Goal: Information Seeking & Learning: Learn about a topic

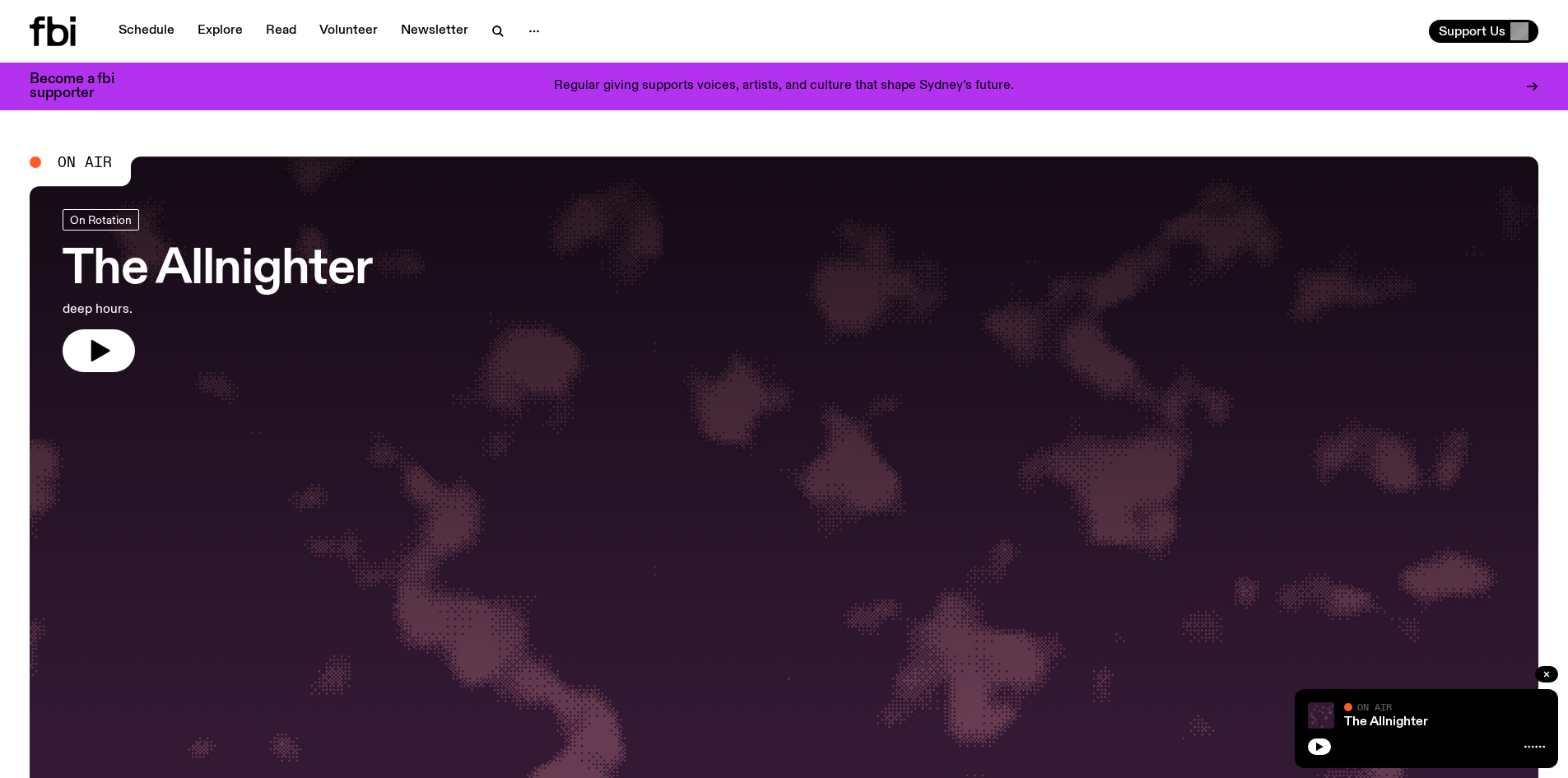
drag, startPoint x: 1319, startPoint y: 749, endPoint x: 1296, endPoint y: 739, distance: 25.1
click at [1319, 749] on icon "button" at bounding box center [1320, 746] width 8 height 8
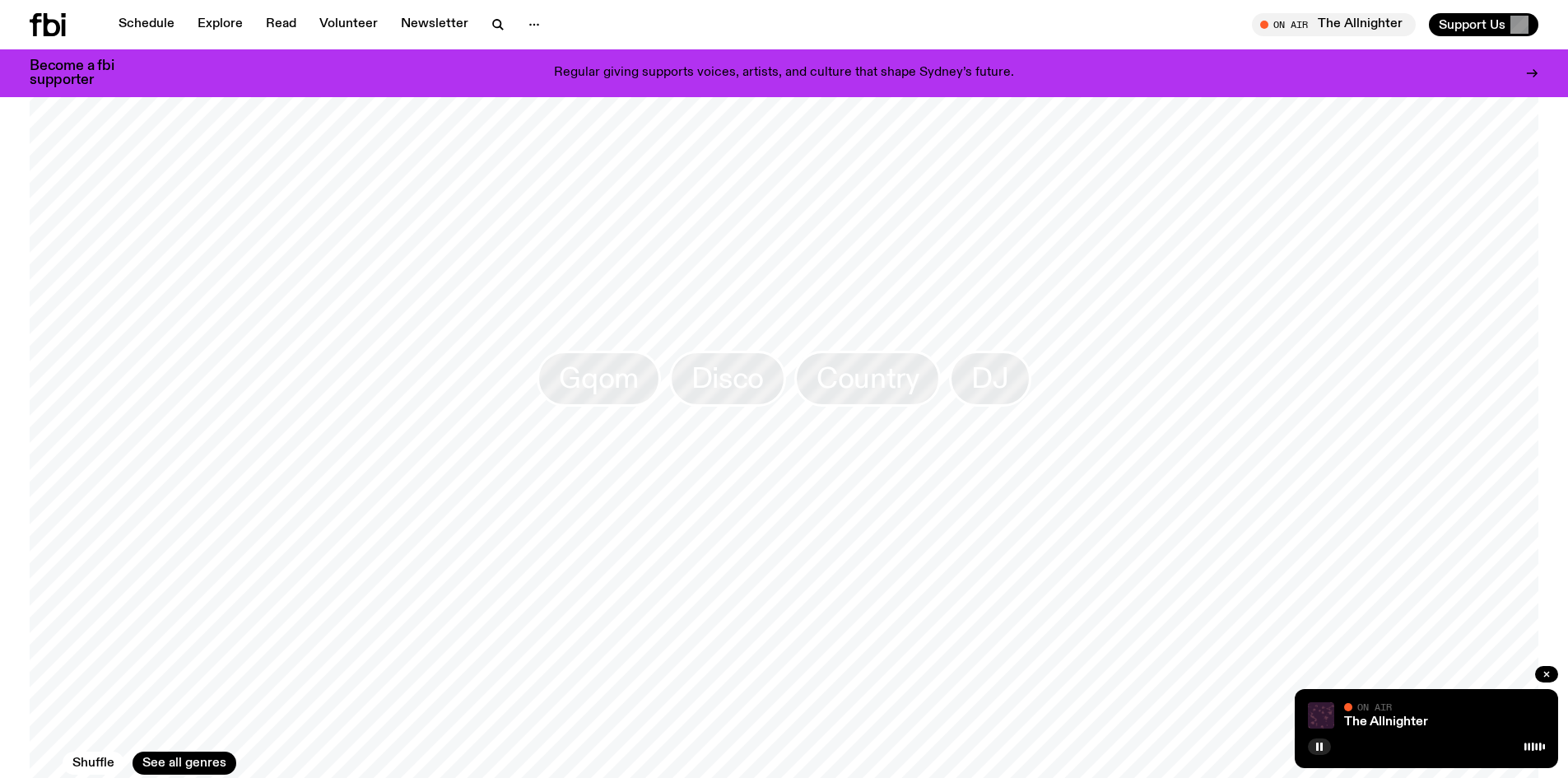
scroll to position [1647, 0]
click at [238, 32] on link "Explore" at bounding box center [220, 25] width 65 height 23
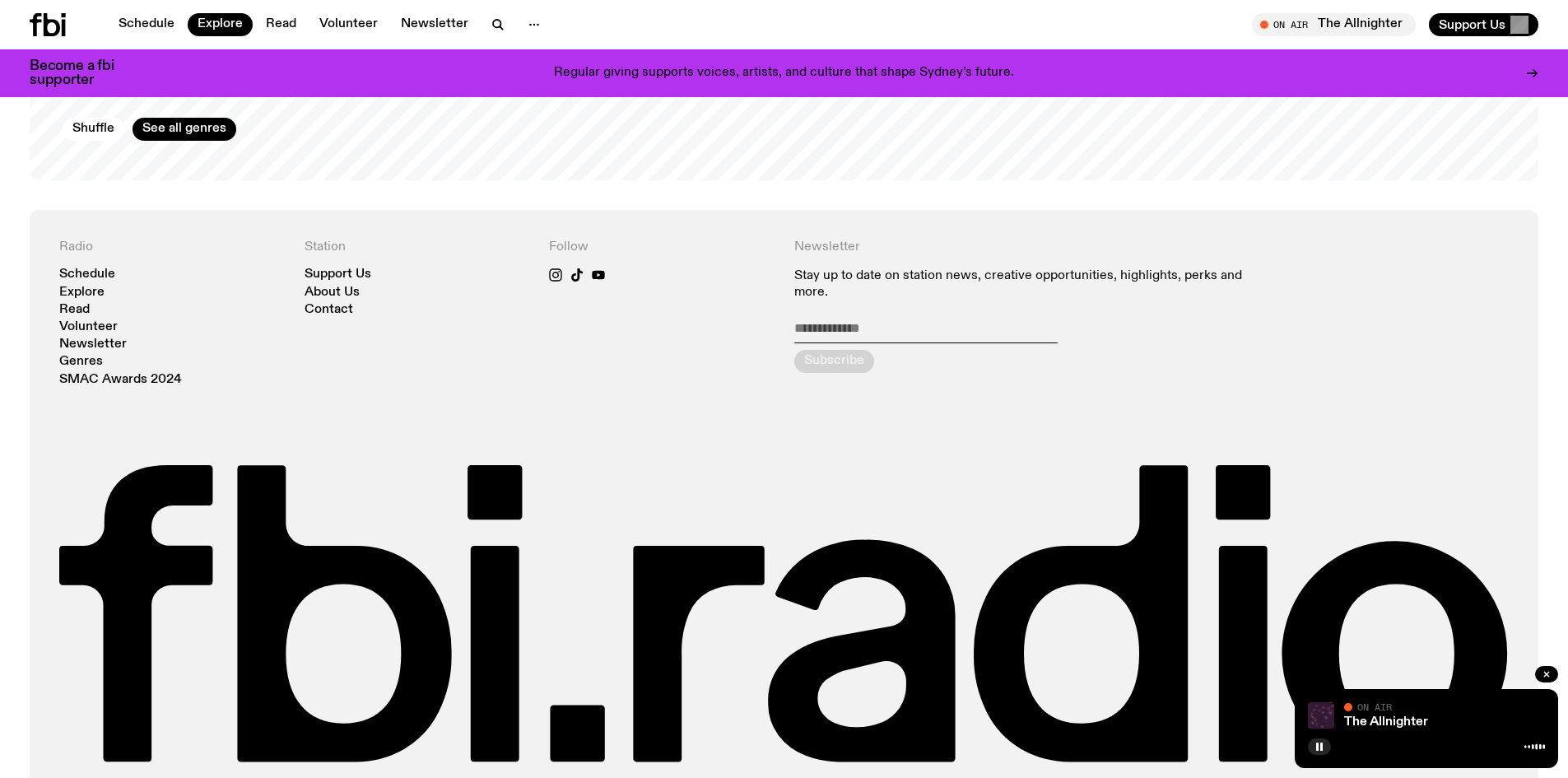
scroll to position [3210, 0]
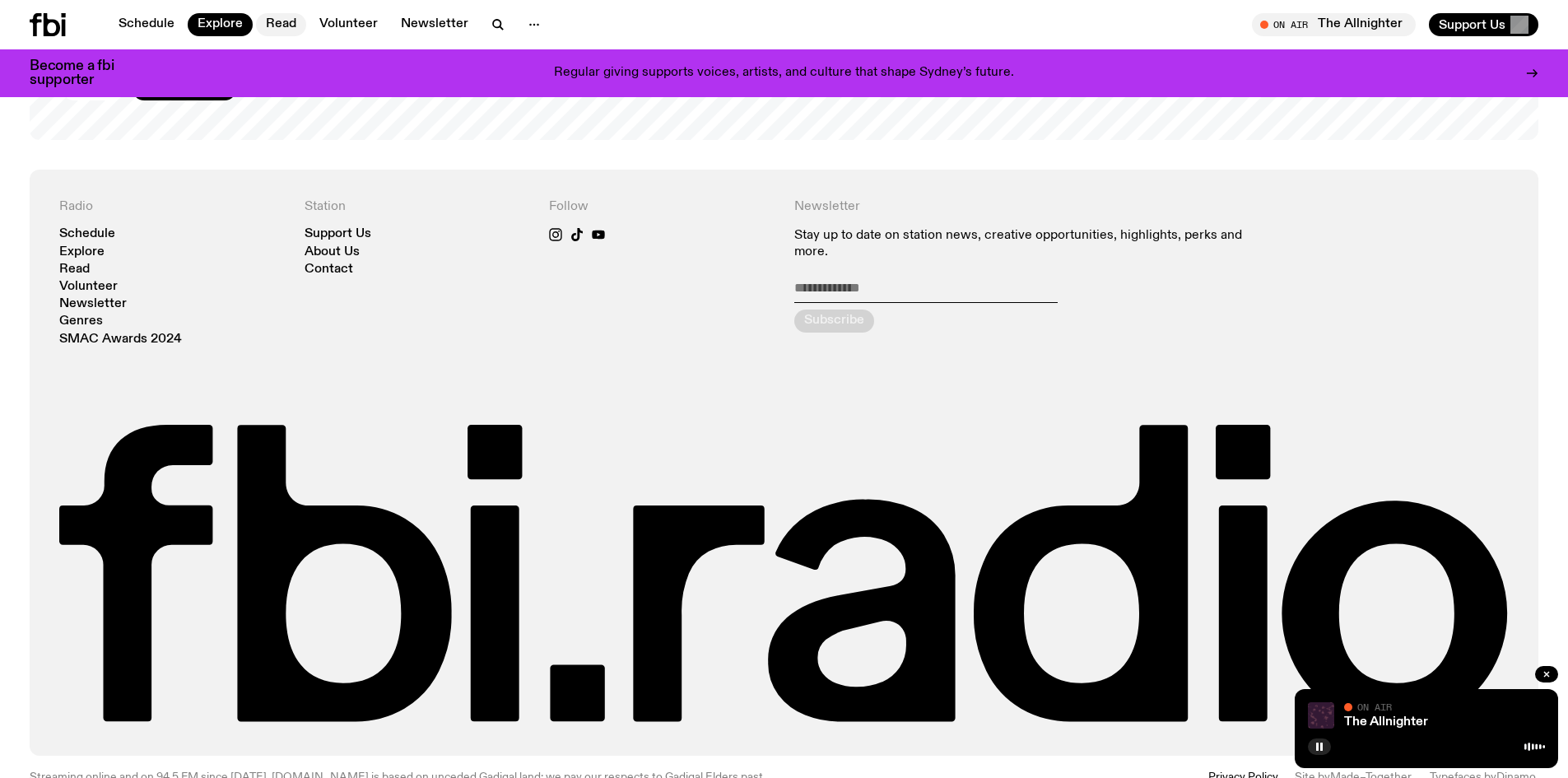
click at [291, 29] on link "Read" at bounding box center [280, 25] width 50 height 23
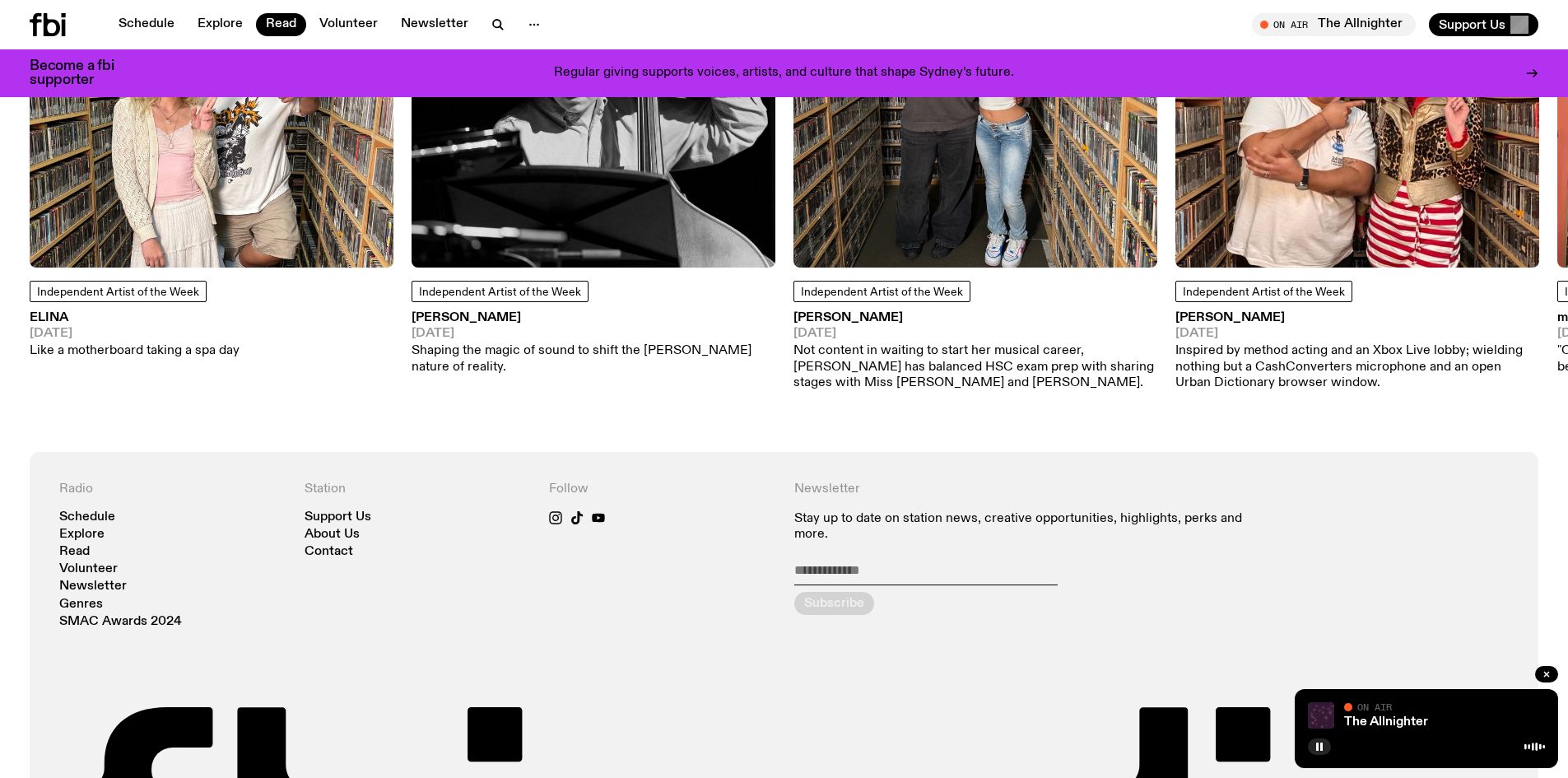
scroll to position [1647, 0]
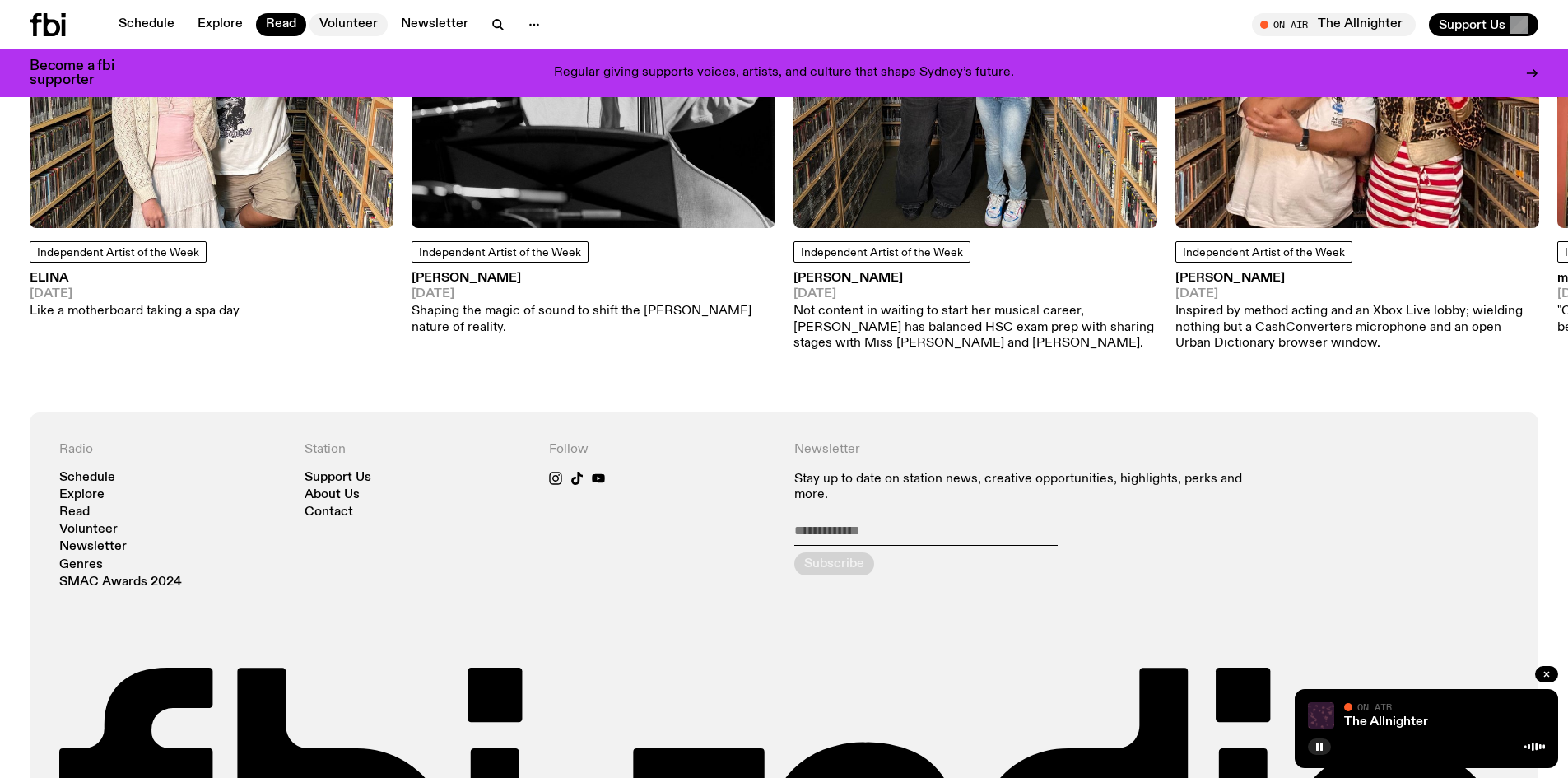
click at [345, 23] on link "Volunteer" at bounding box center [348, 25] width 78 height 23
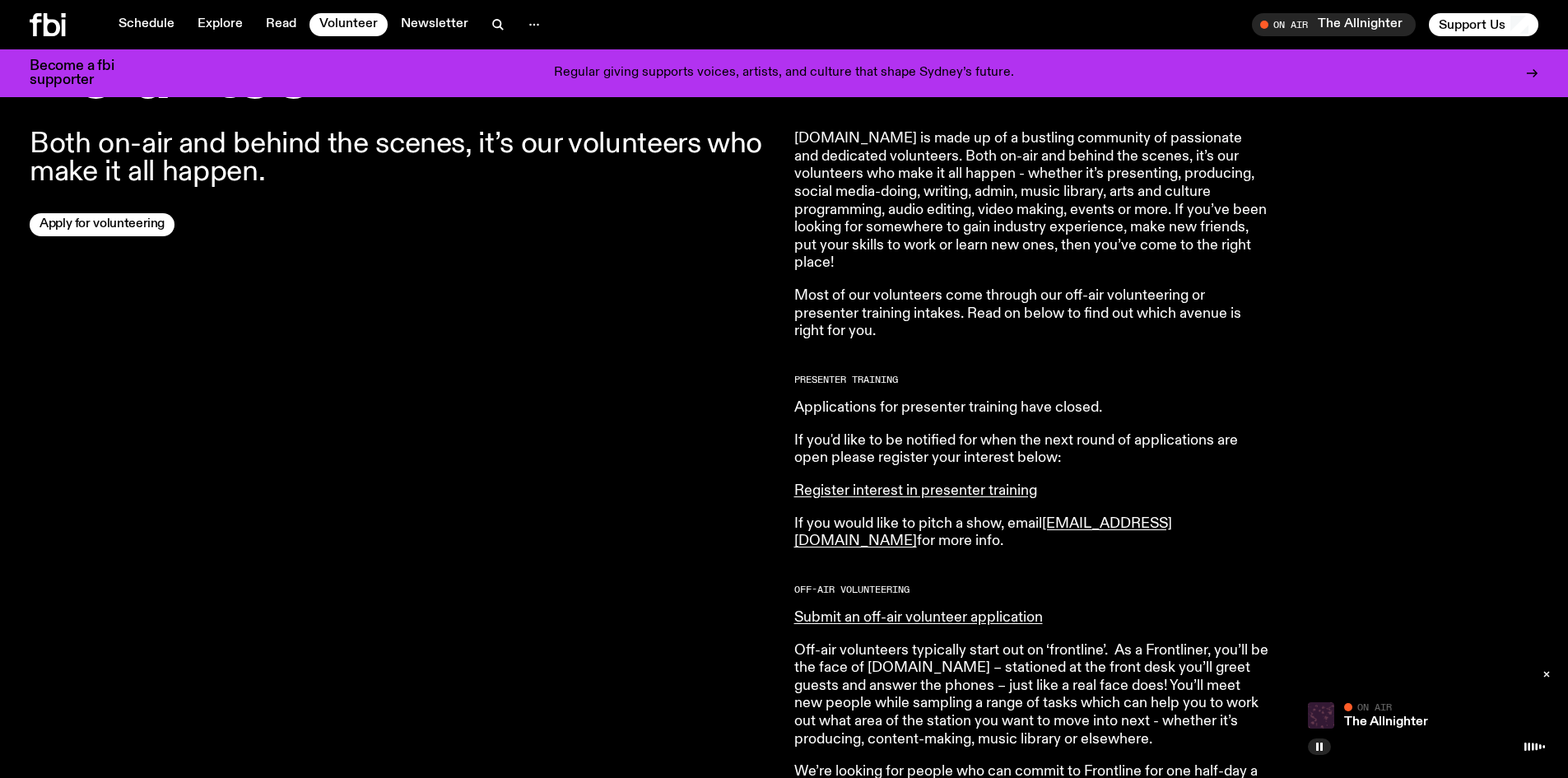
scroll to position [576, 0]
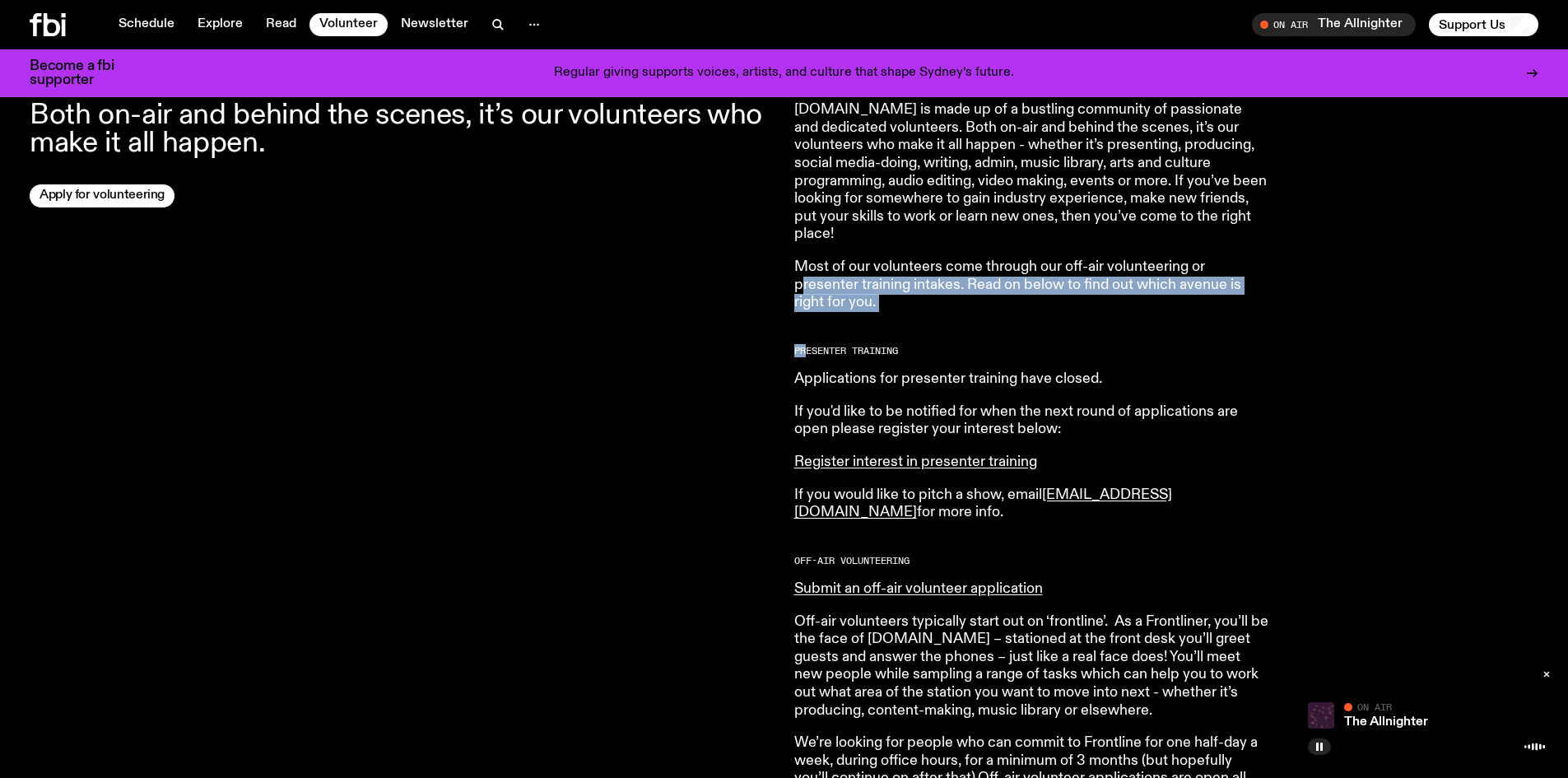
drag, startPoint x: 803, startPoint y: 288, endPoint x: 806, endPoint y: 314, distance: 26.2
click at [806, 314] on article "[DOMAIN_NAME] is made up of a bustling community of passionate and dedicated vo…" at bounding box center [1031, 629] width 474 height 1057
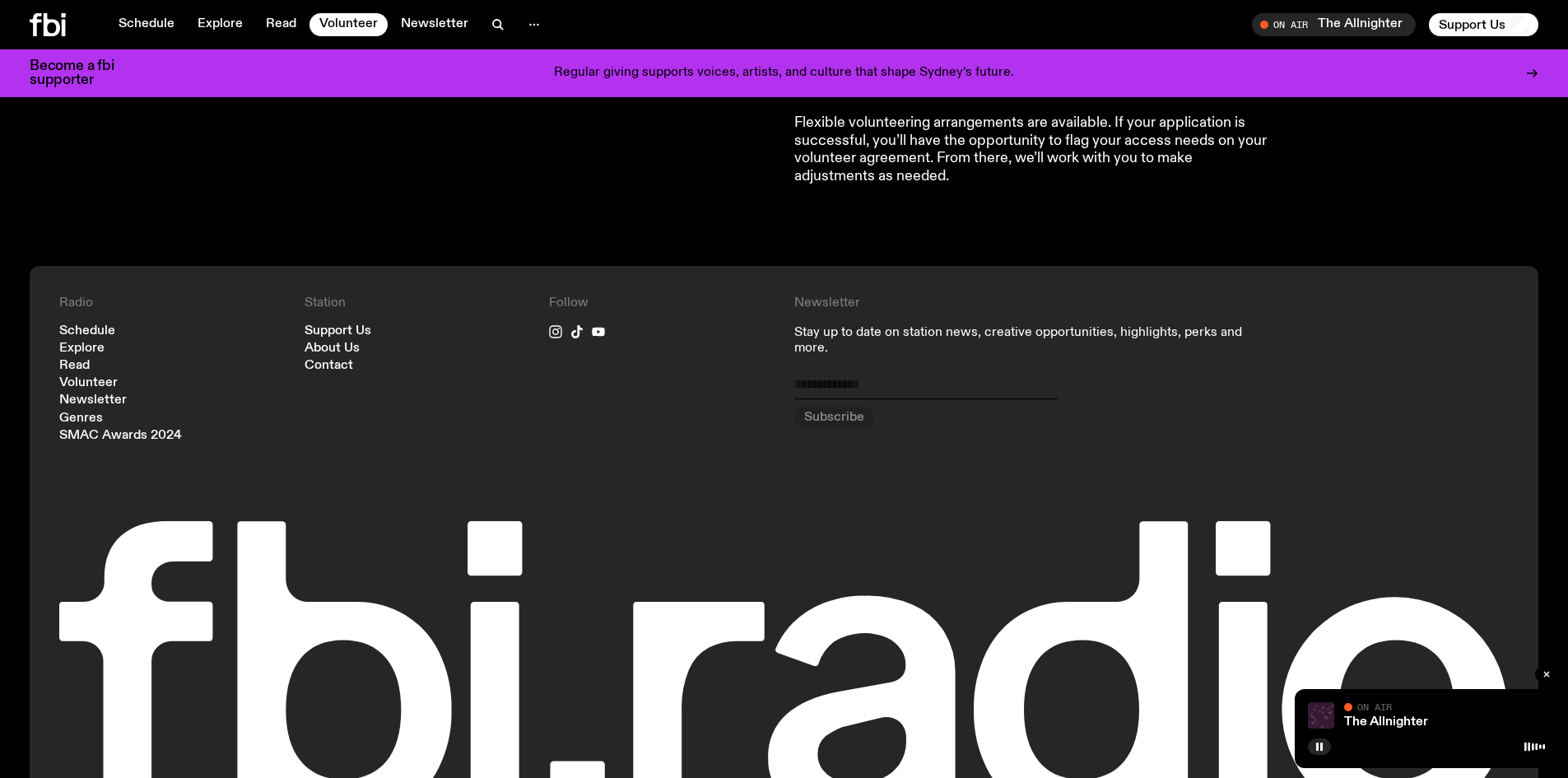
scroll to position [1564, 0]
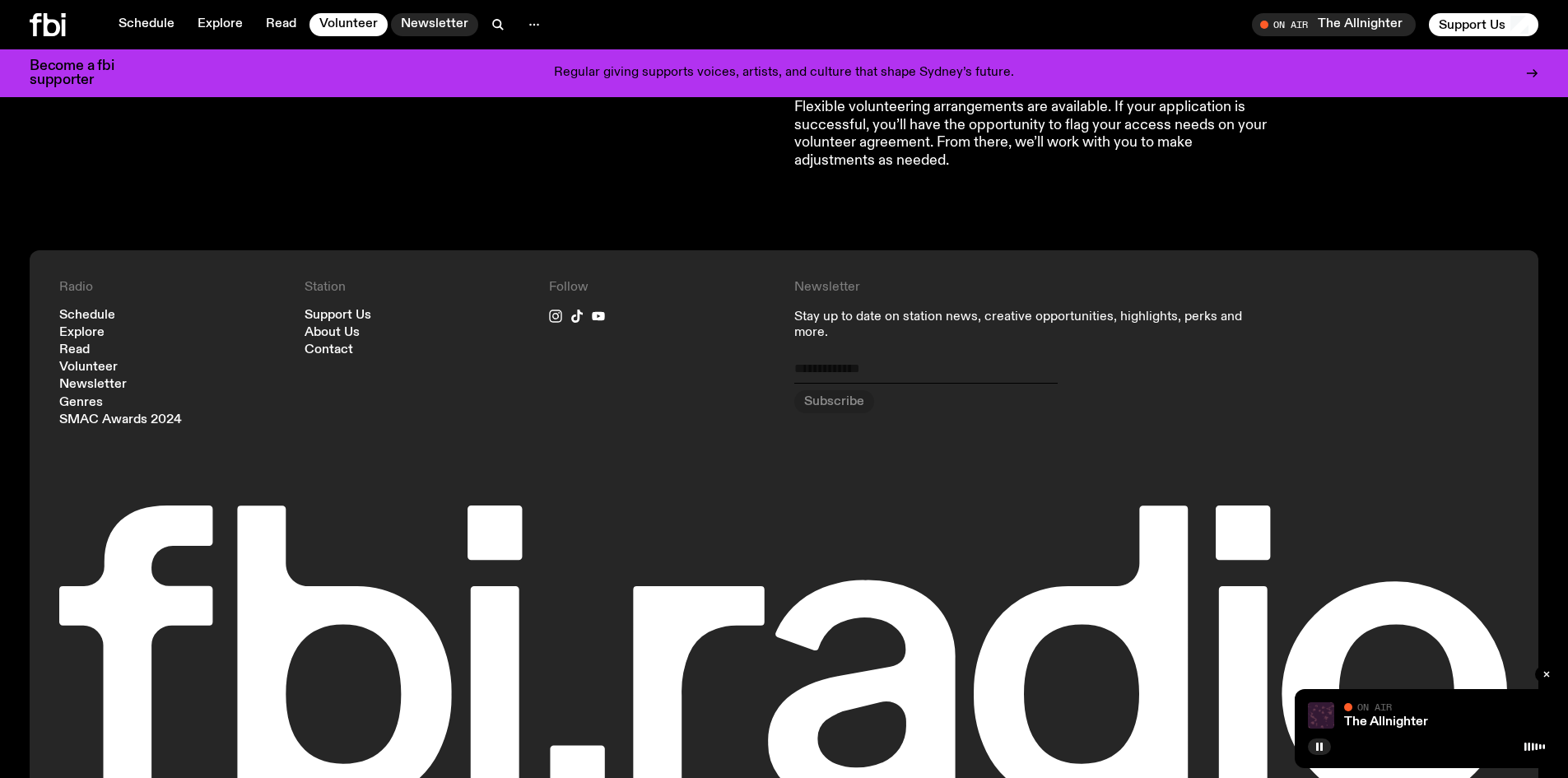
click at [427, 23] on link "Newsletter" at bounding box center [434, 25] width 87 height 23
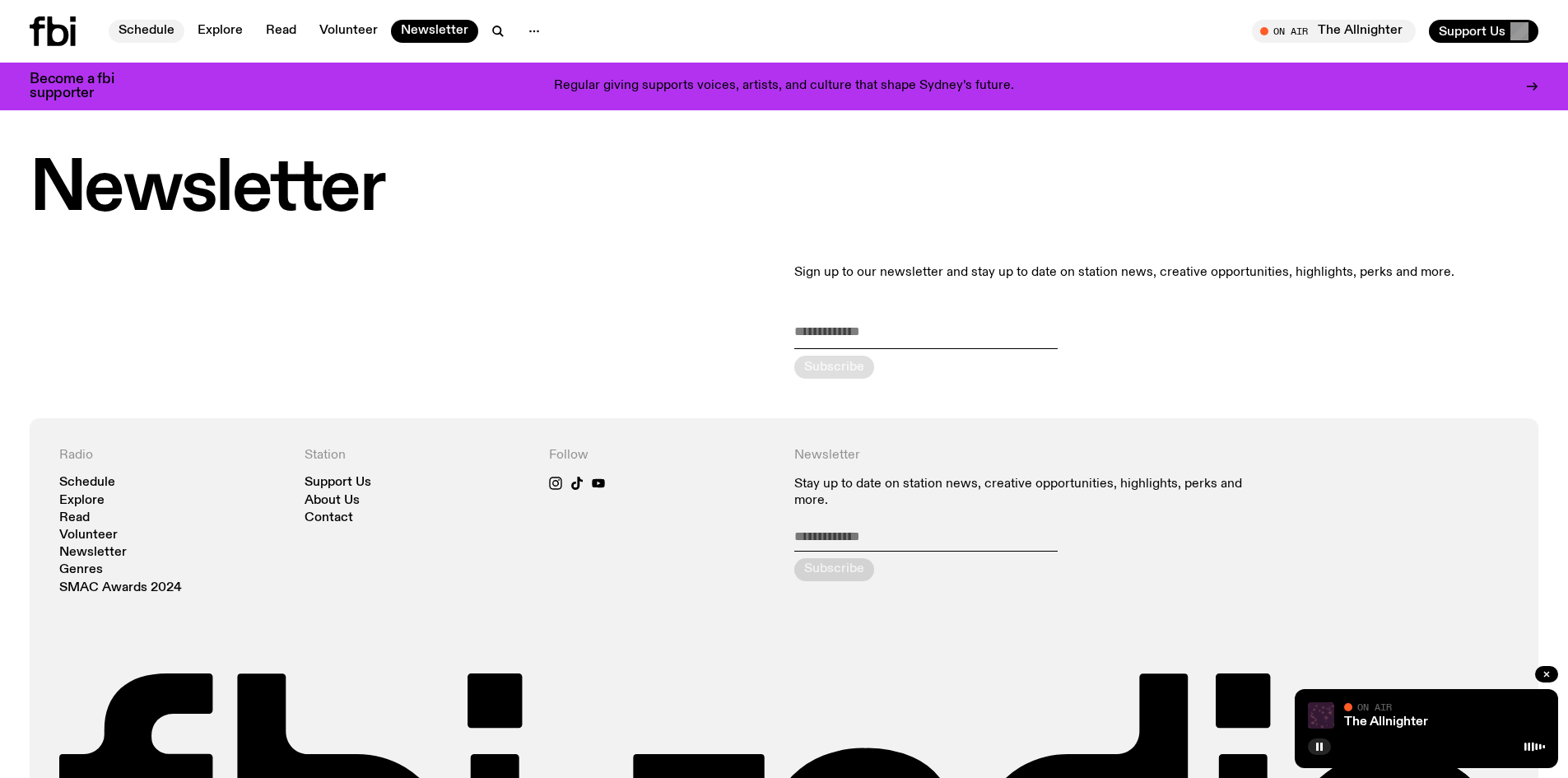
click at [131, 23] on link "Schedule" at bounding box center [146, 31] width 76 height 23
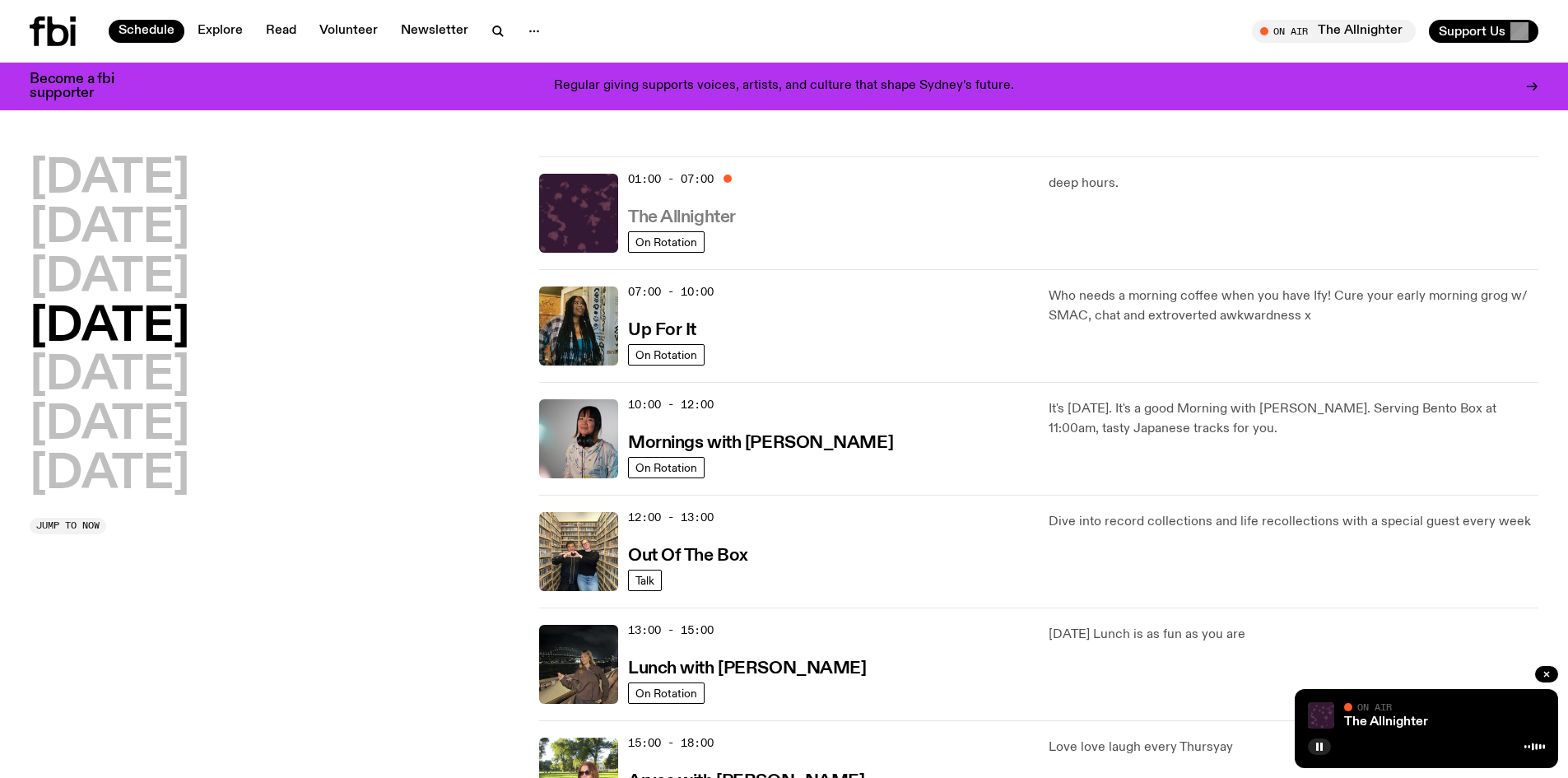
click at [699, 217] on h3 "The Allnighter" at bounding box center [682, 217] width 108 height 17
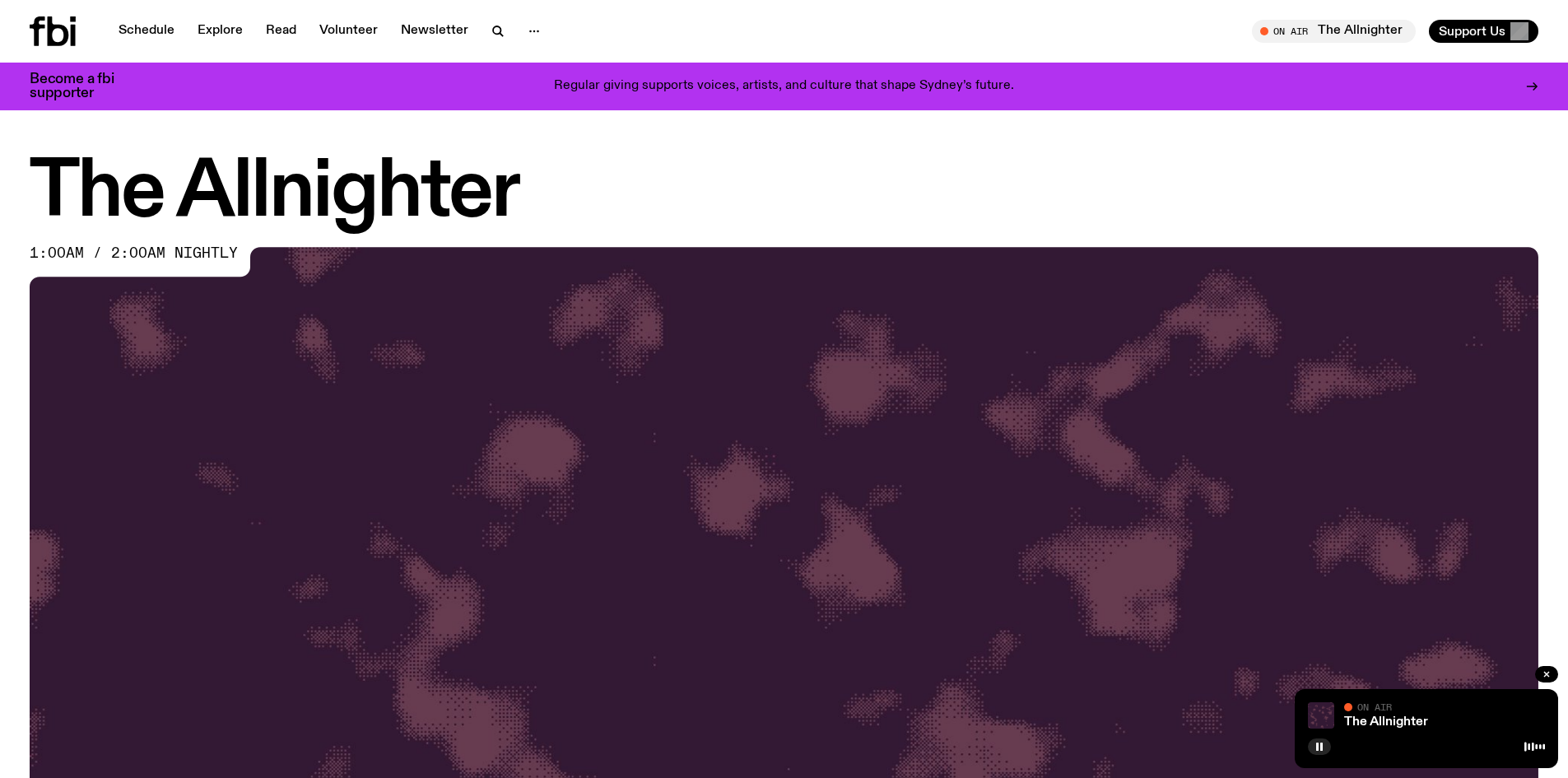
drag, startPoint x: 147, startPoint y: 35, endPoint x: 178, endPoint y: 83, distance: 57.1
click at [147, 35] on link "Schedule" at bounding box center [146, 31] width 76 height 23
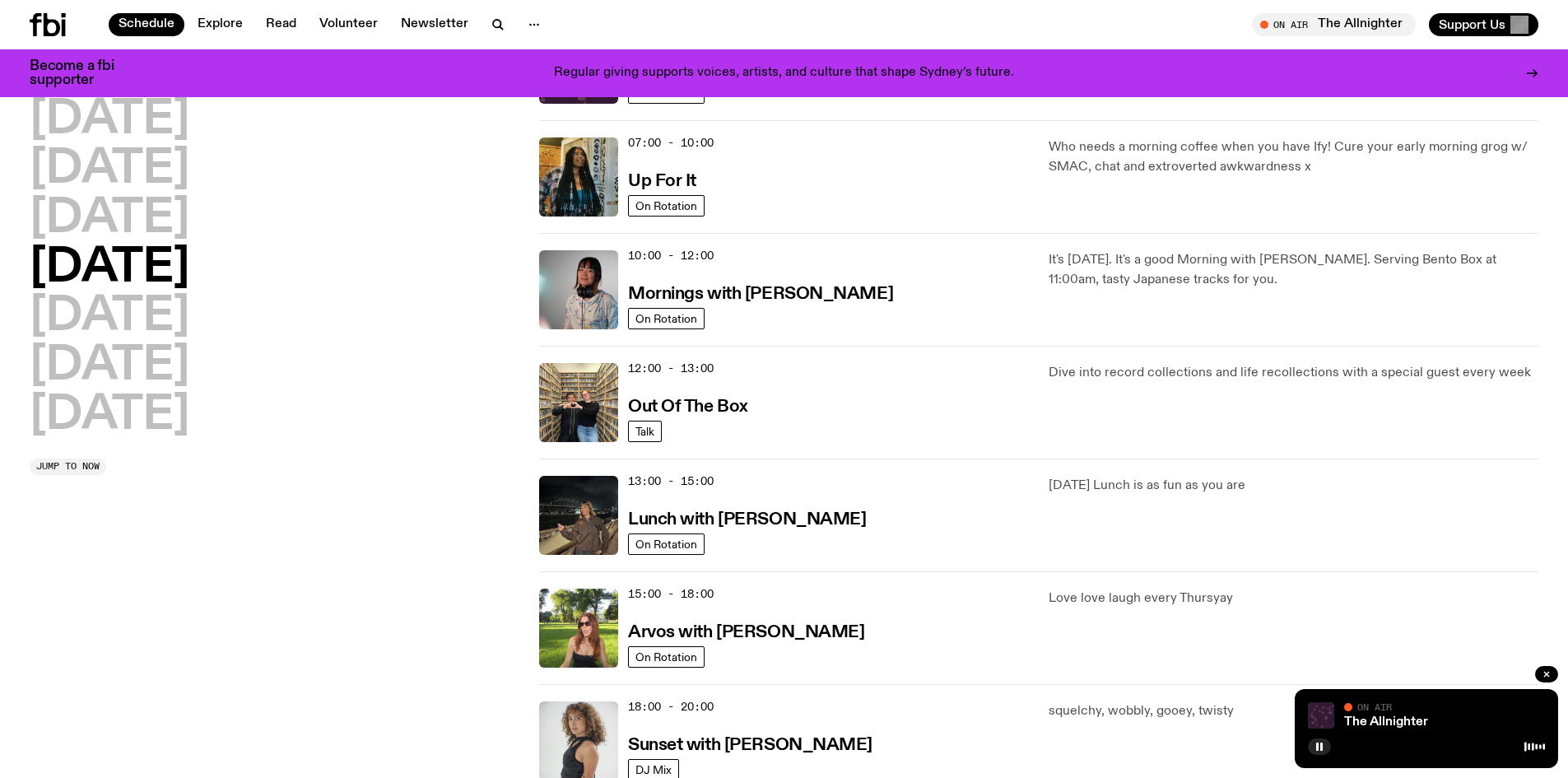
scroll to position [164, 0]
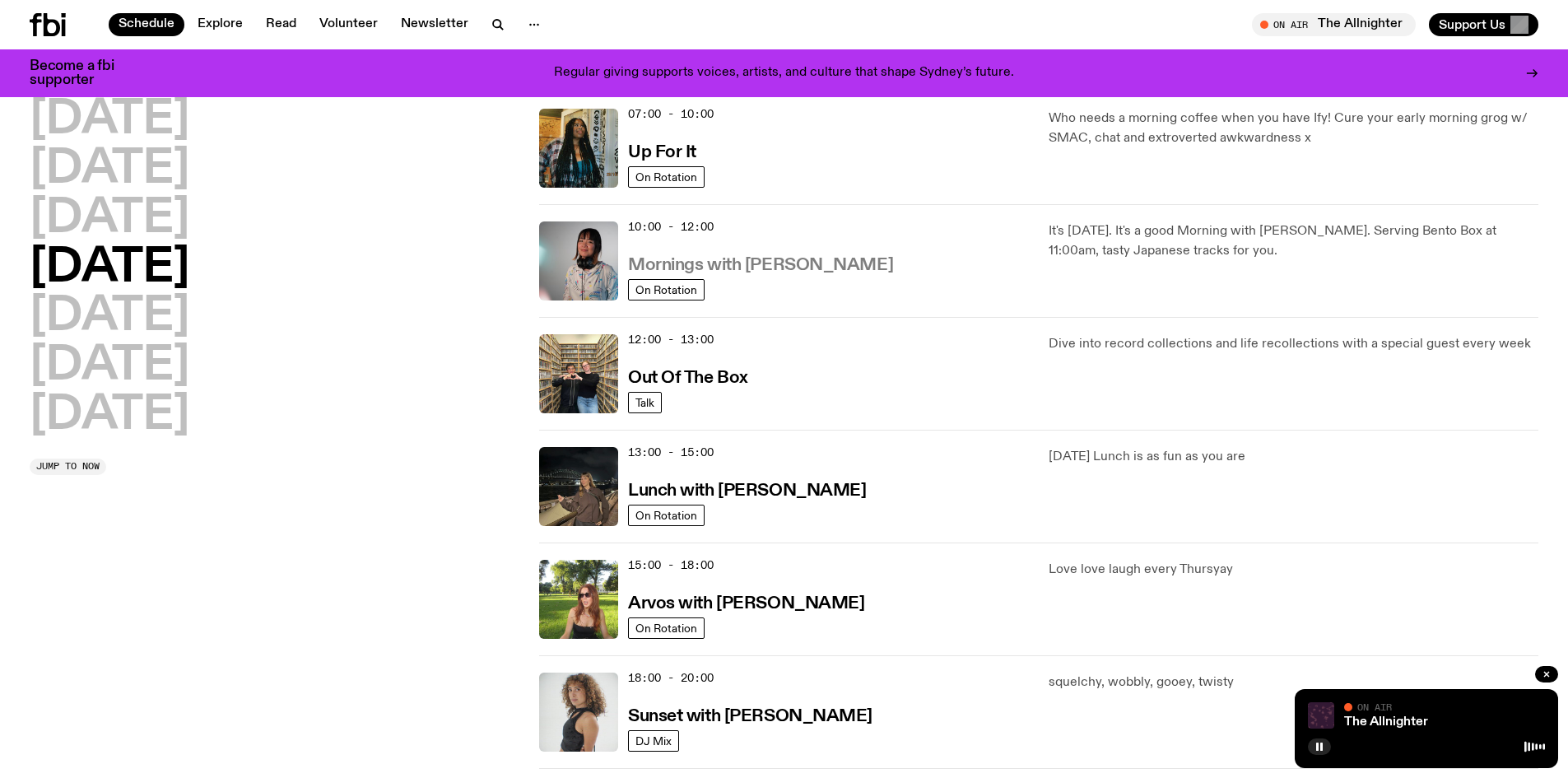
click at [767, 273] on h3 "Mornings with [PERSON_NAME]" at bounding box center [760, 265] width 265 height 17
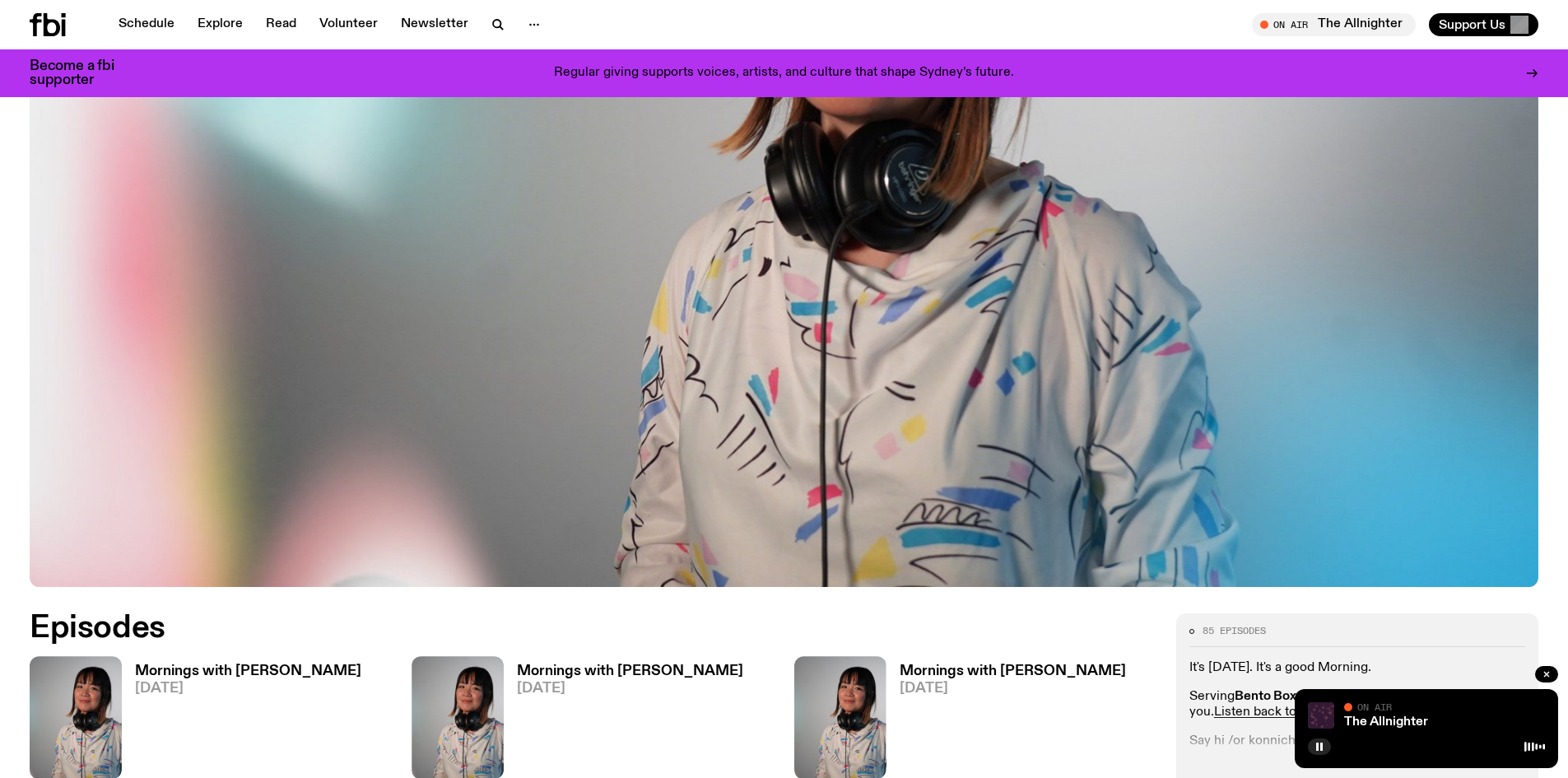
scroll to position [741, 0]
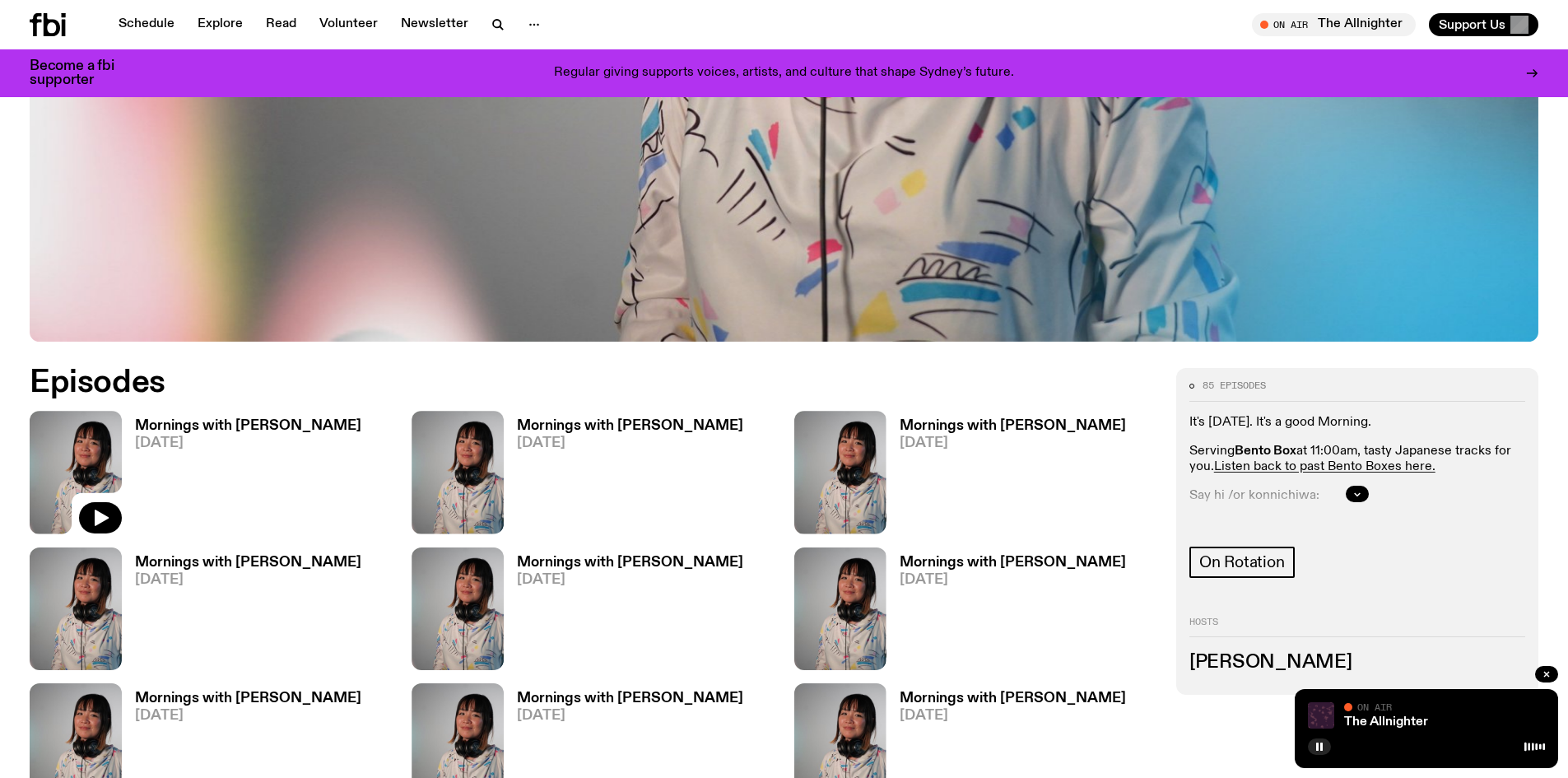
click at [74, 474] on img at bounding box center [76, 472] width 93 height 123
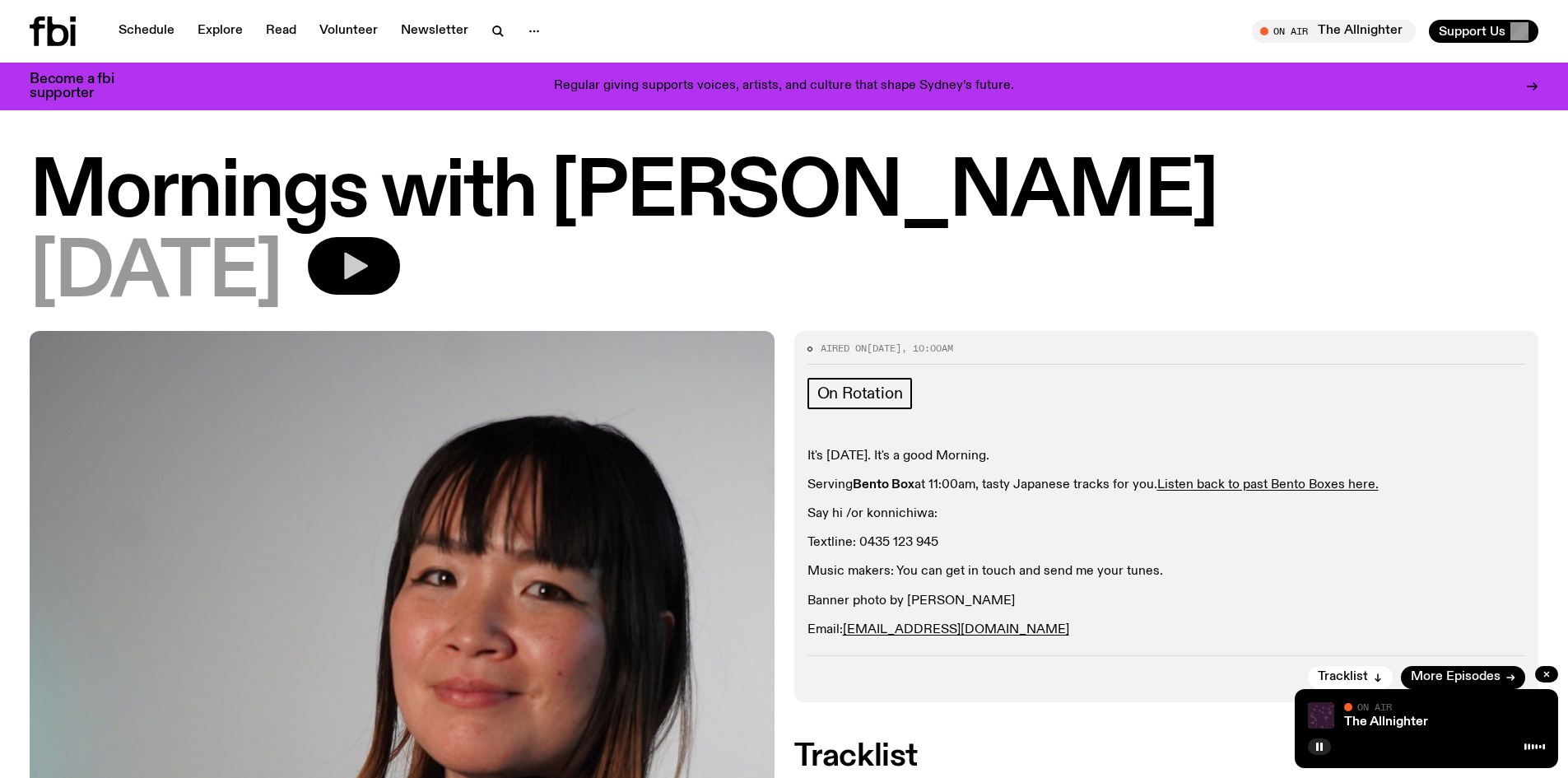
click at [370, 258] on icon "button" at bounding box center [353, 265] width 33 height 33
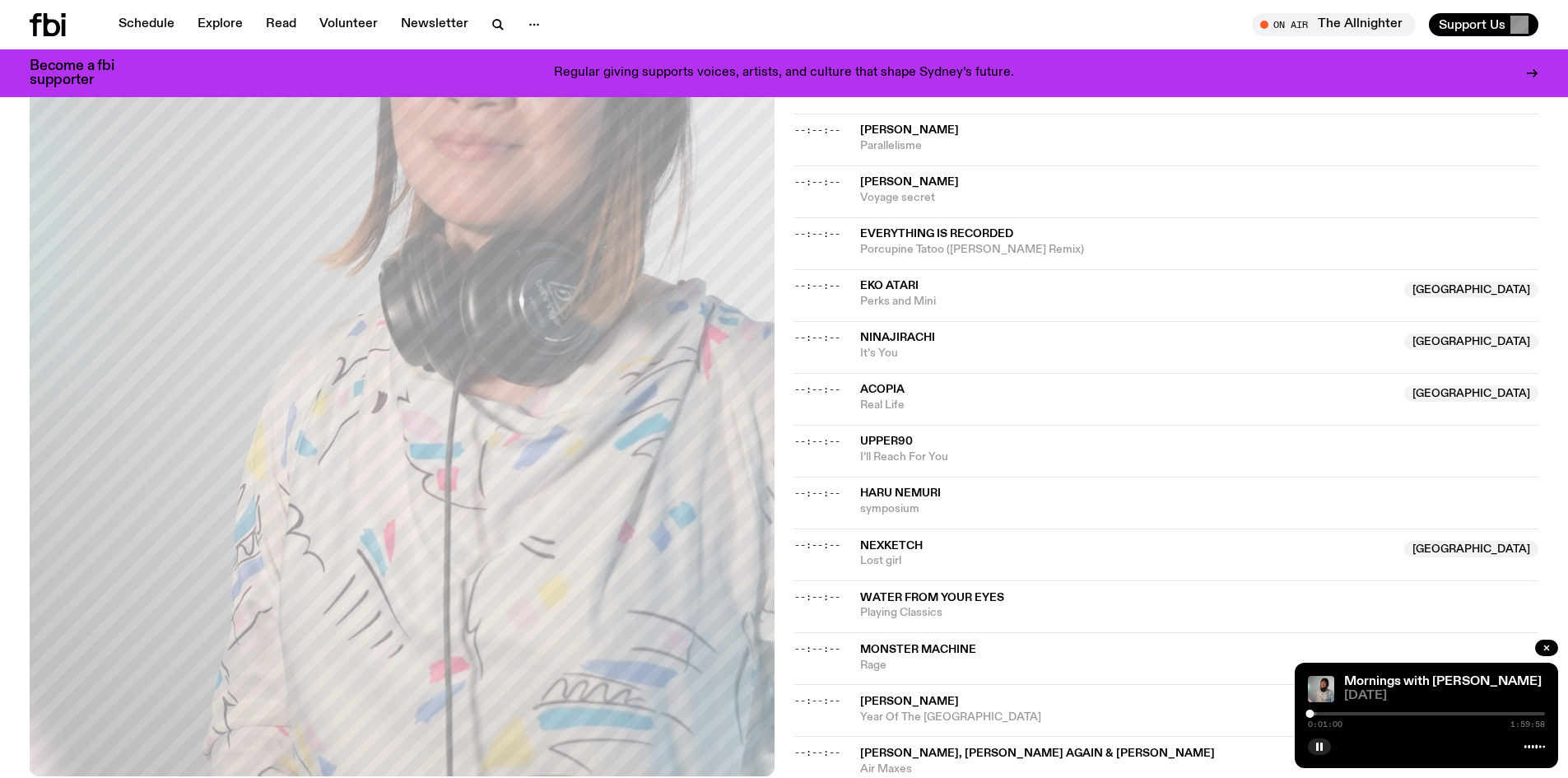
scroll to position [1481, 0]
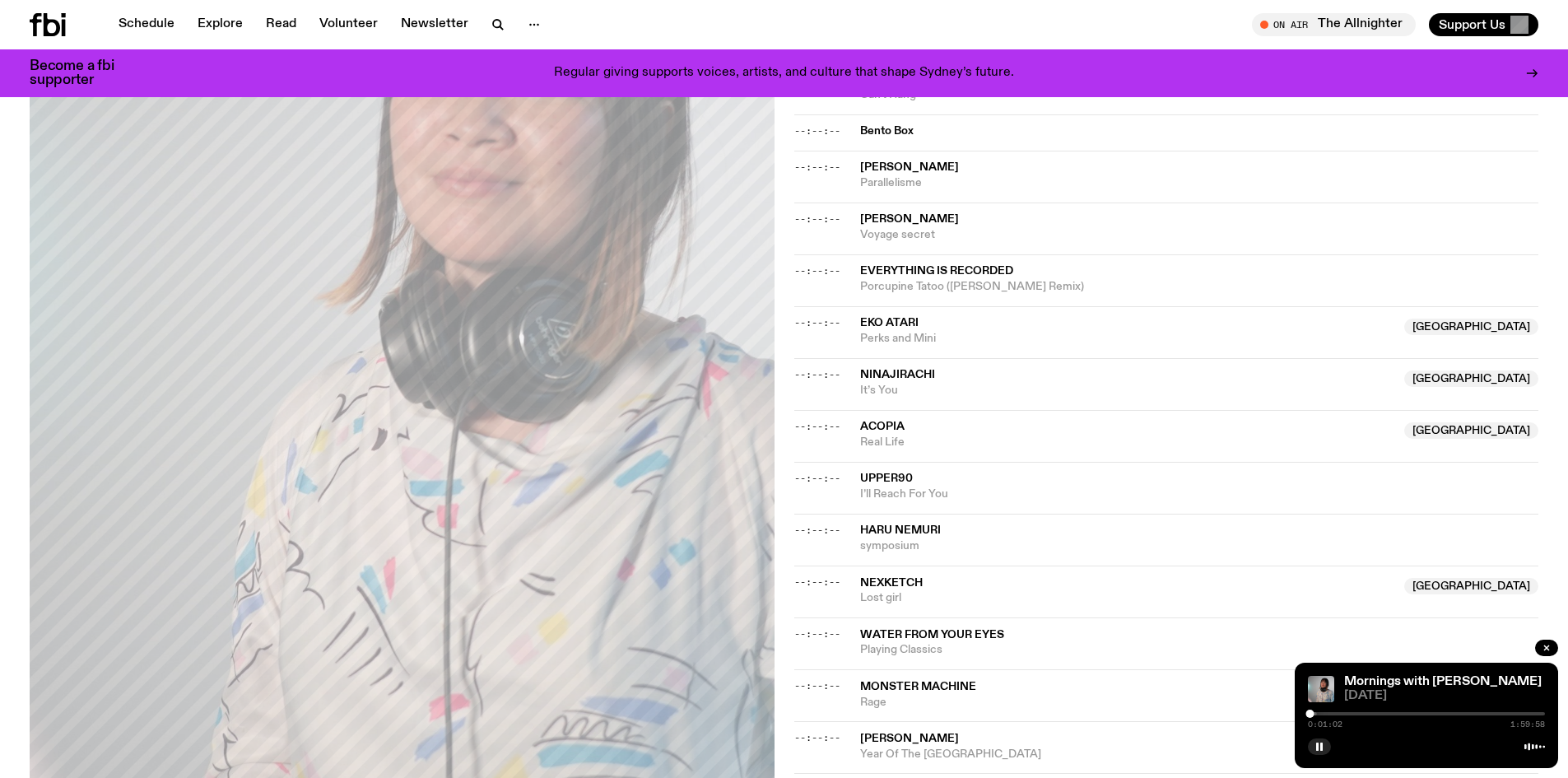
click at [883, 369] on span "Ninajirachi" at bounding box center [897, 375] width 75 height 11
click at [963, 377] on span "Ninajirachi" at bounding box center [1127, 375] width 535 height 16
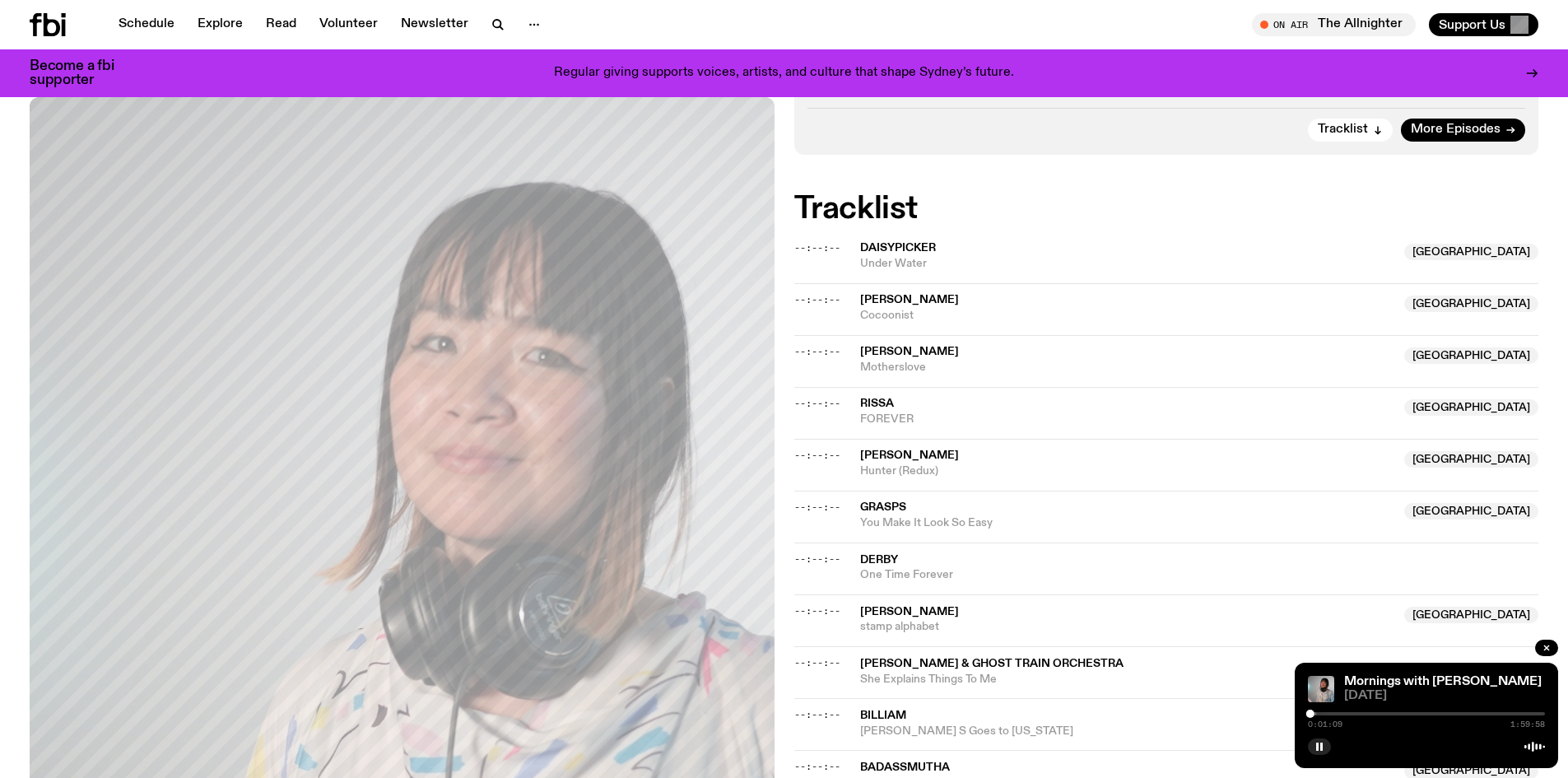
scroll to position [330, 0]
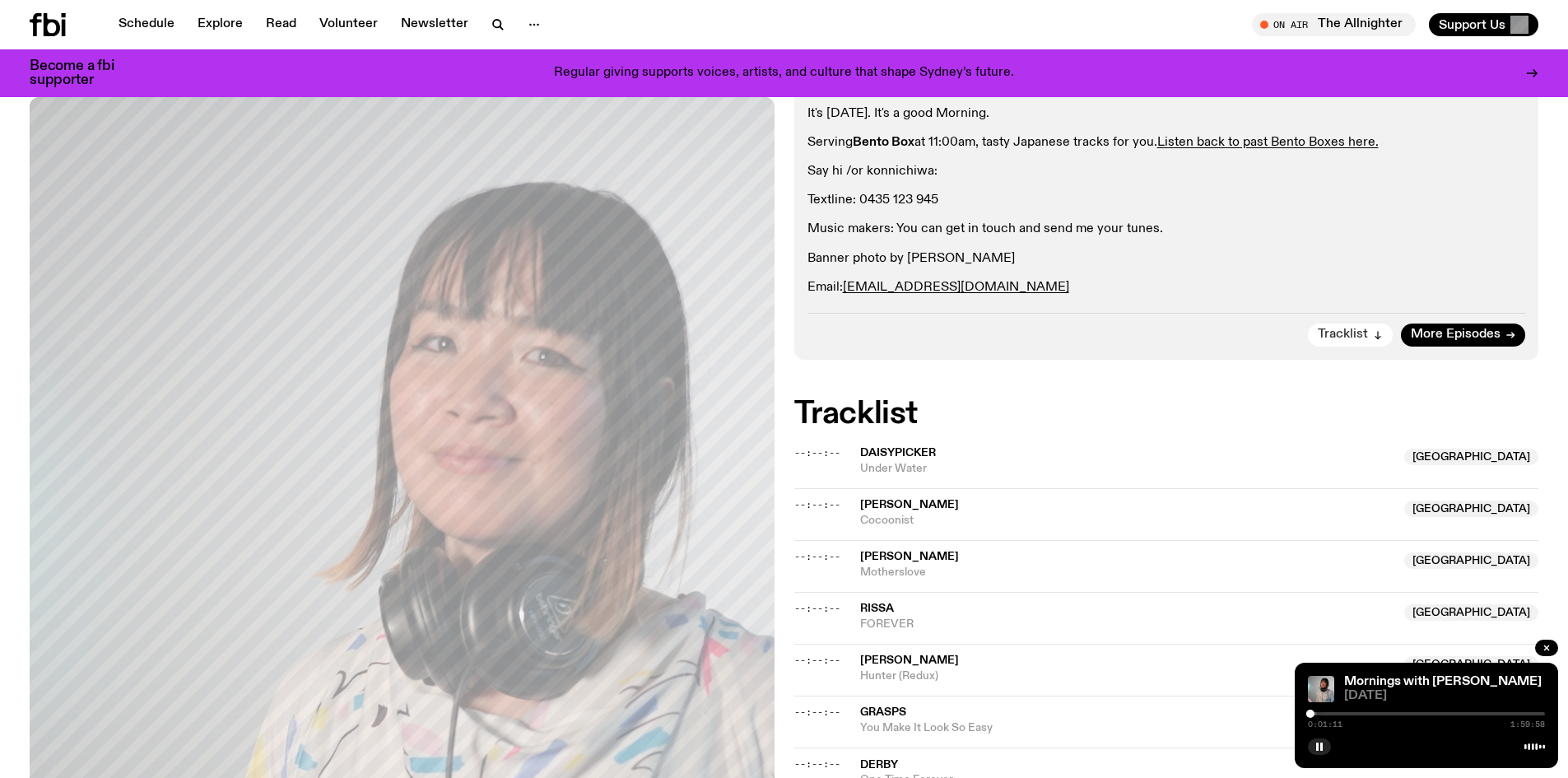
click at [1319, 337] on button "Tracklist" at bounding box center [1350, 335] width 85 height 23
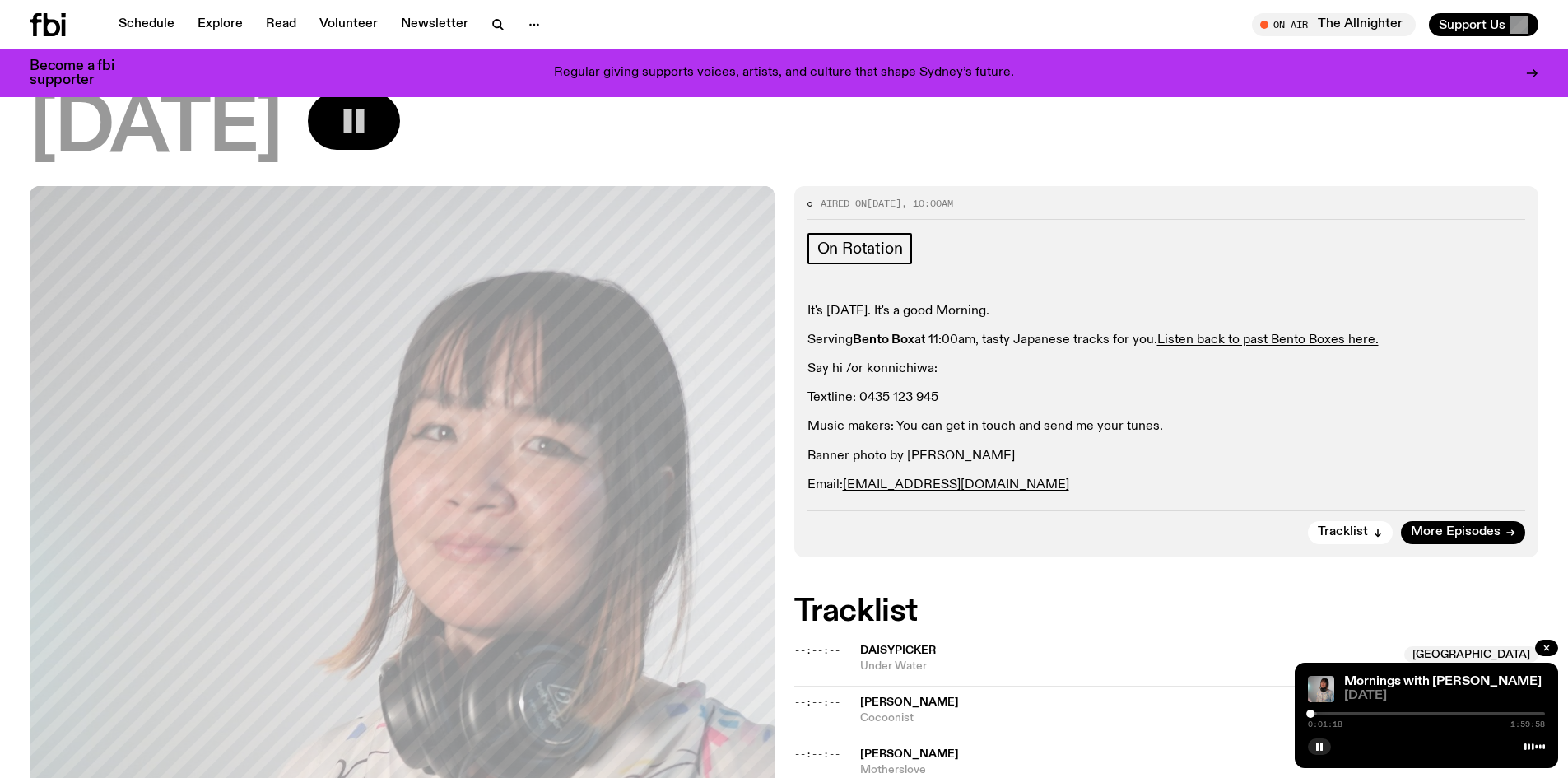
scroll to position [0, 0]
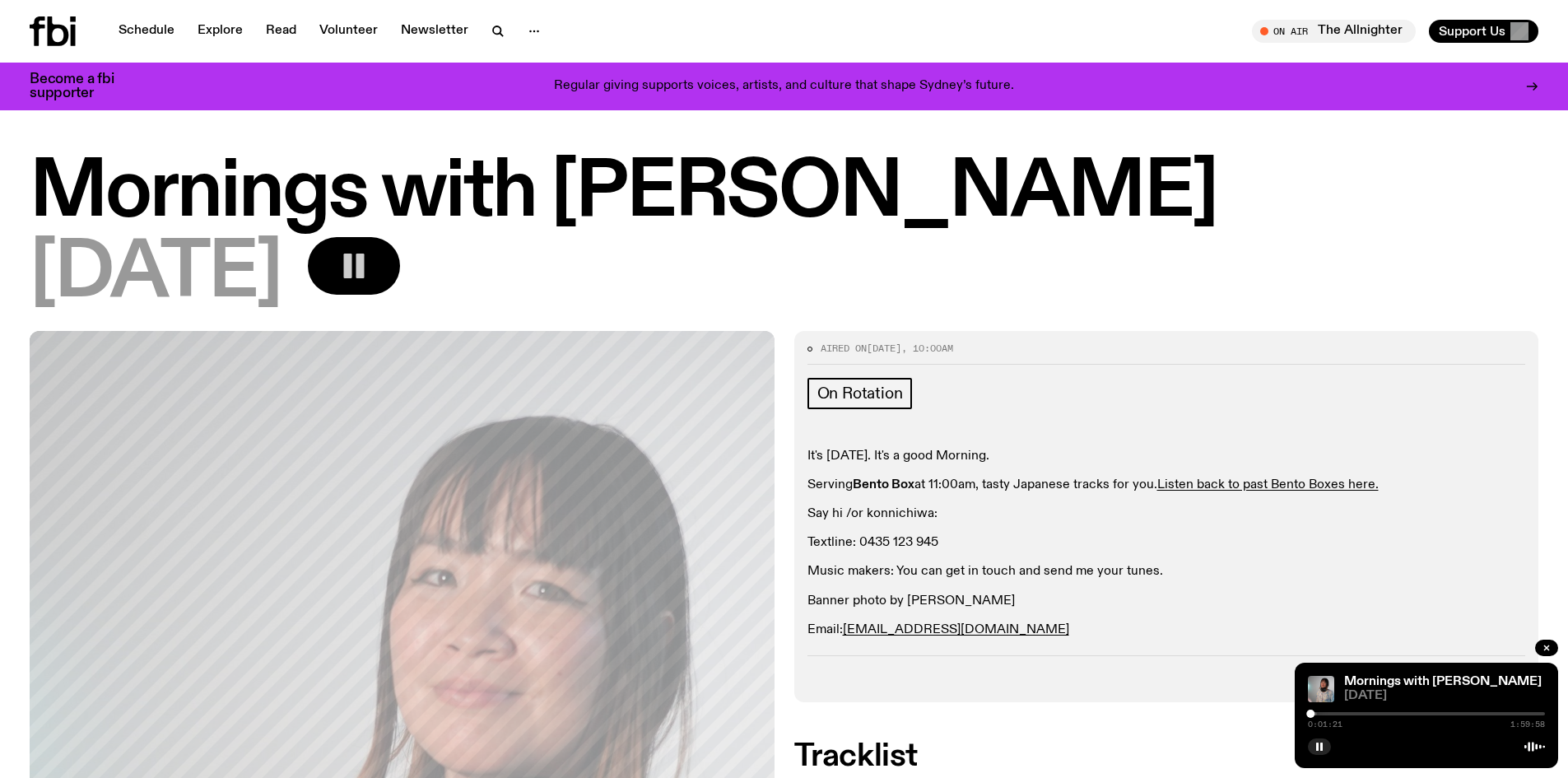
click at [1415, 709] on div "0:01:21 1:59:58" at bounding box center [1425, 719] width 237 height 20
click at [1415, 713] on div at bounding box center [1425, 713] width 237 height 3
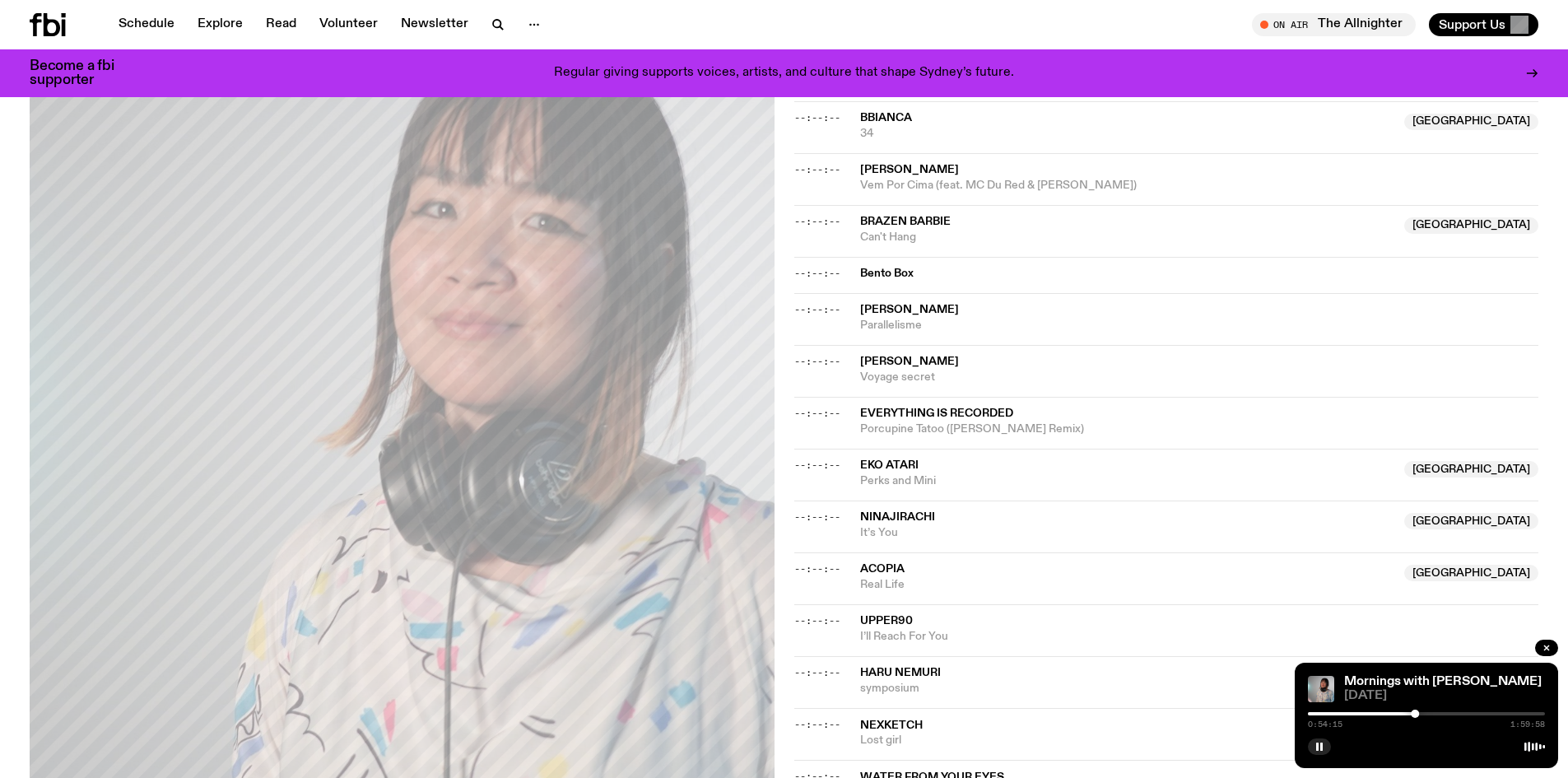
scroll to position [1310, 0]
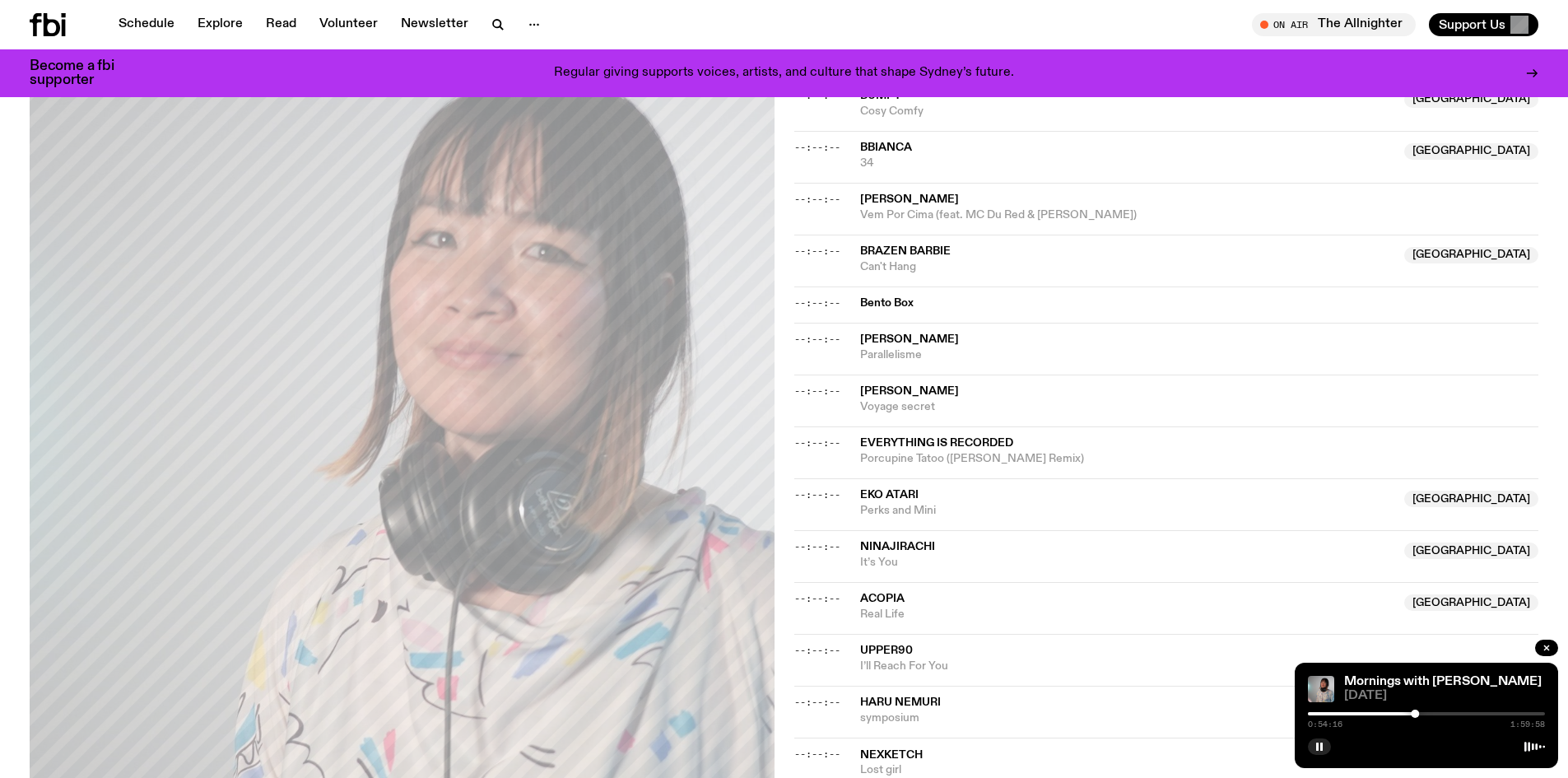
click at [1032, 559] on span "It’s You" at bounding box center [1127, 563] width 535 height 16
drag, startPoint x: 1420, startPoint y: 714, endPoint x: 1449, endPoint y: 714, distance: 29.0
click at [1449, 714] on div at bounding box center [1425, 713] width 237 height 3
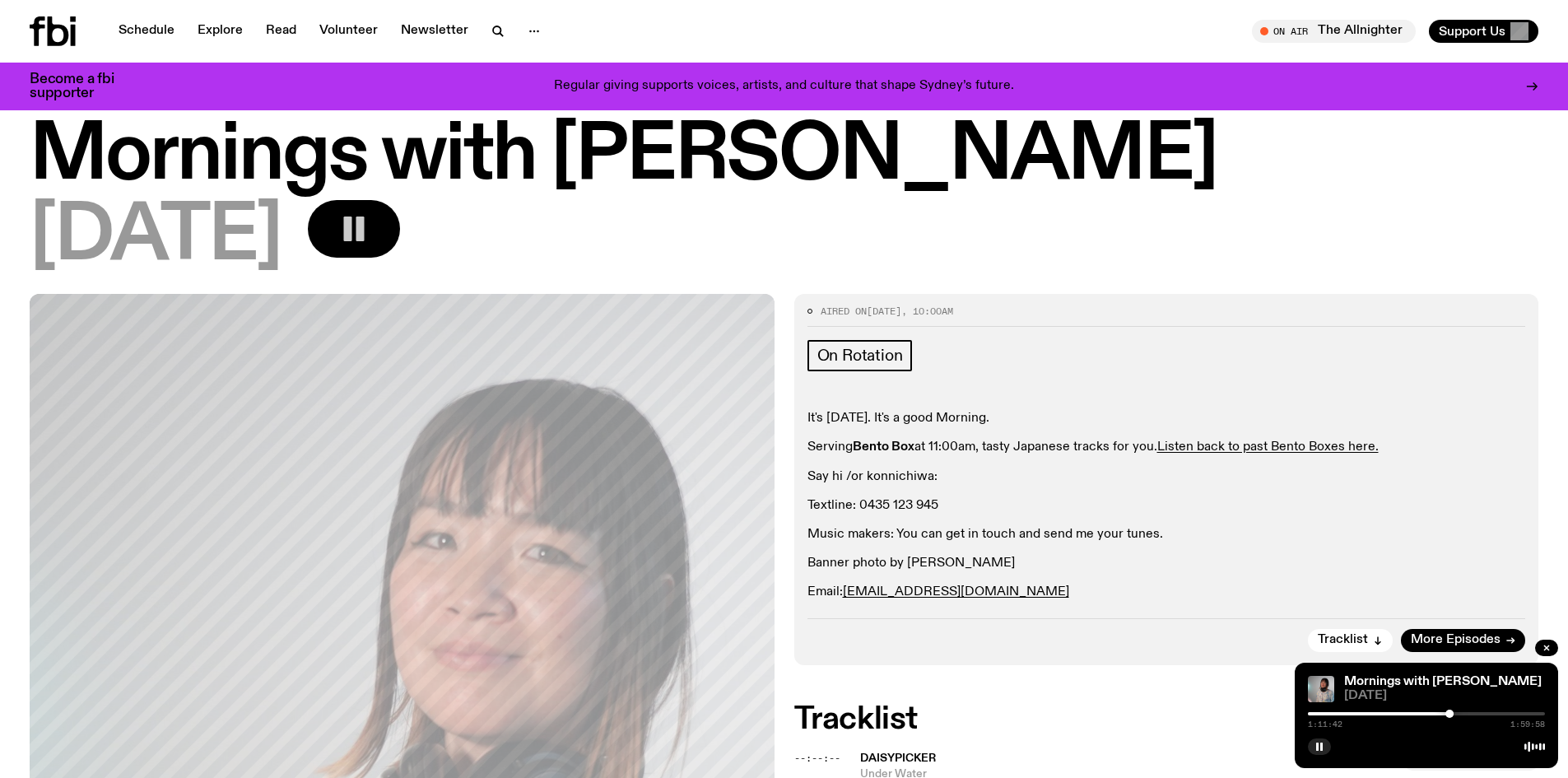
scroll to position [0, 0]
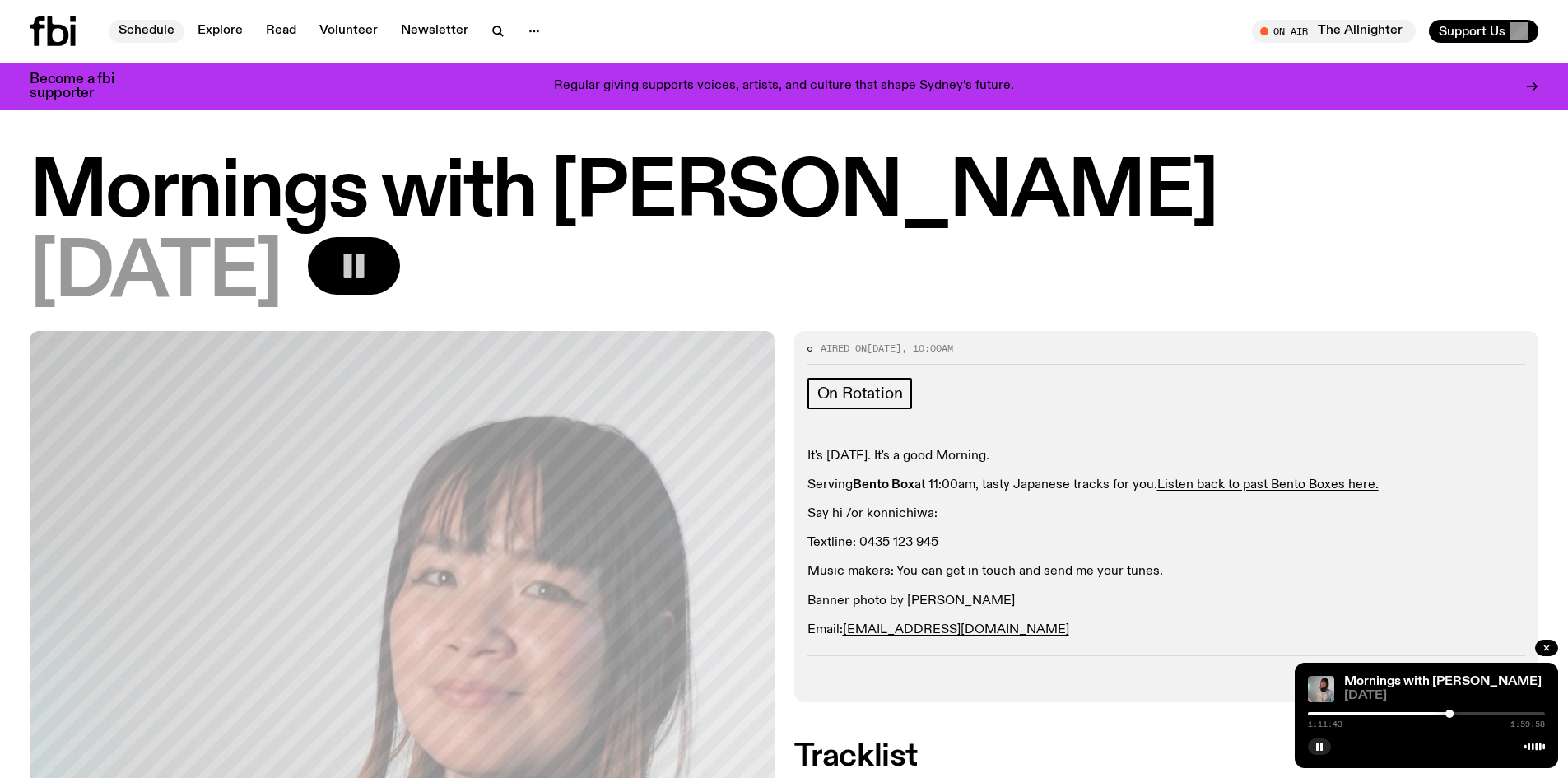
click at [134, 29] on link "Schedule" at bounding box center [146, 31] width 76 height 23
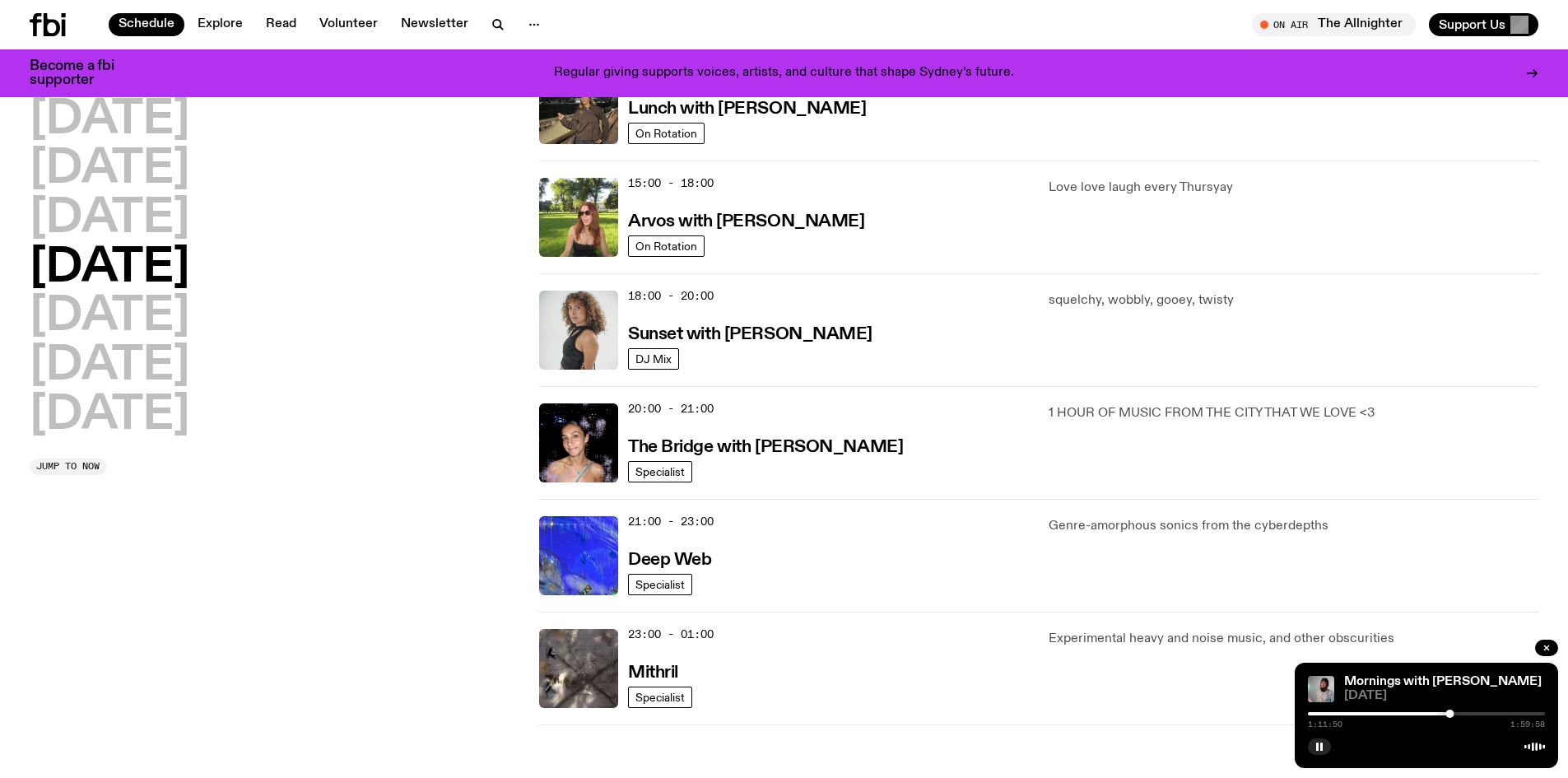
scroll to position [576, 0]
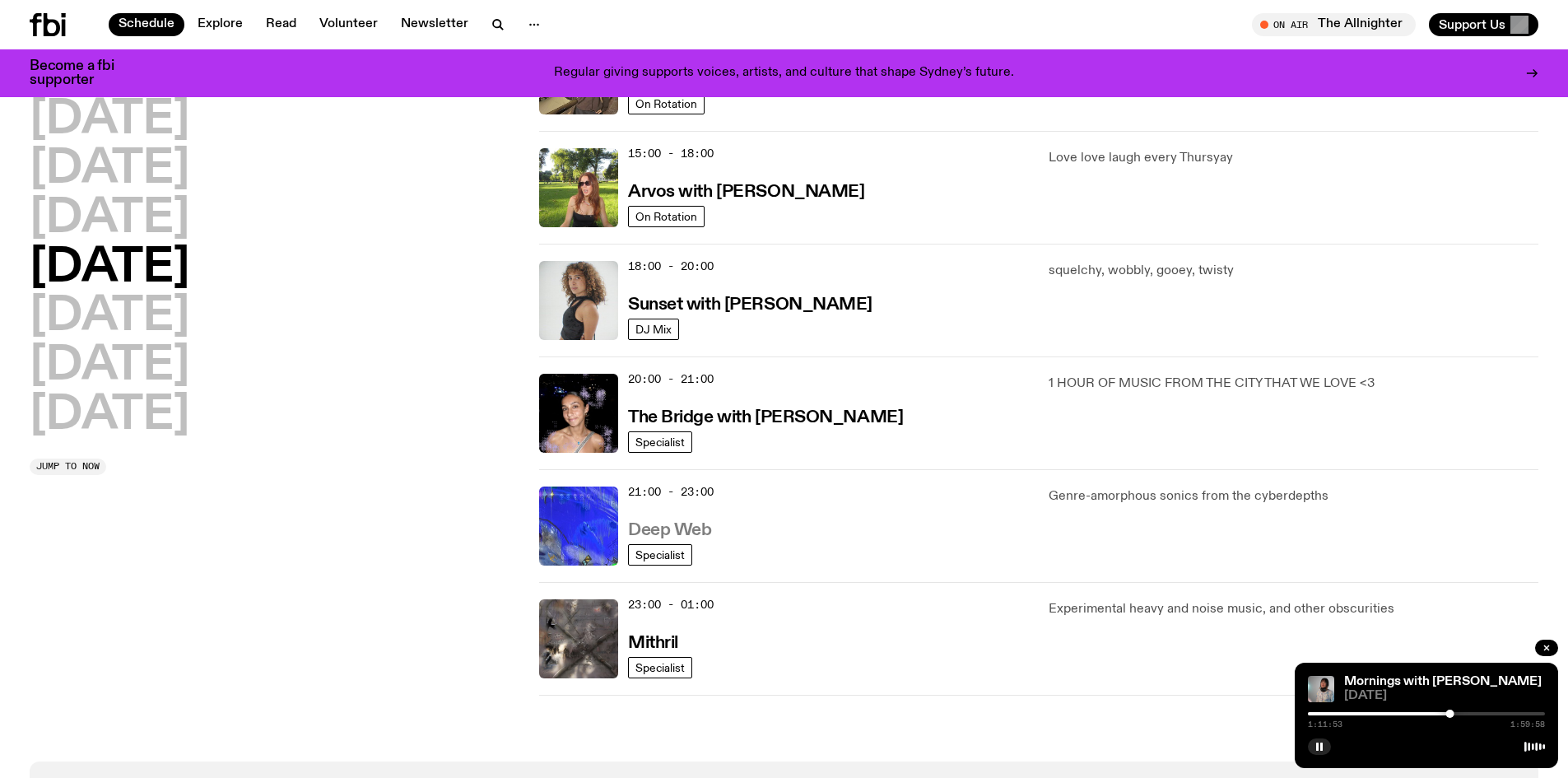
click at [665, 531] on h3 "Deep Web" at bounding box center [669, 531] width 83 height 17
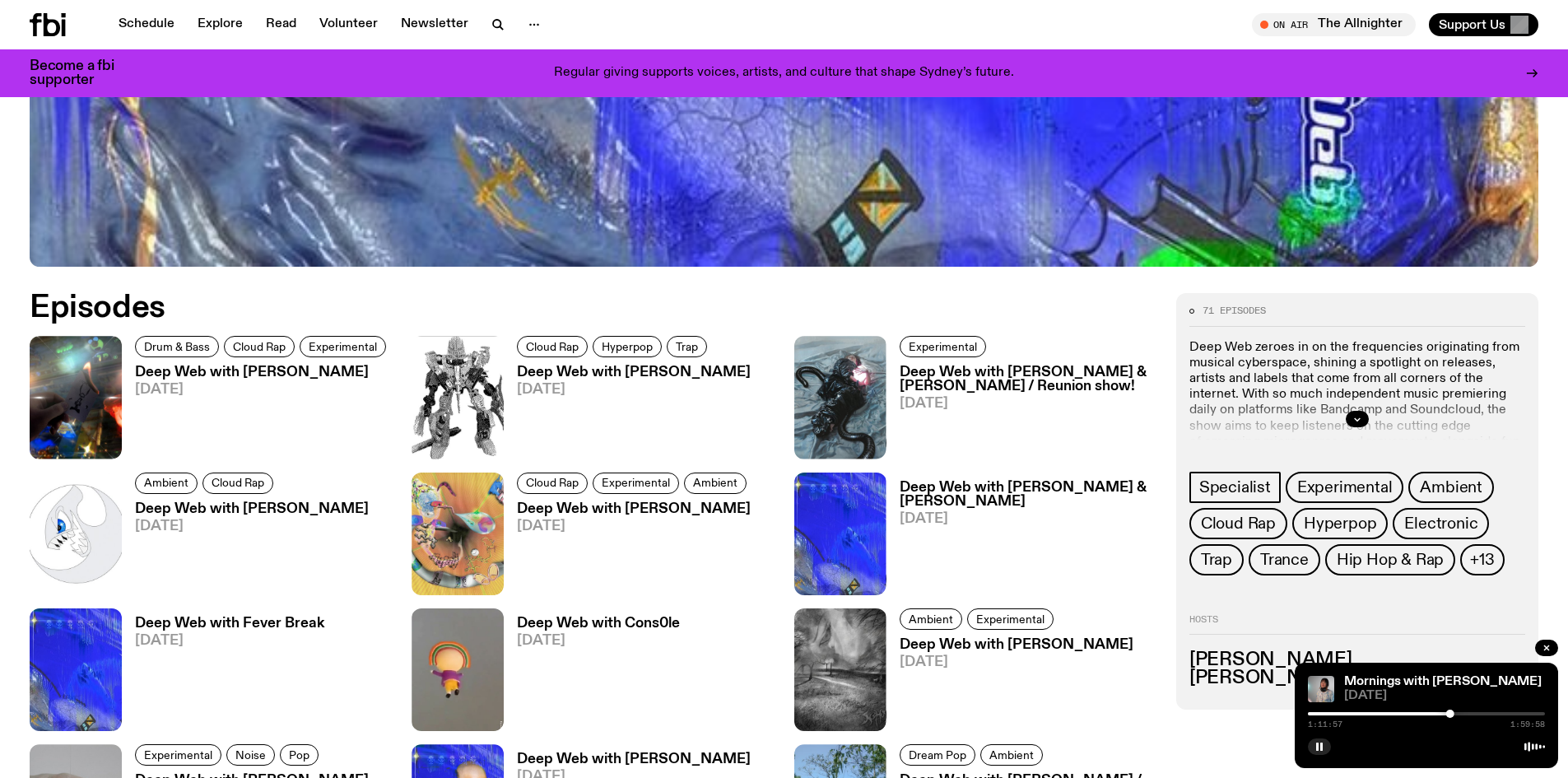
scroll to position [898, 0]
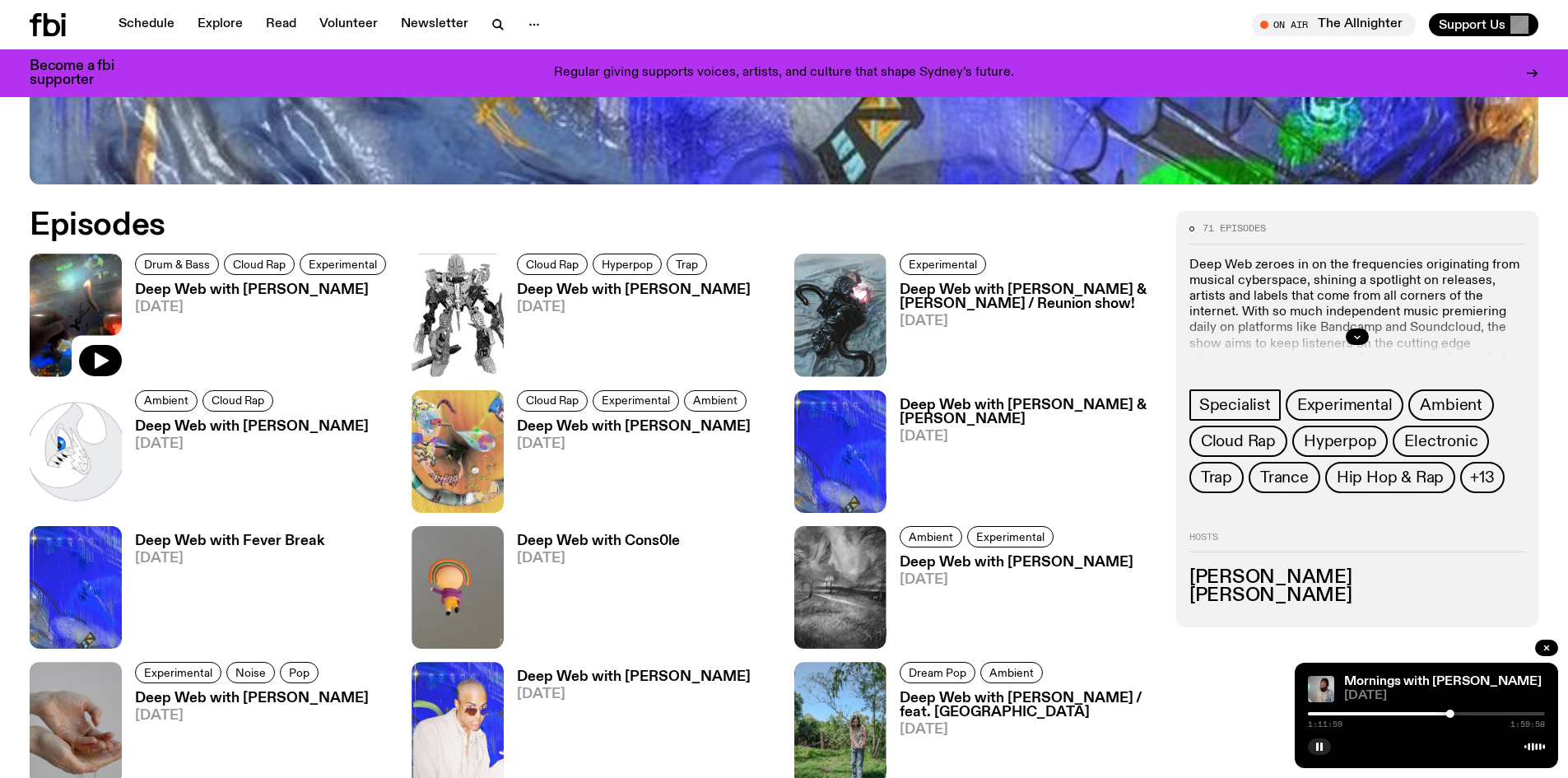
click at [76, 295] on img at bounding box center [76, 315] width 93 height 123
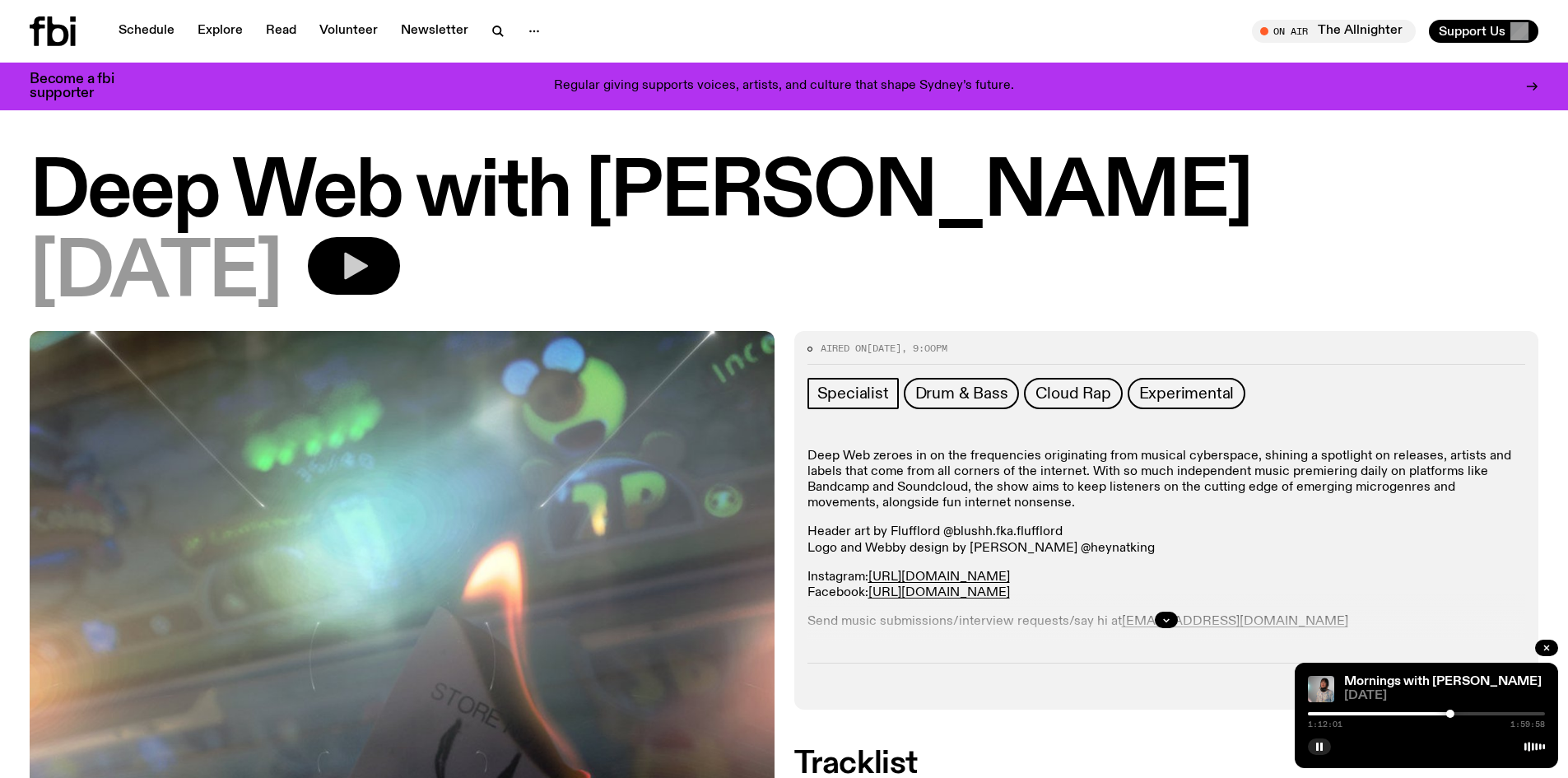
click at [400, 273] on button "button" at bounding box center [354, 265] width 93 height 58
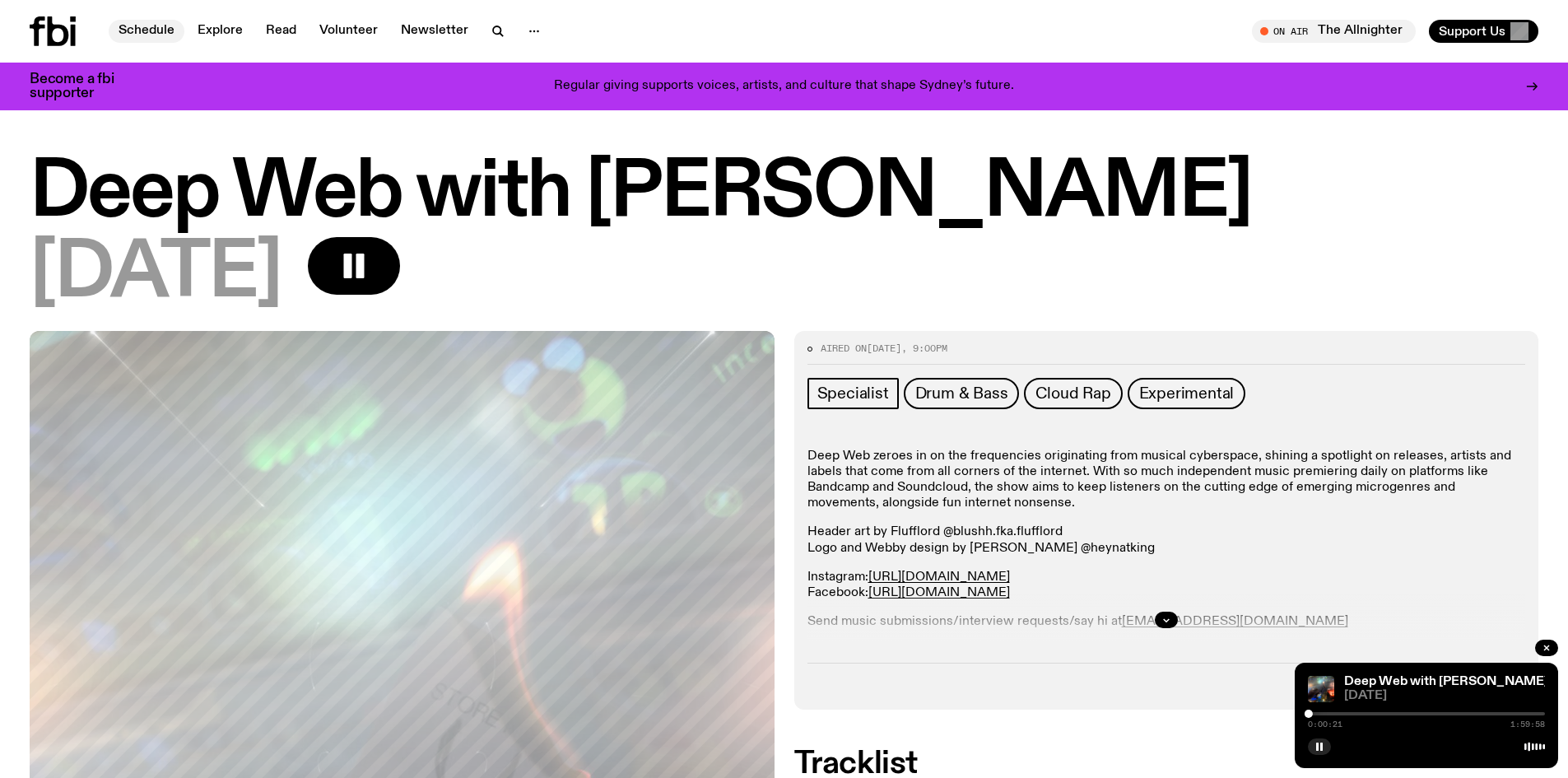
click at [163, 36] on link "Schedule" at bounding box center [146, 31] width 76 height 23
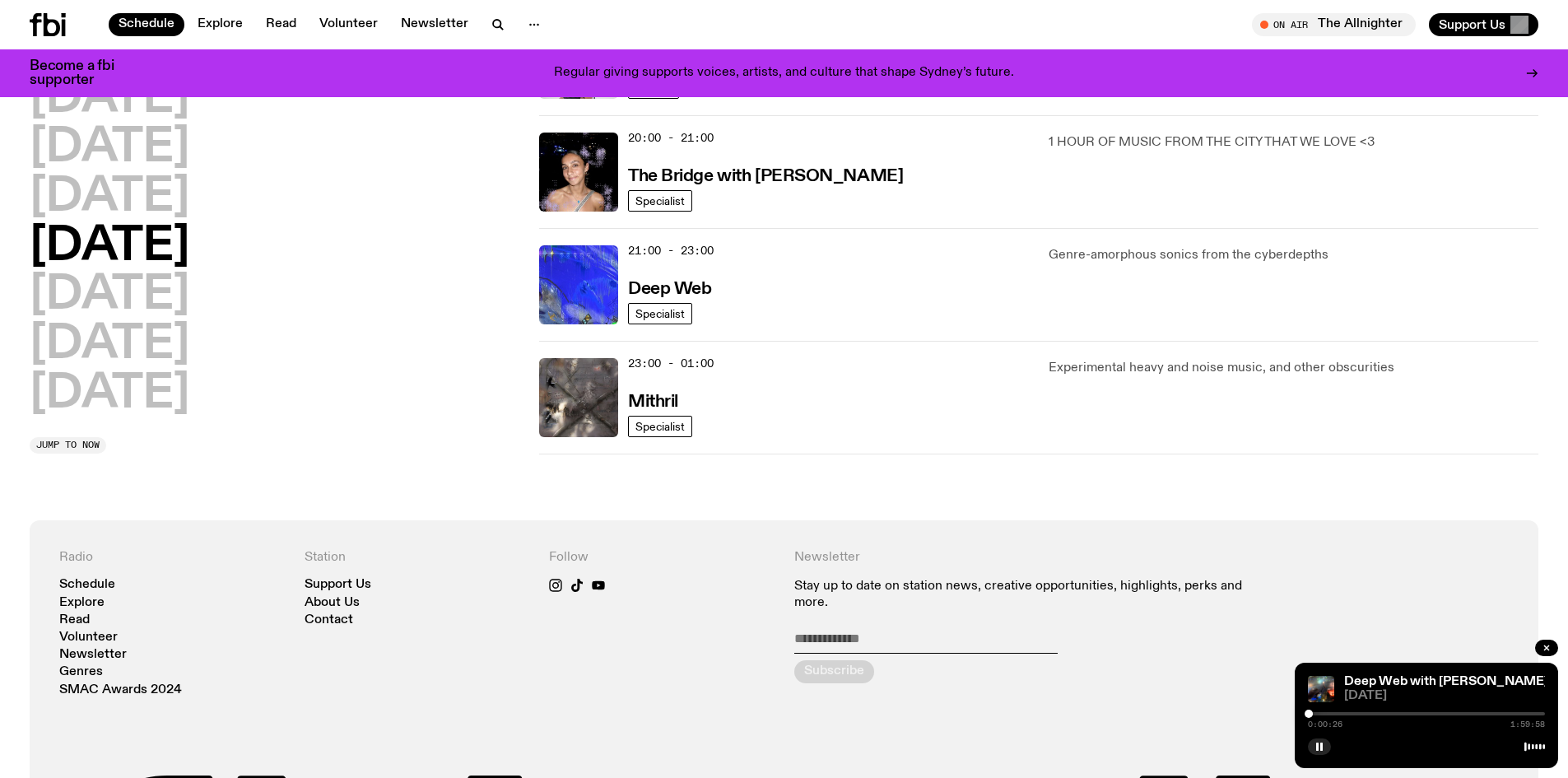
scroll to position [736, 0]
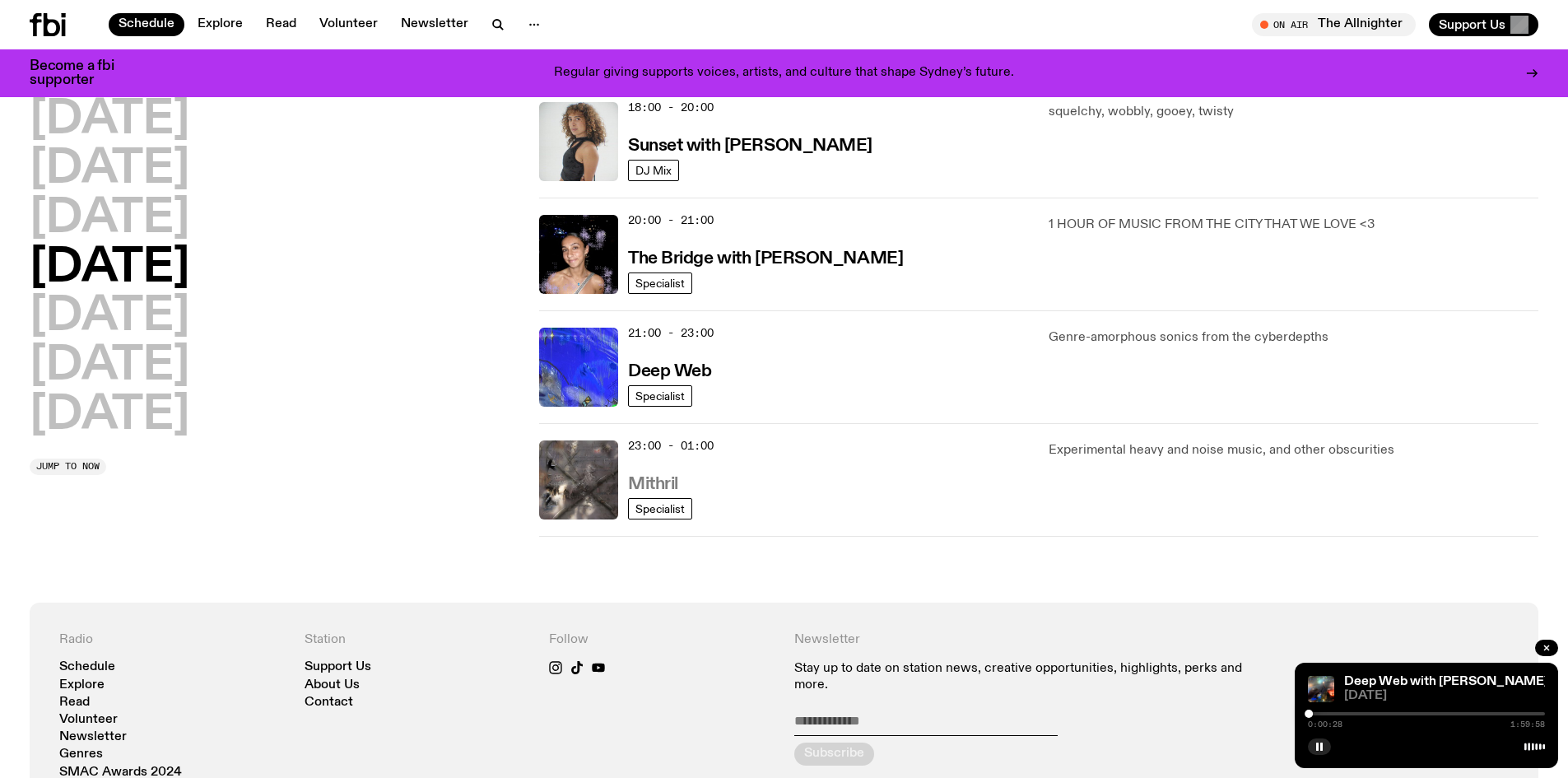
click at [665, 476] on h3 "Mithril" at bounding box center [652, 484] width 50 height 17
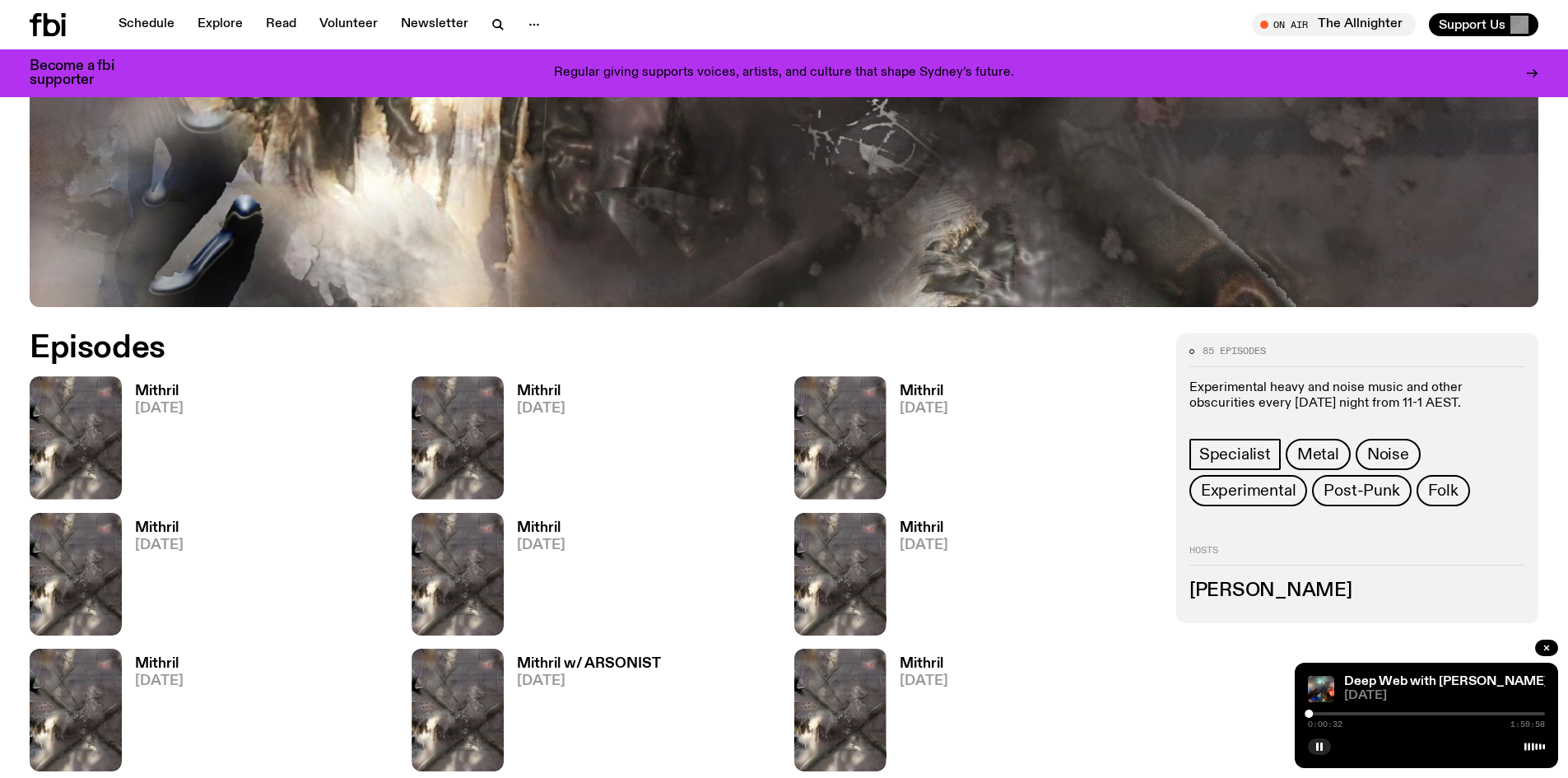
scroll to position [905, 0]
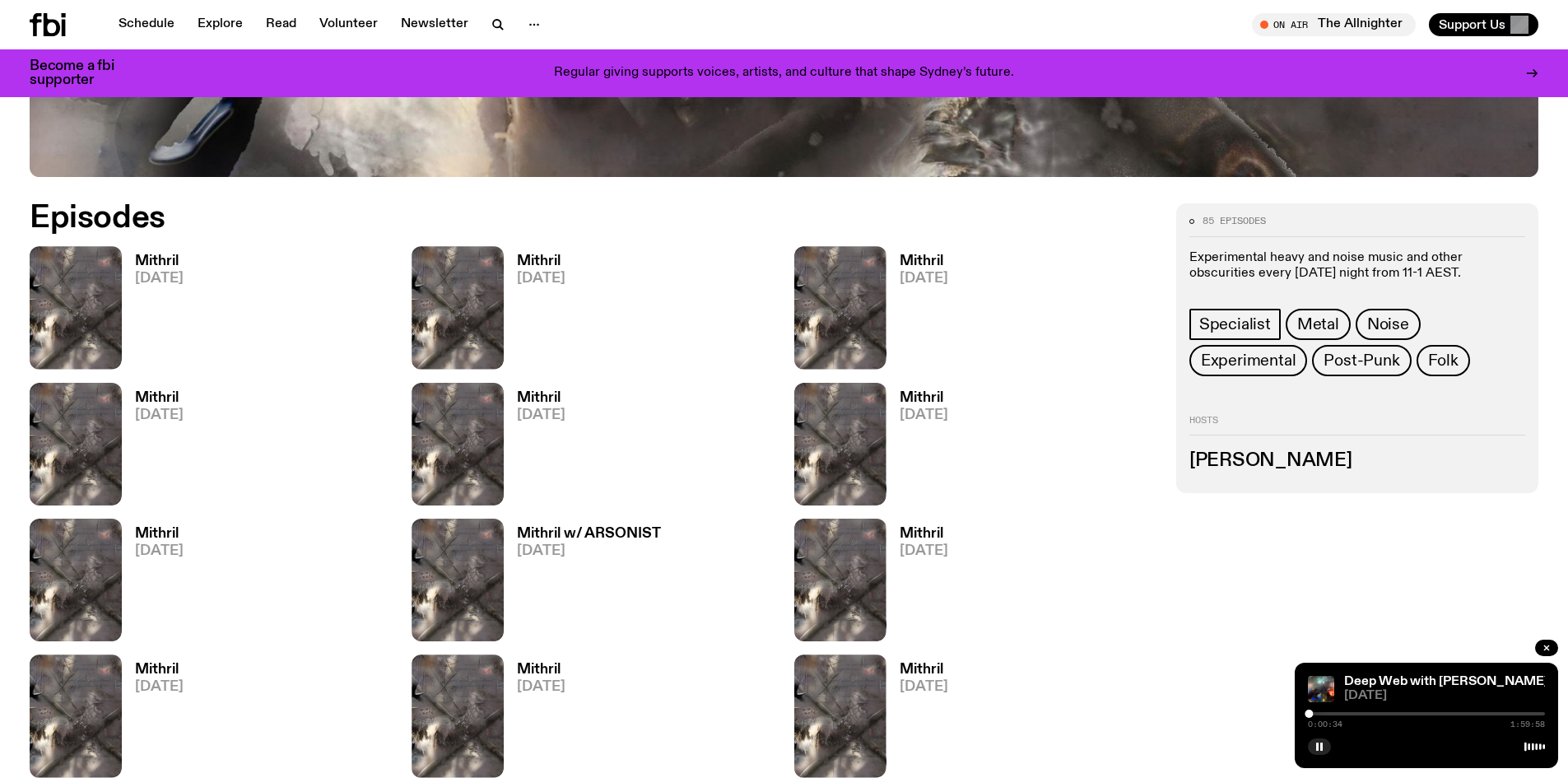
click at [158, 256] on h3 "Mithril" at bounding box center [159, 261] width 48 height 14
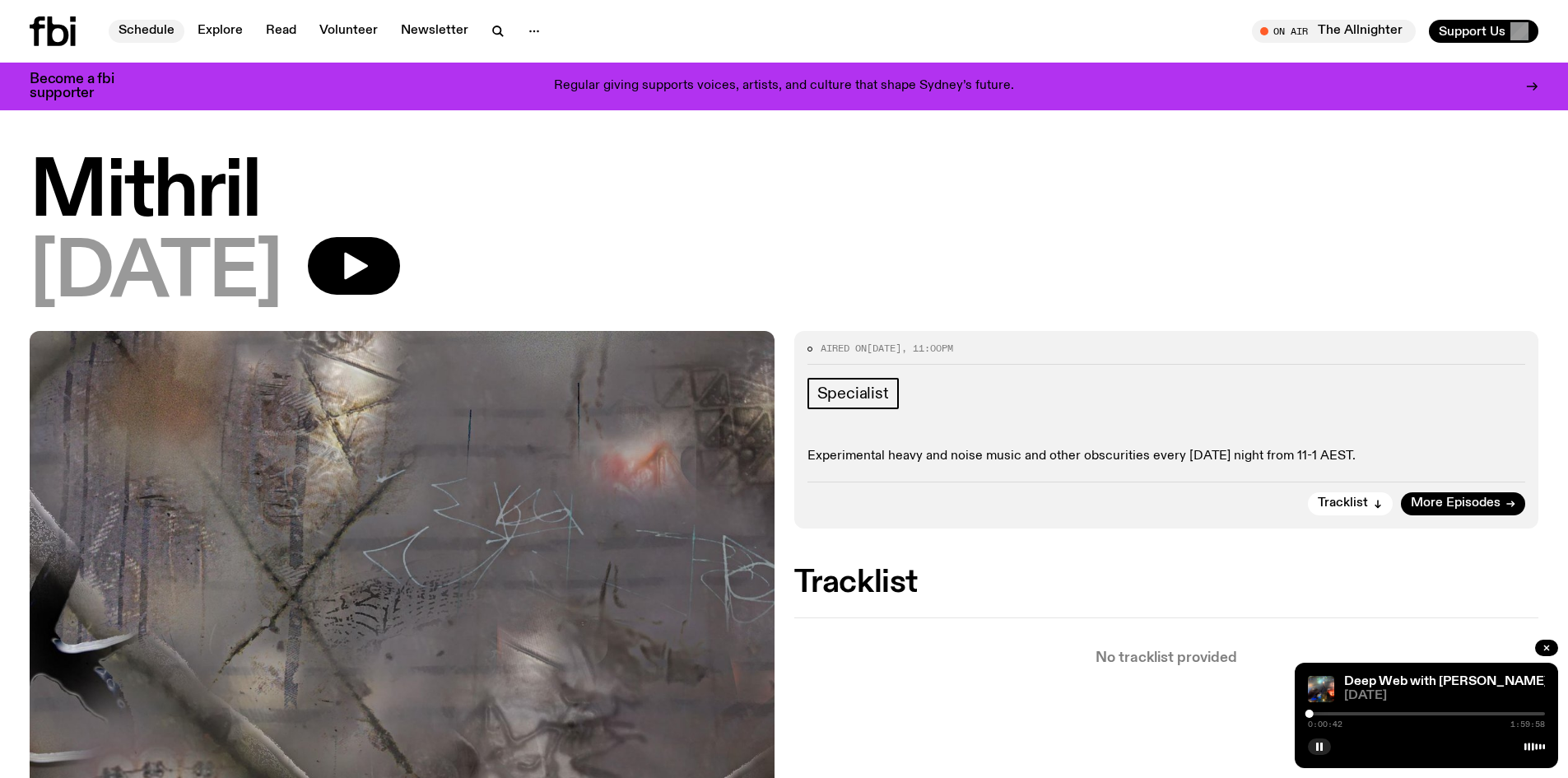
click at [160, 35] on link "Schedule" at bounding box center [146, 31] width 76 height 23
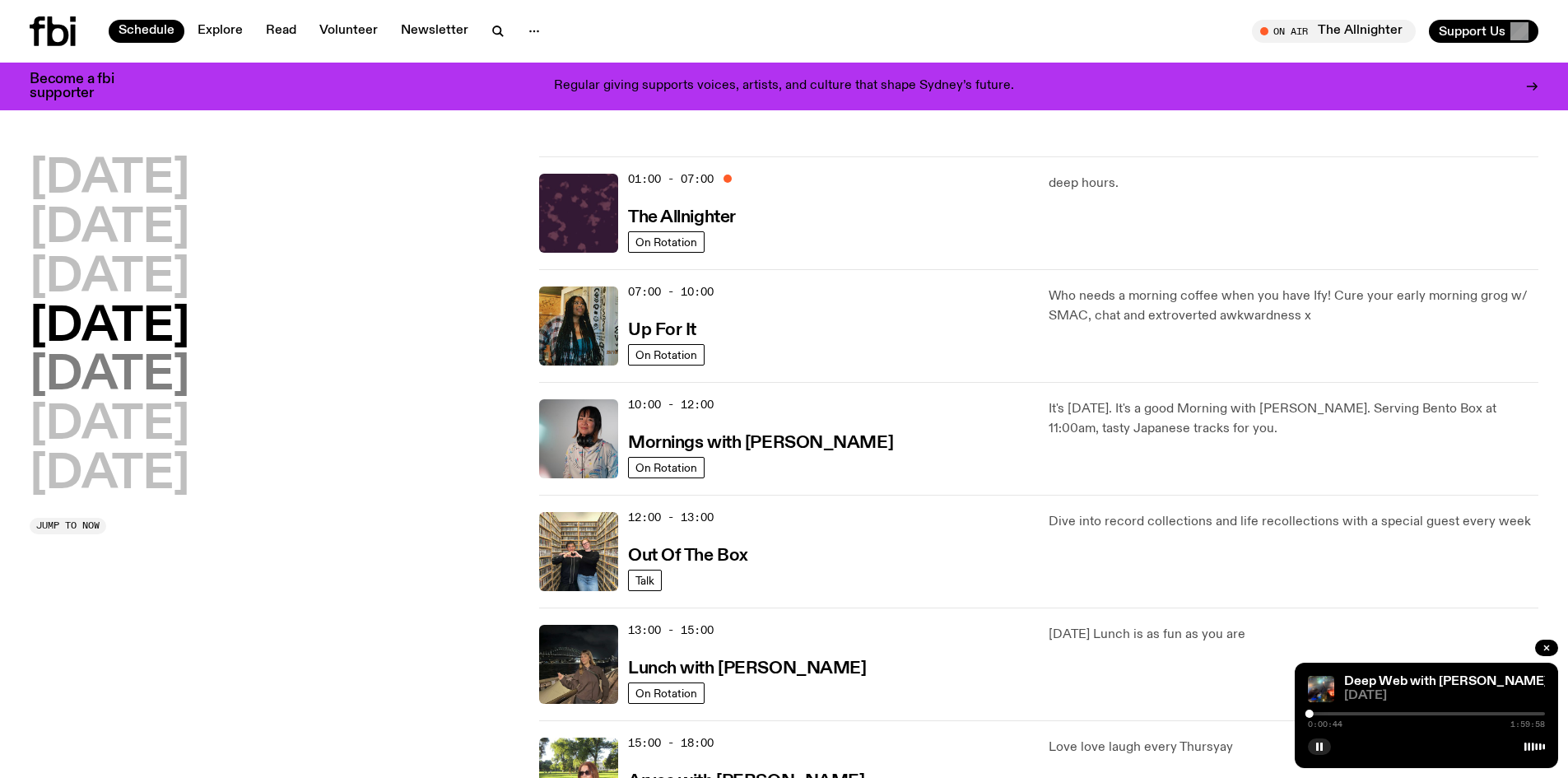
click at [138, 369] on h2 "[DATE]" at bounding box center [109, 376] width 160 height 46
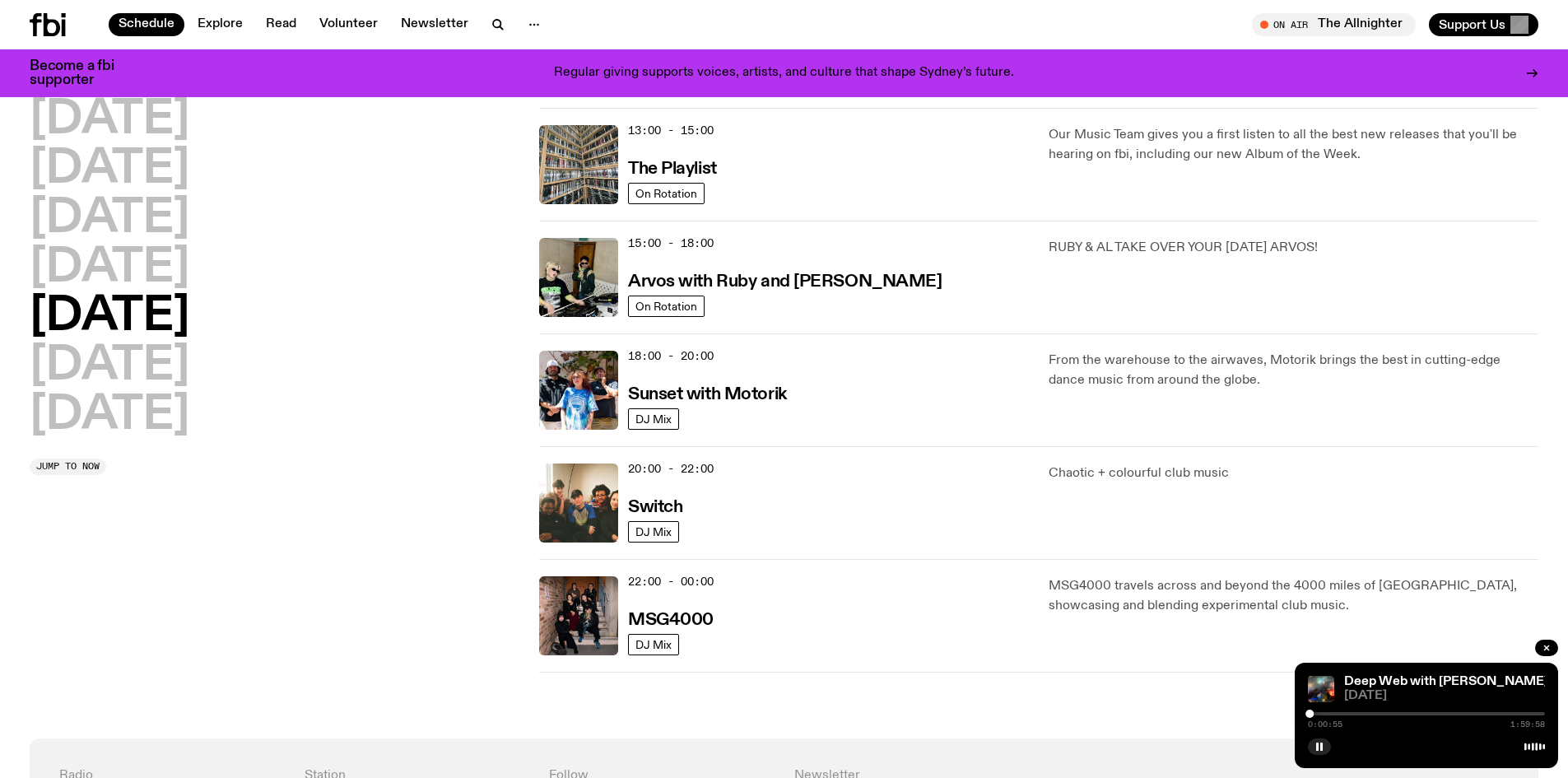
scroll to position [458, 0]
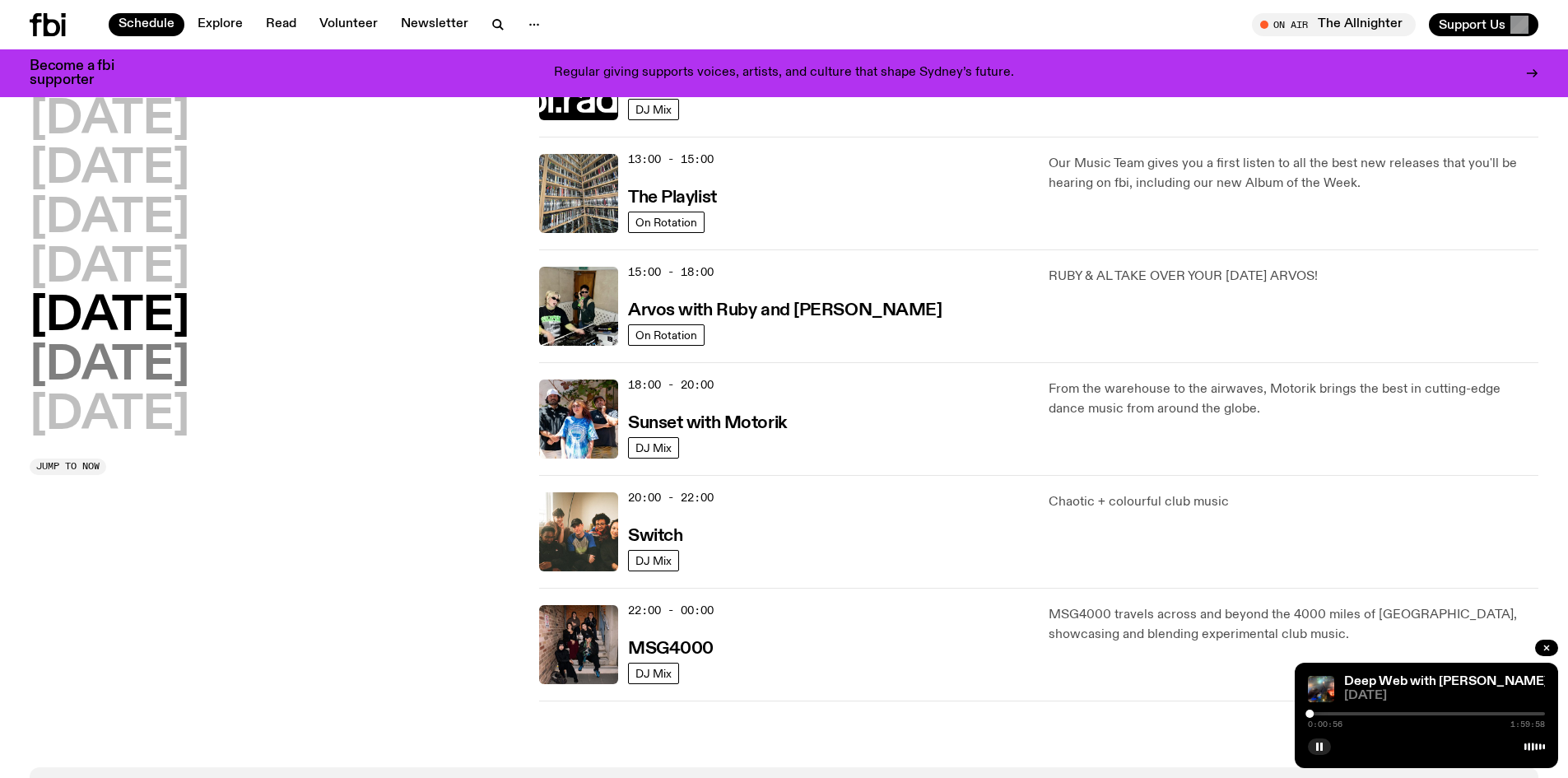
click at [112, 373] on h2 "[DATE]" at bounding box center [109, 366] width 160 height 46
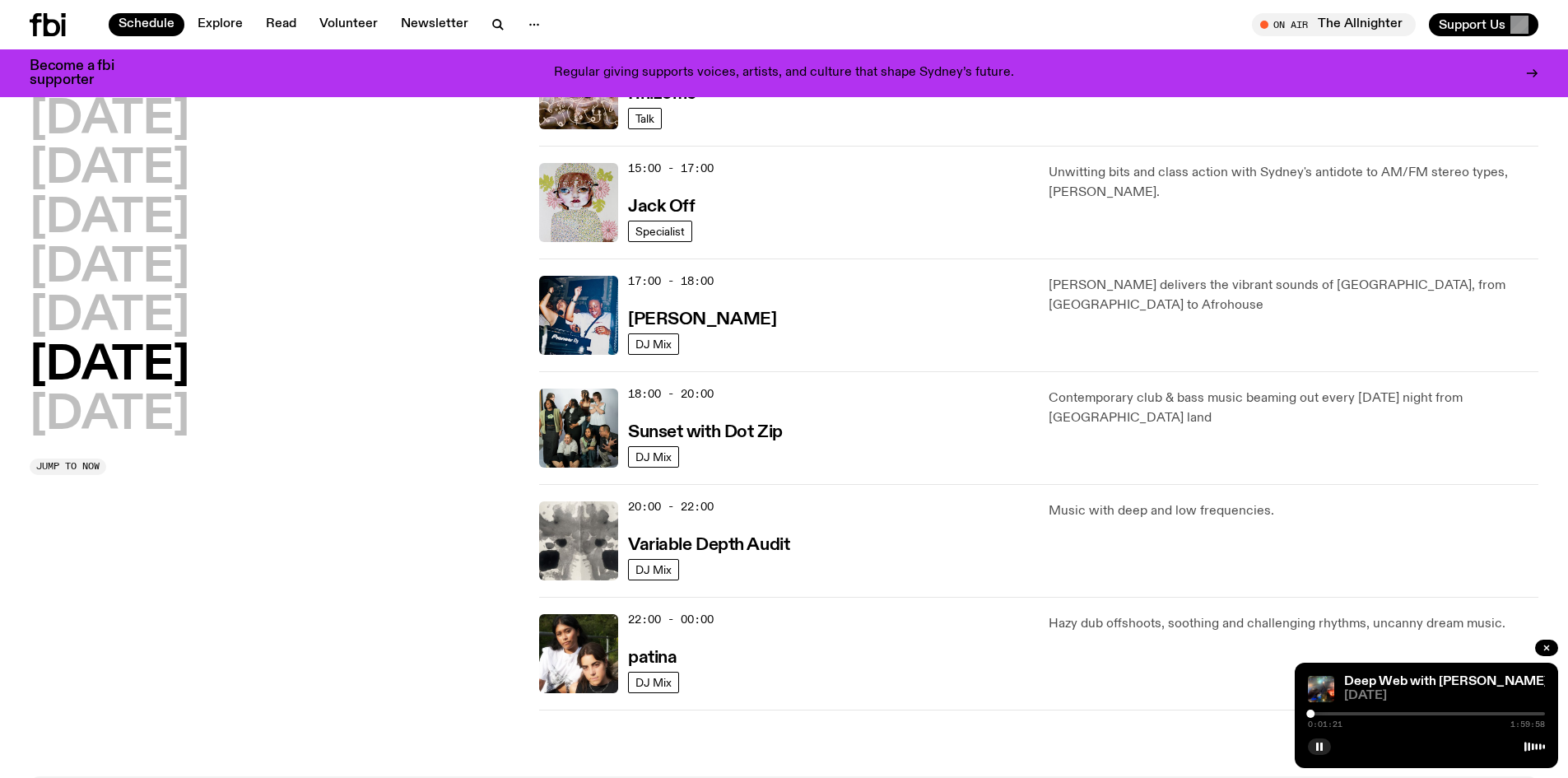
scroll to position [870, 0]
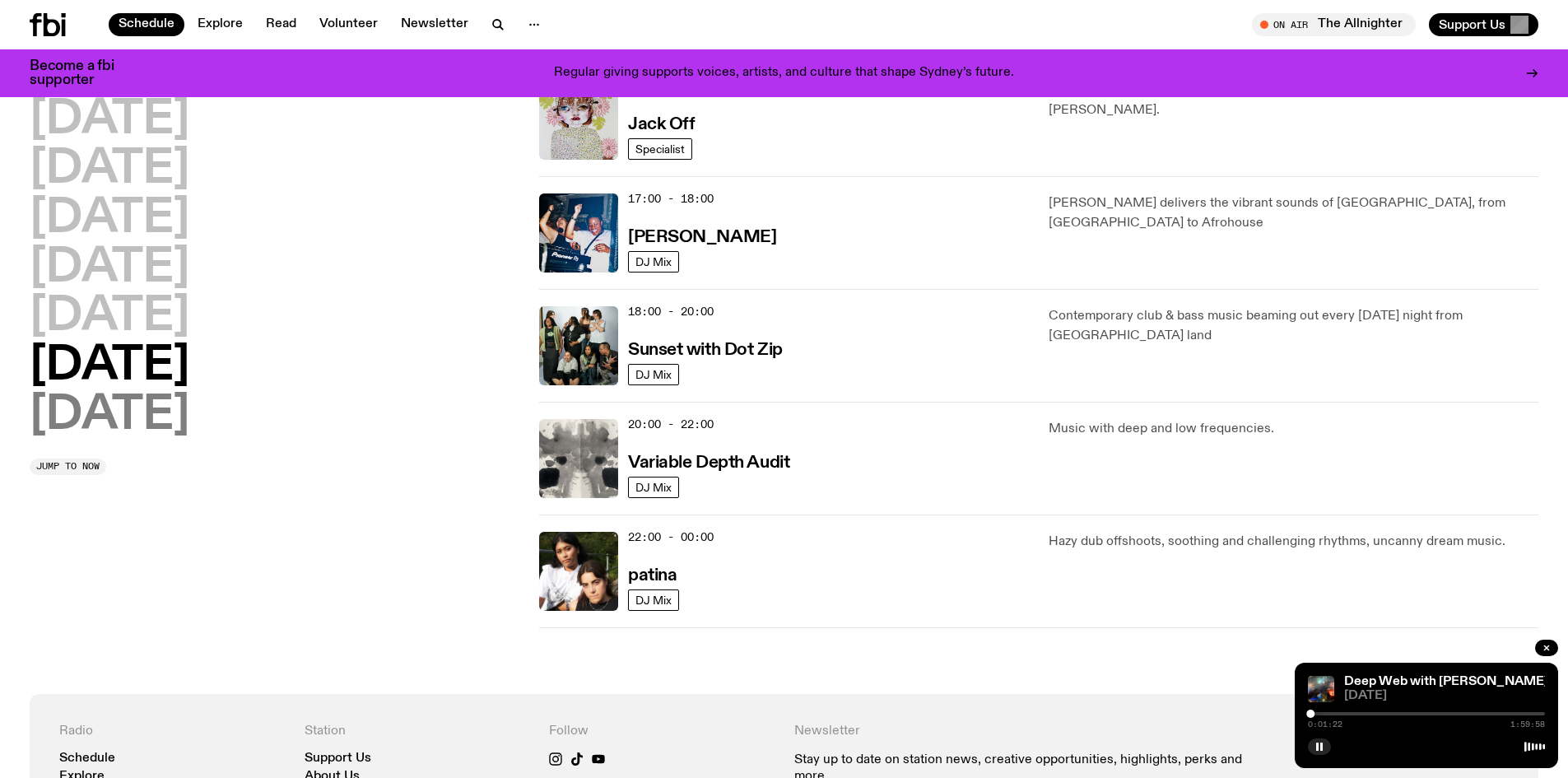
click at [175, 412] on h2 "[DATE]" at bounding box center [109, 415] width 160 height 46
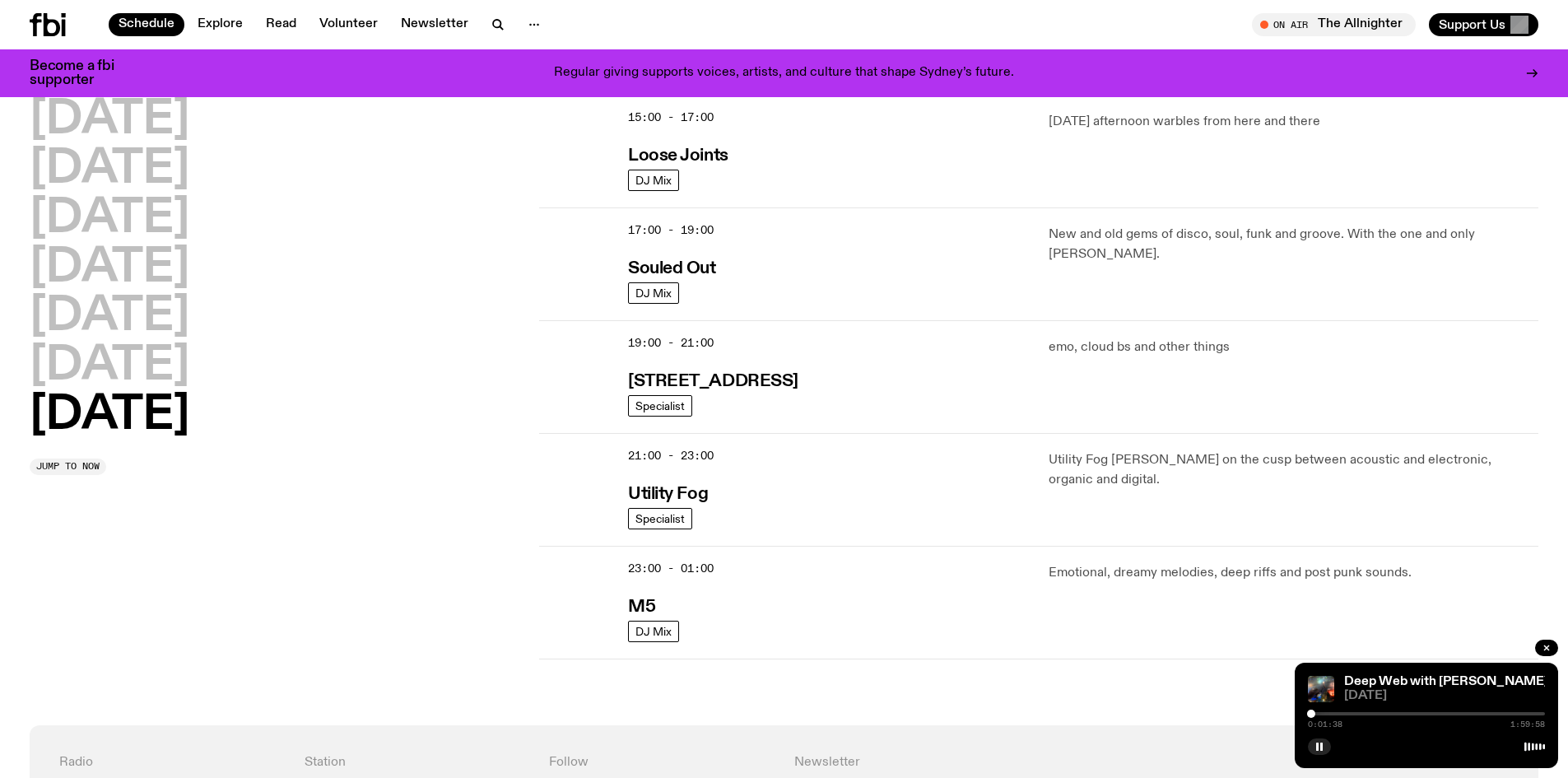
scroll to position [952, 0]
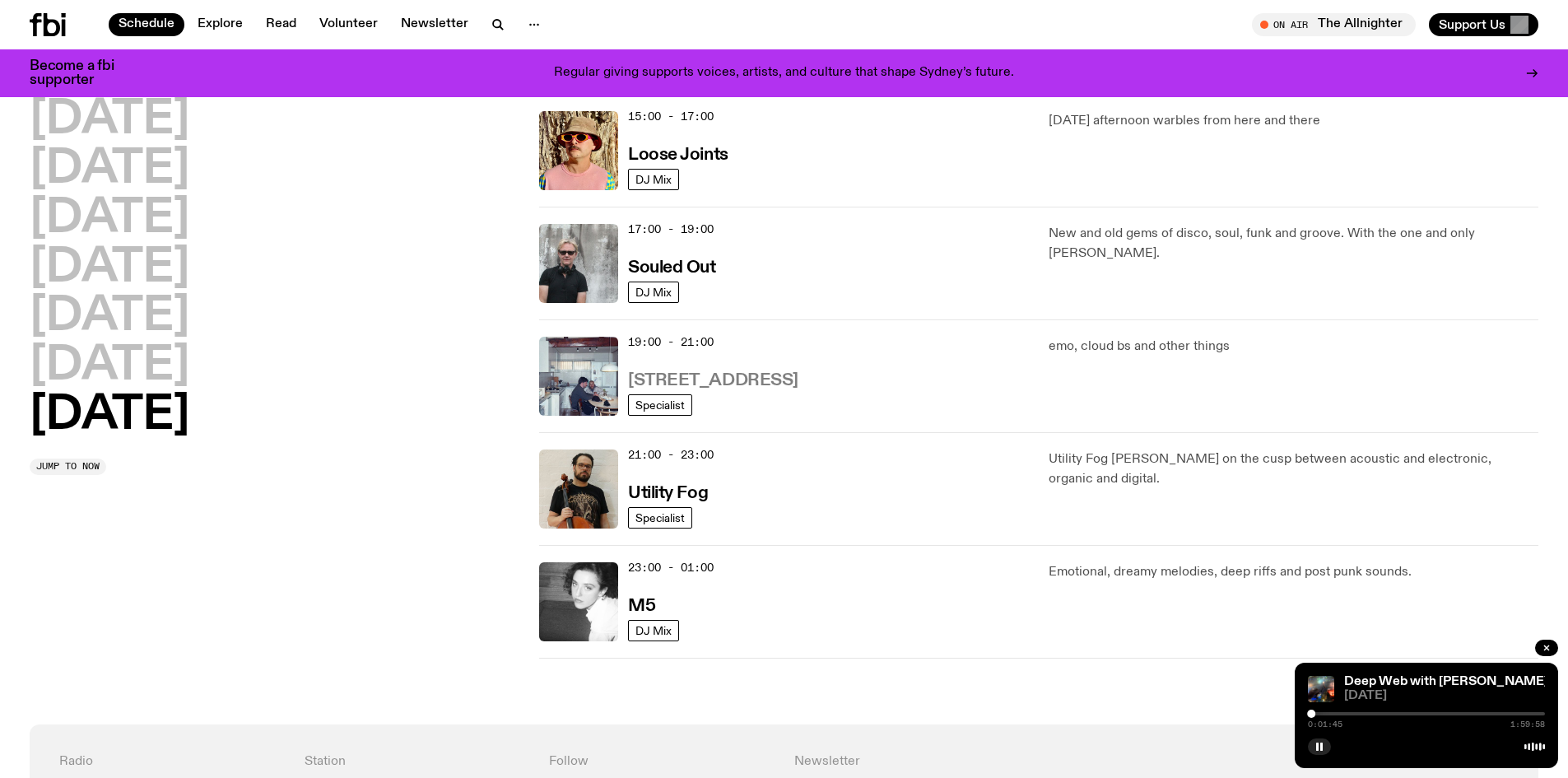
click at [697, 373] on h3 "[STREET_ADDRESS]" at bounding box center [713, 381] width 170 height 17
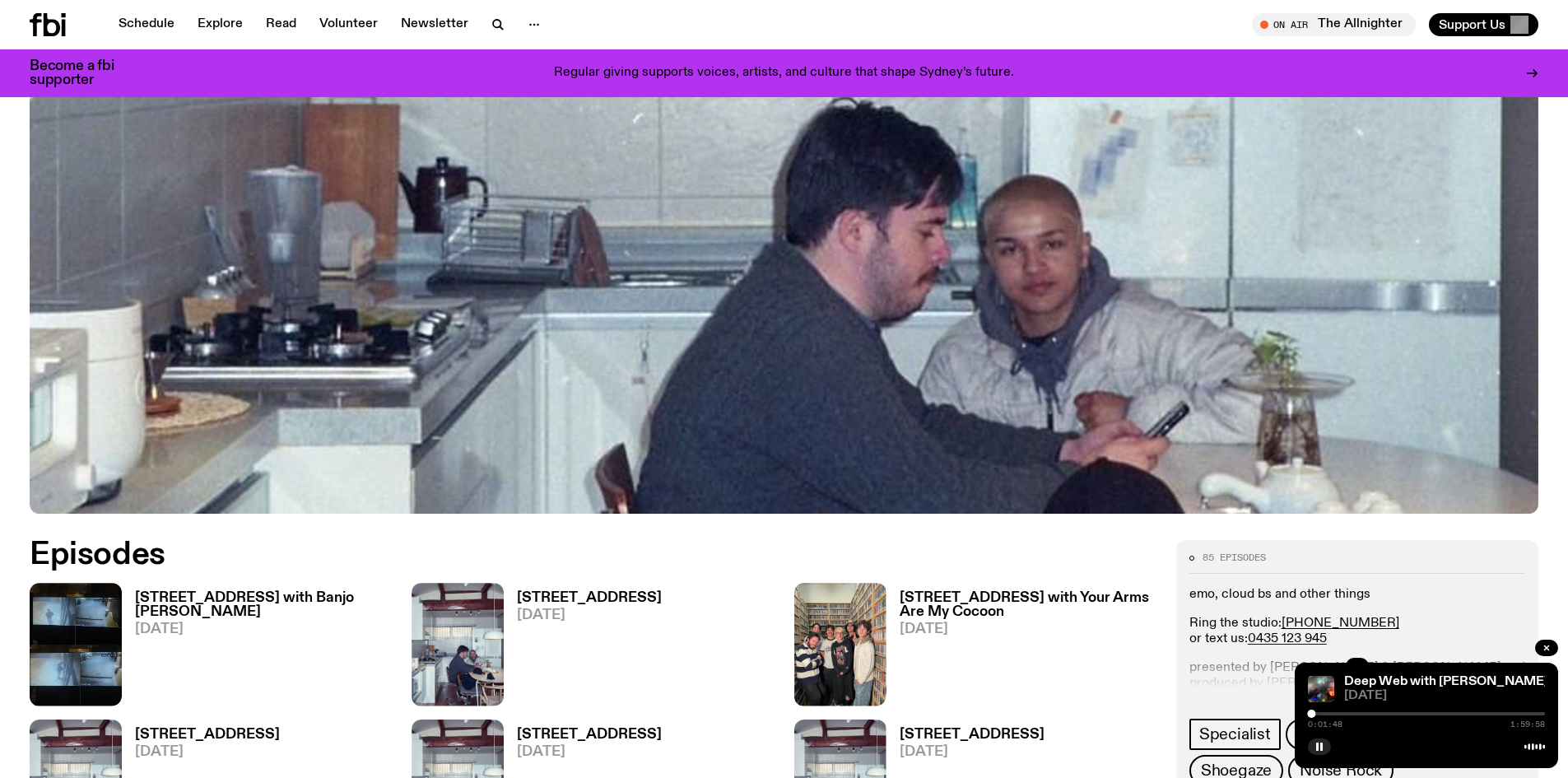
scroll to position [734, 0]
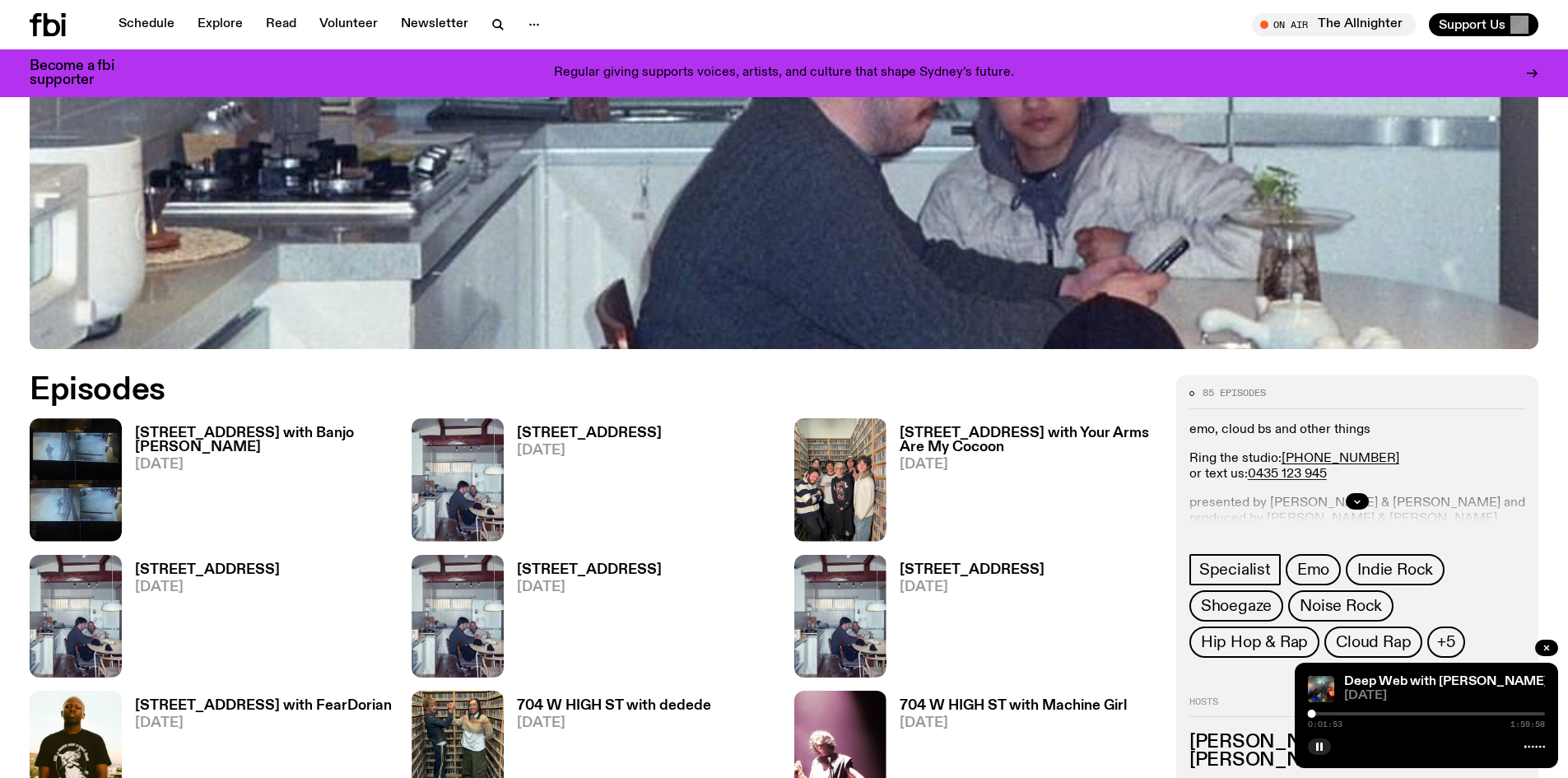
click at [611, 427] on h3 "[STREET_ADDRESS]" at bounding box center [588, 433] width 144 height 14
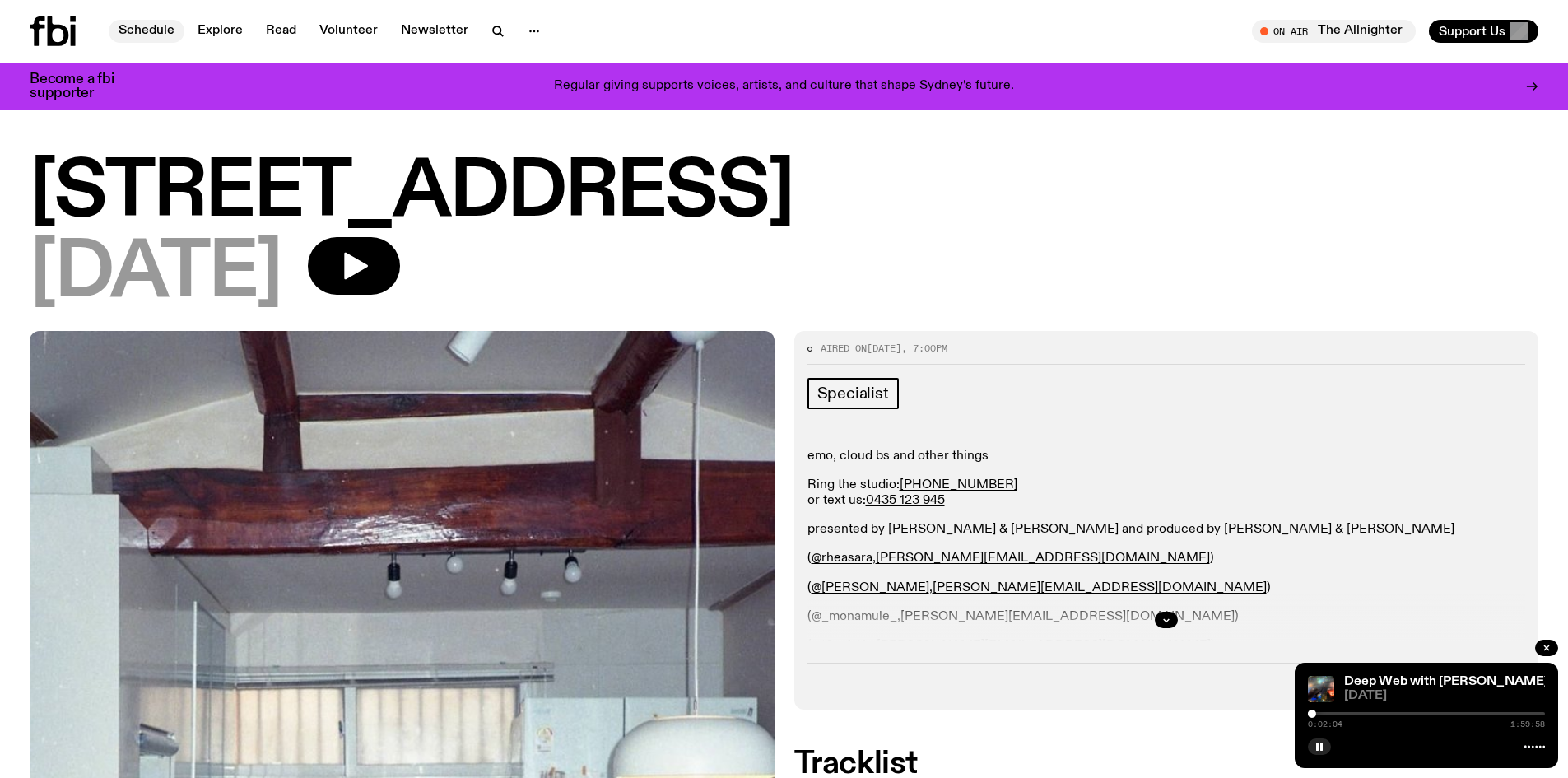
click at [155, 23] on link "Schedule" at bounding box center [146, 31] width 76 height 23
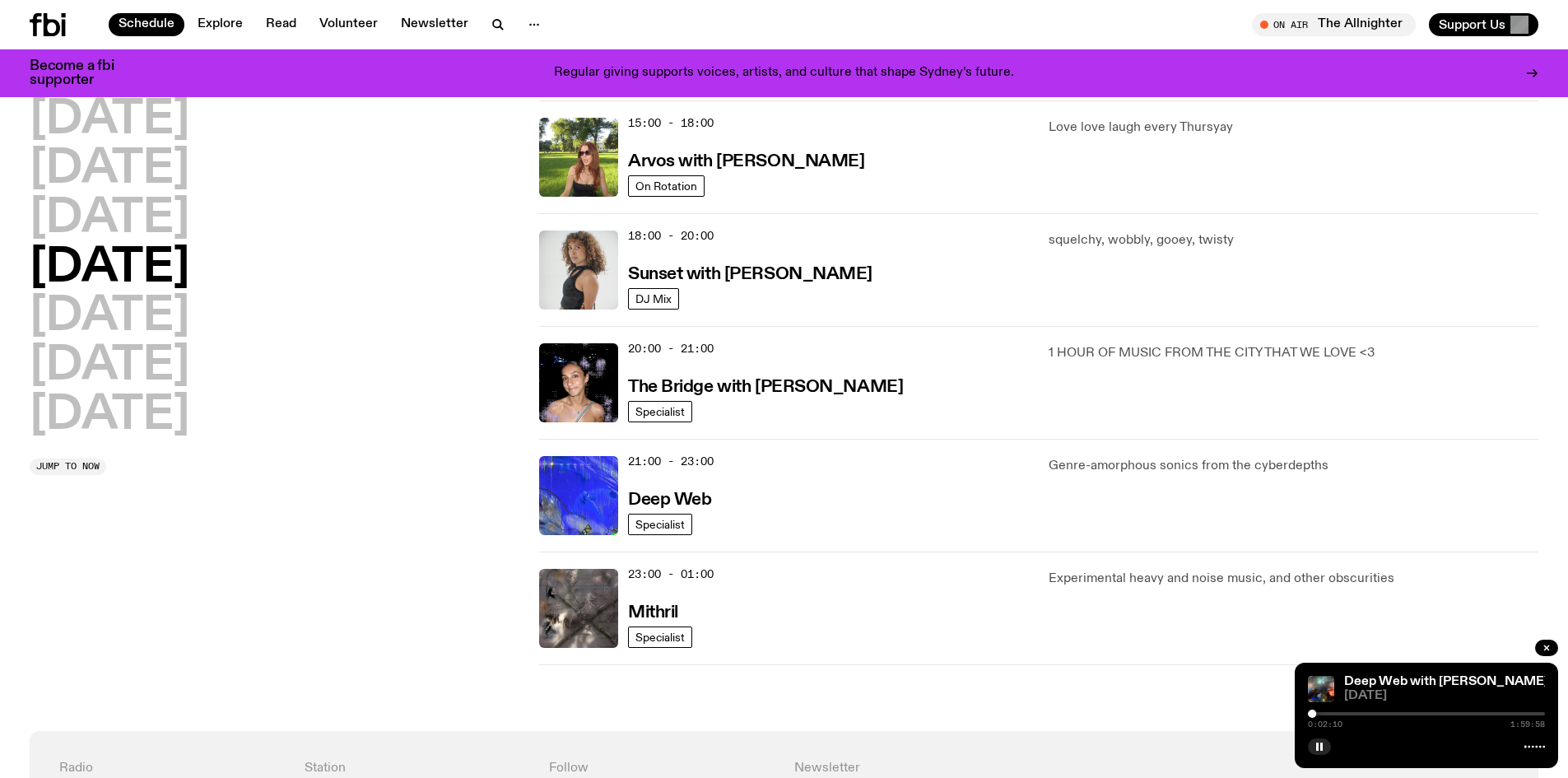
scroll to position [658, 0]
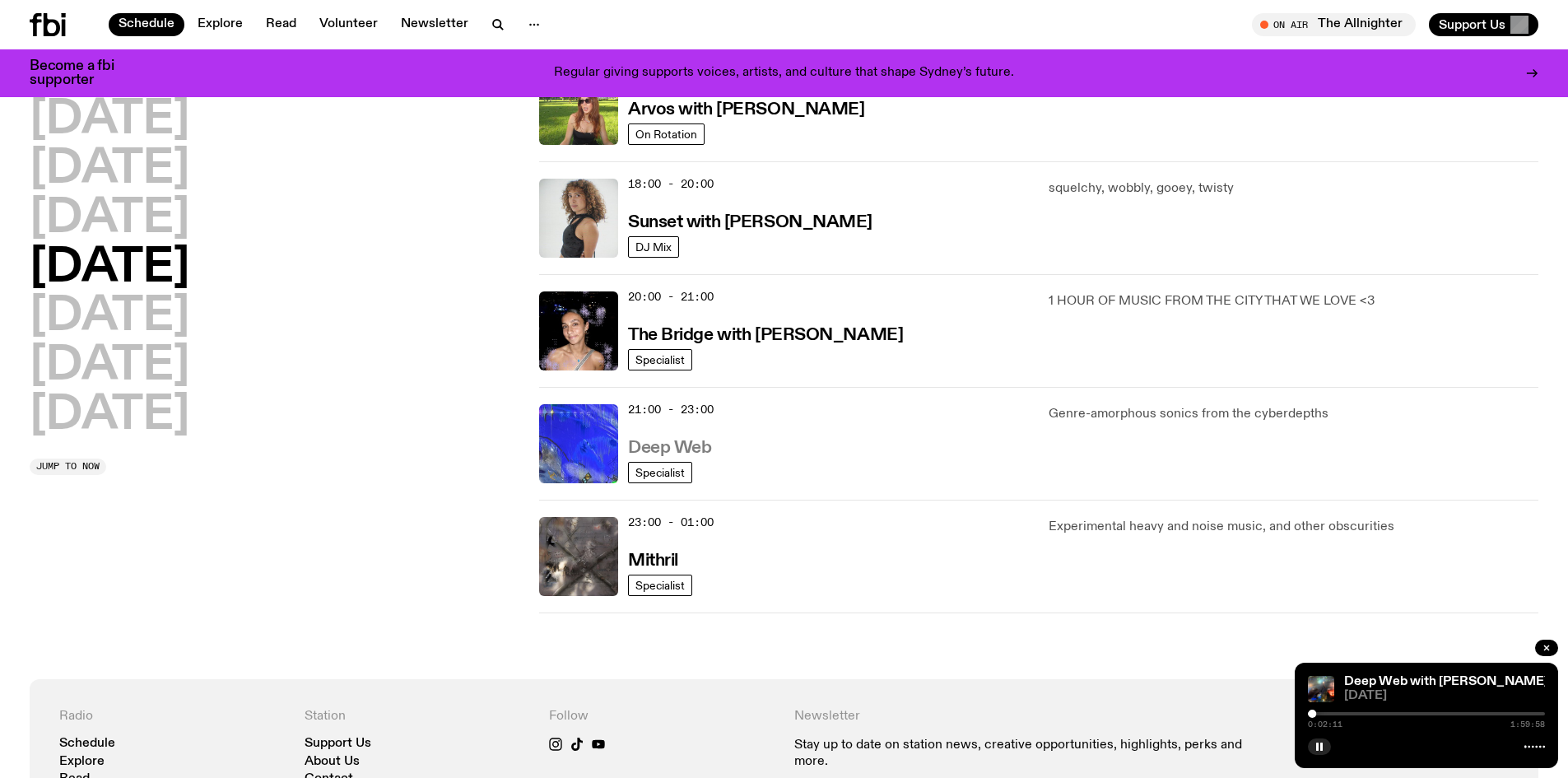
click at [707, 441] on h3 "Deep Web" at bounding box center [669, 448] width 83 height 17
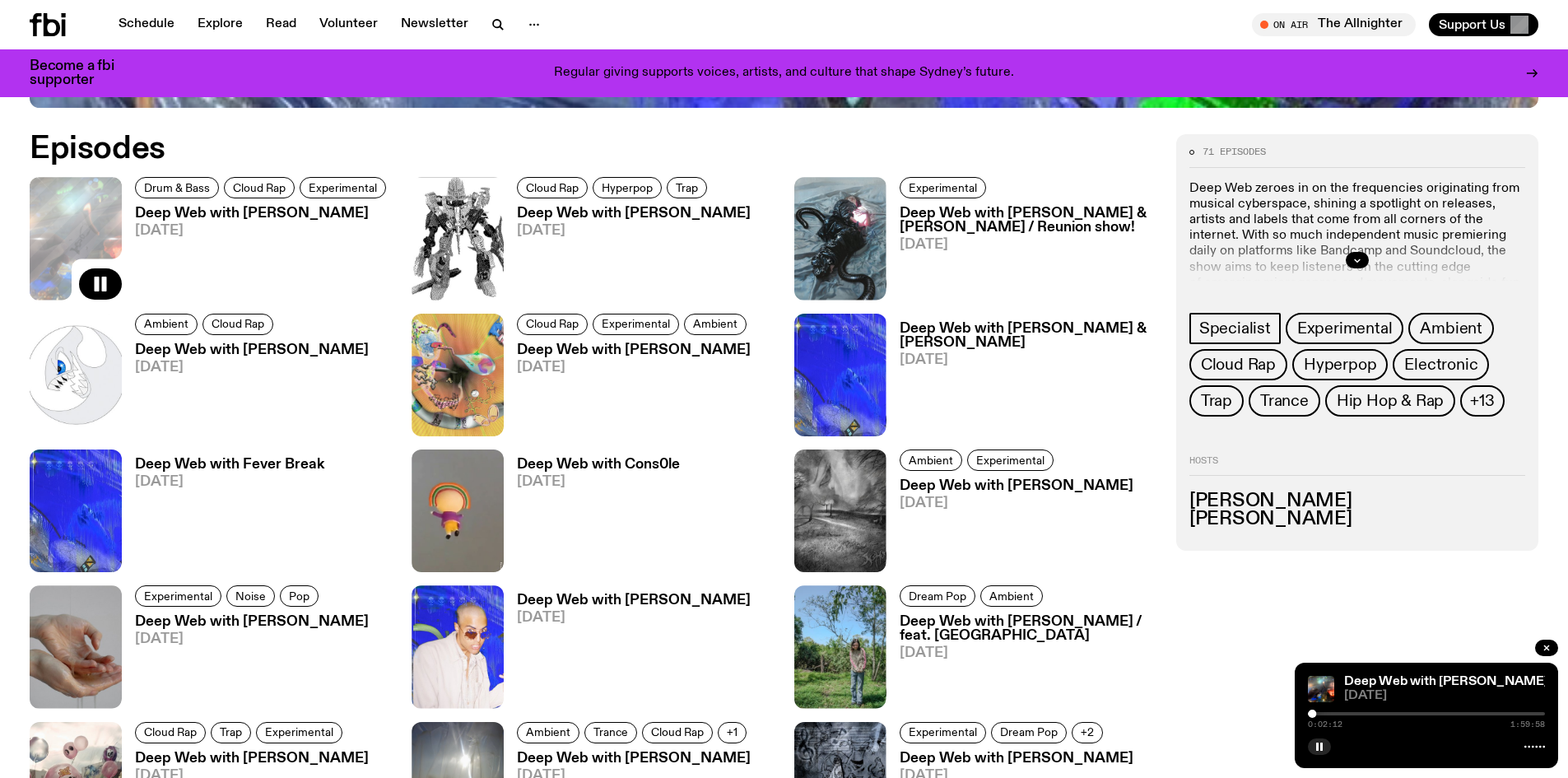
scroll to position [979, 0]
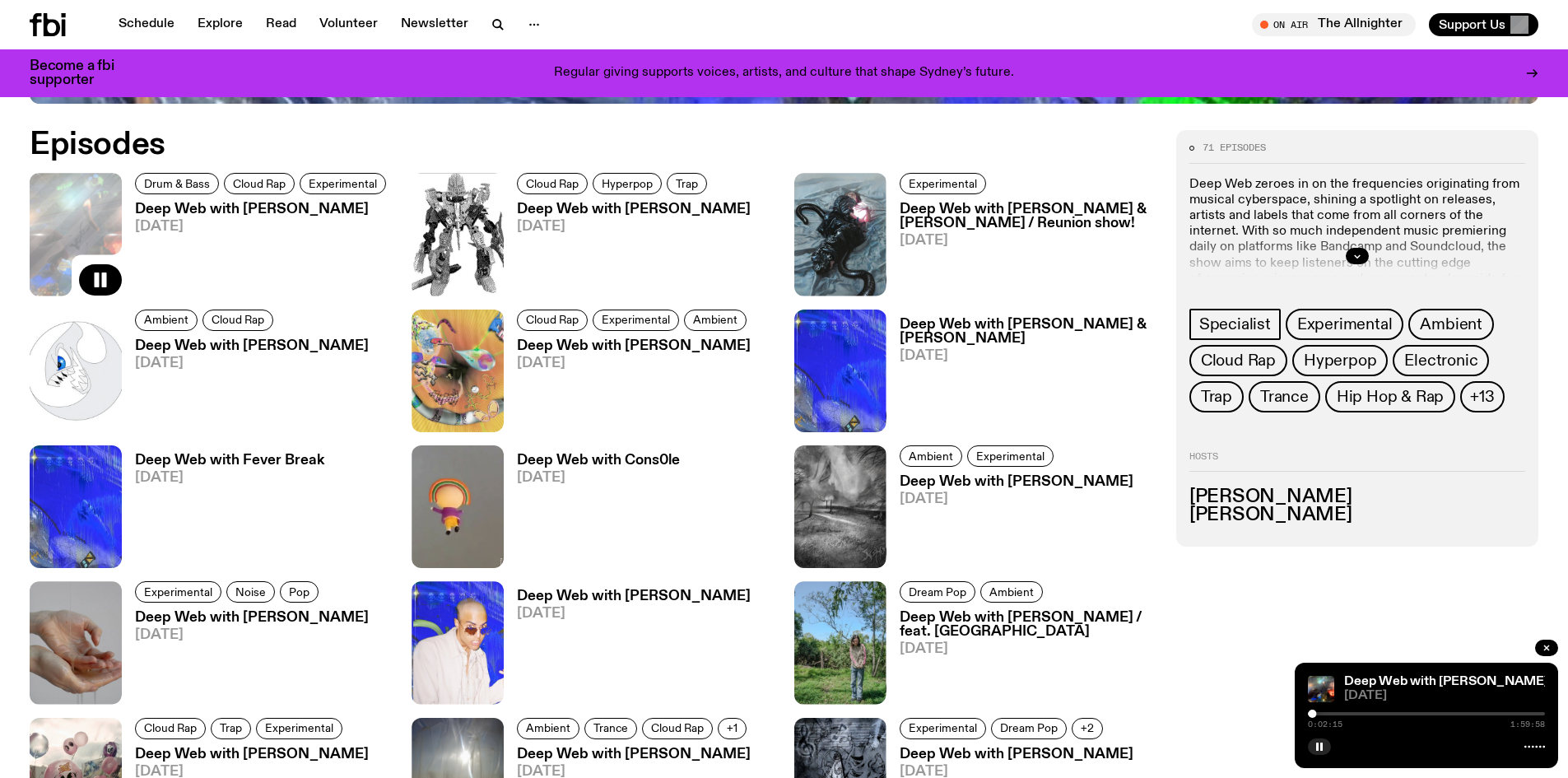
click at [219, 209] on h3 "Deep Web with [PERSON_NAME]" at bounding box center [262, 209] width 256 height 14
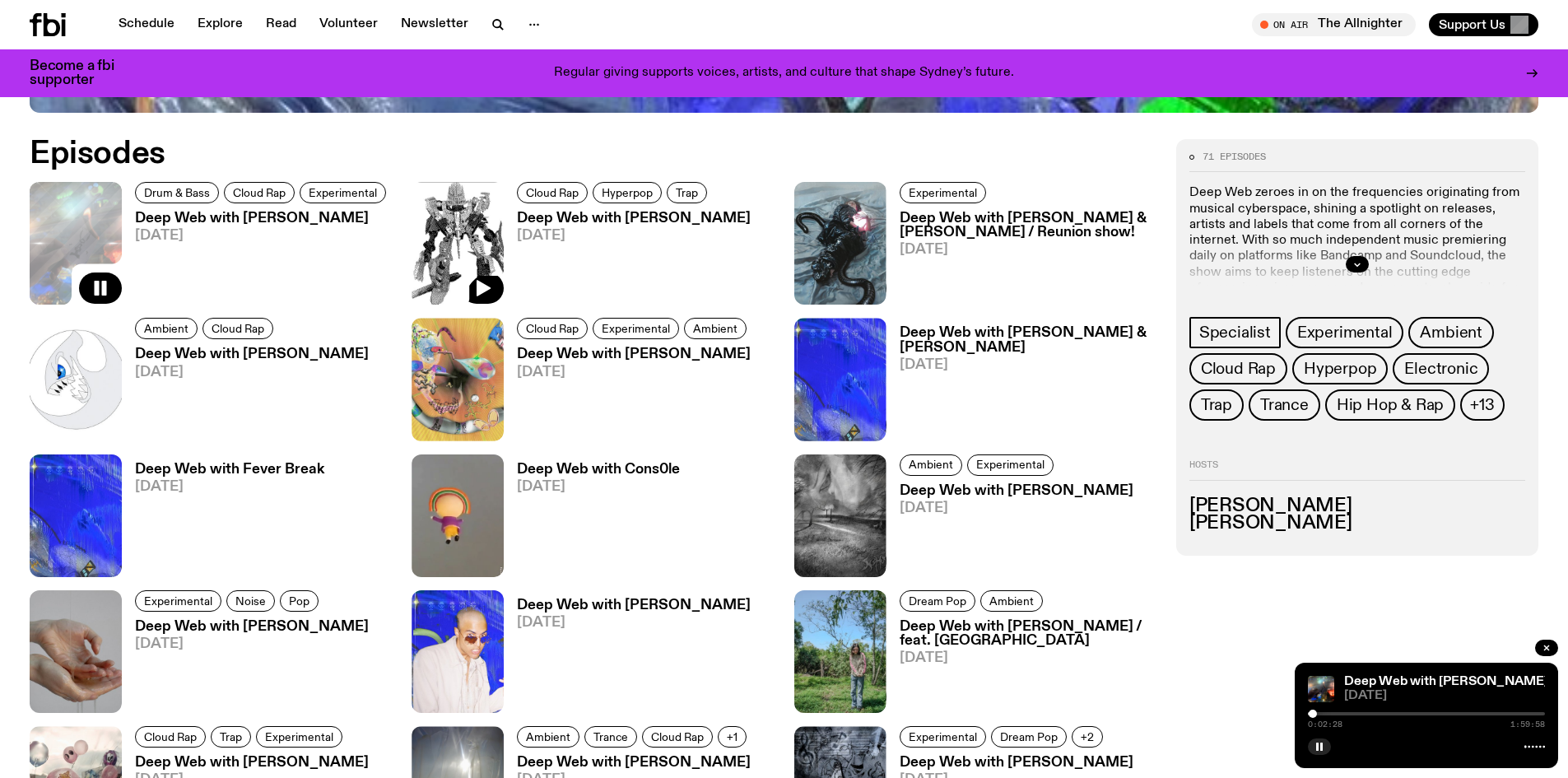
scroll to position [966, 0]
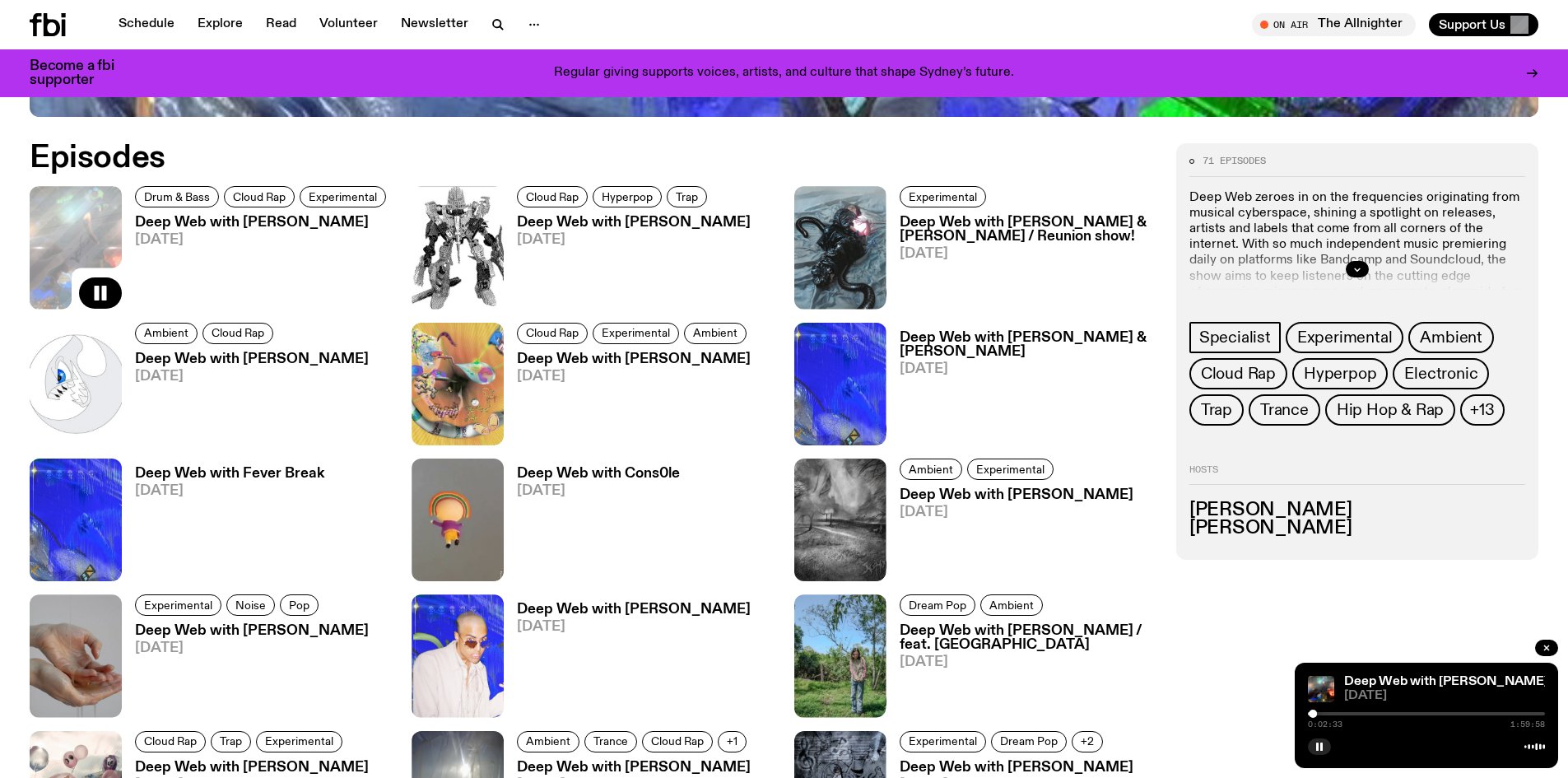
click at [260, 222] on h3 "Deep Web with [PERSON_NAME]" at bounding box center [262, 222] width 256 height 14
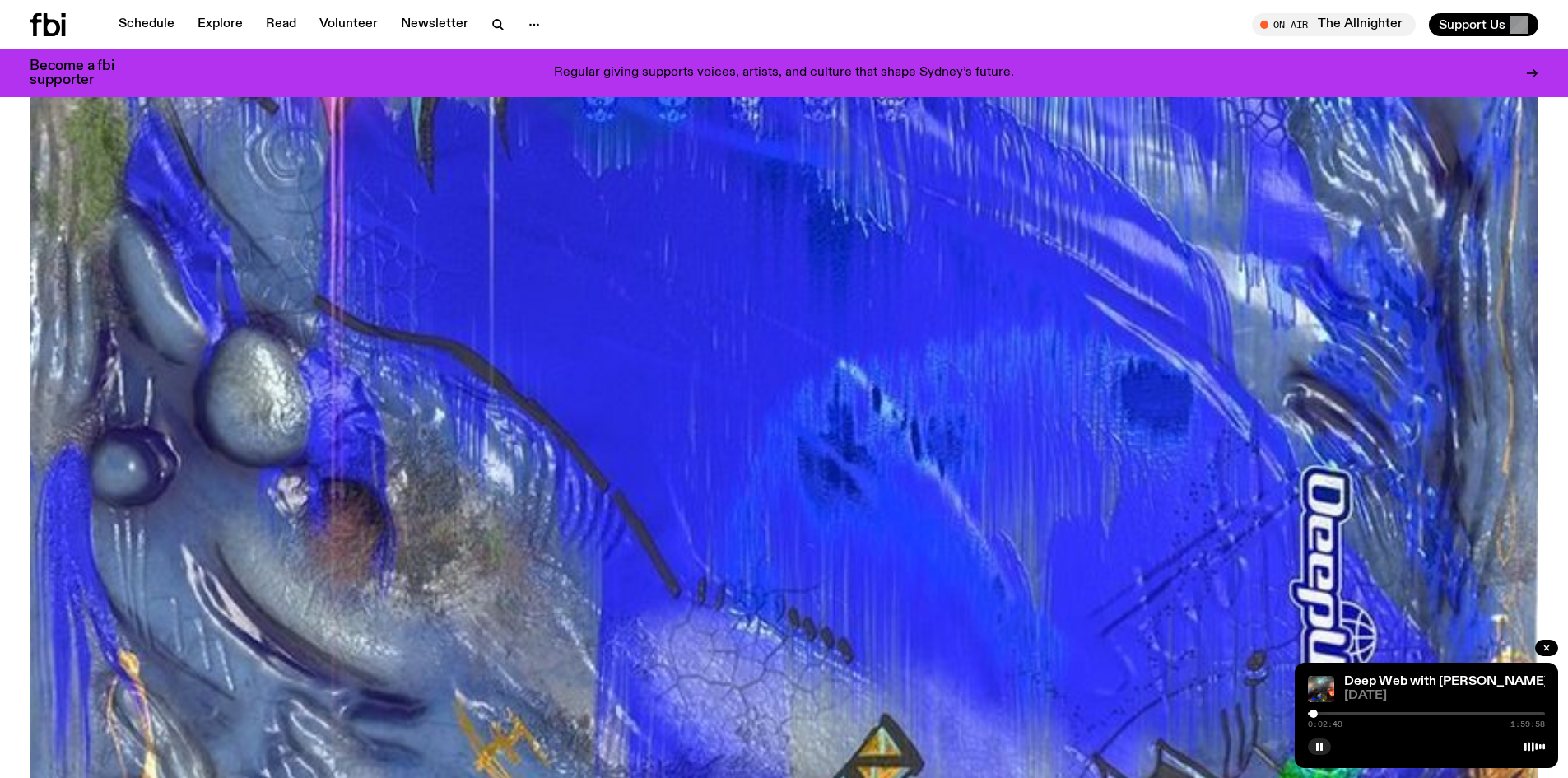
scroll to position [47, 0]
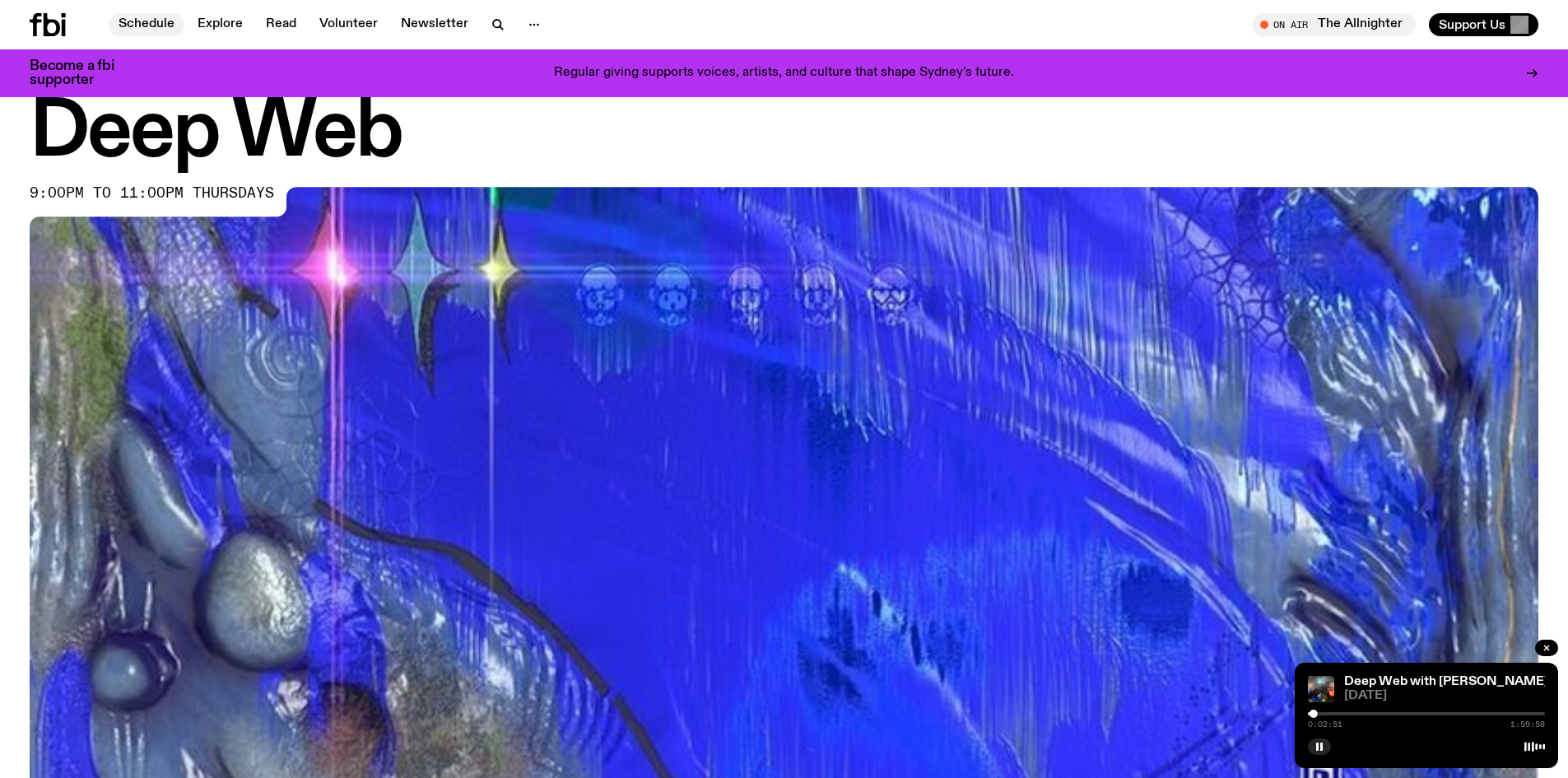
click at [146, 23] on link "Schedule" at bounding box center [146, 25] width 76 height 23
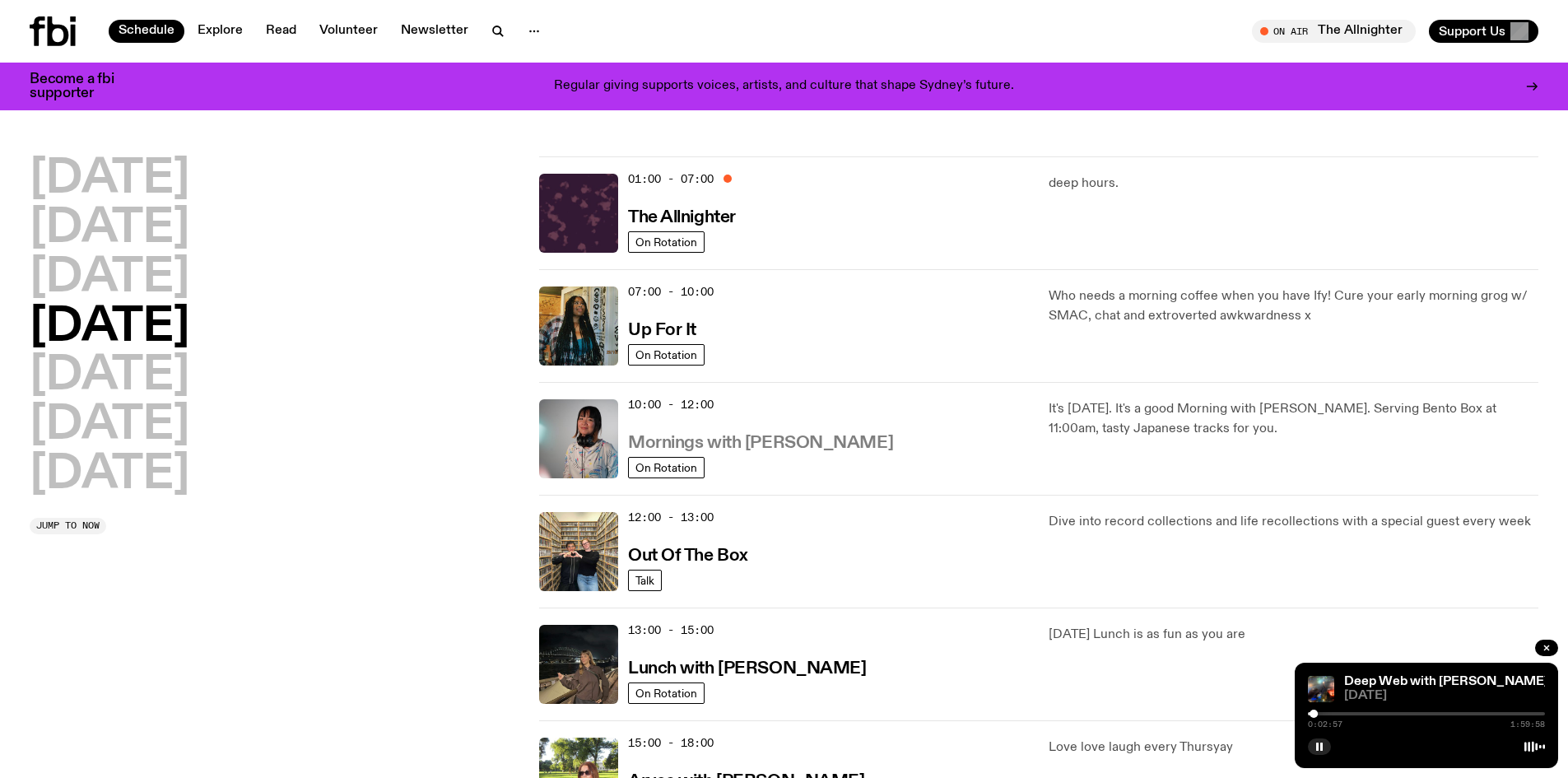
click at [756, 448] on h3 "Mornings with [PERSON_NAME]" at bounding box center [760, 443] width 265 height 17
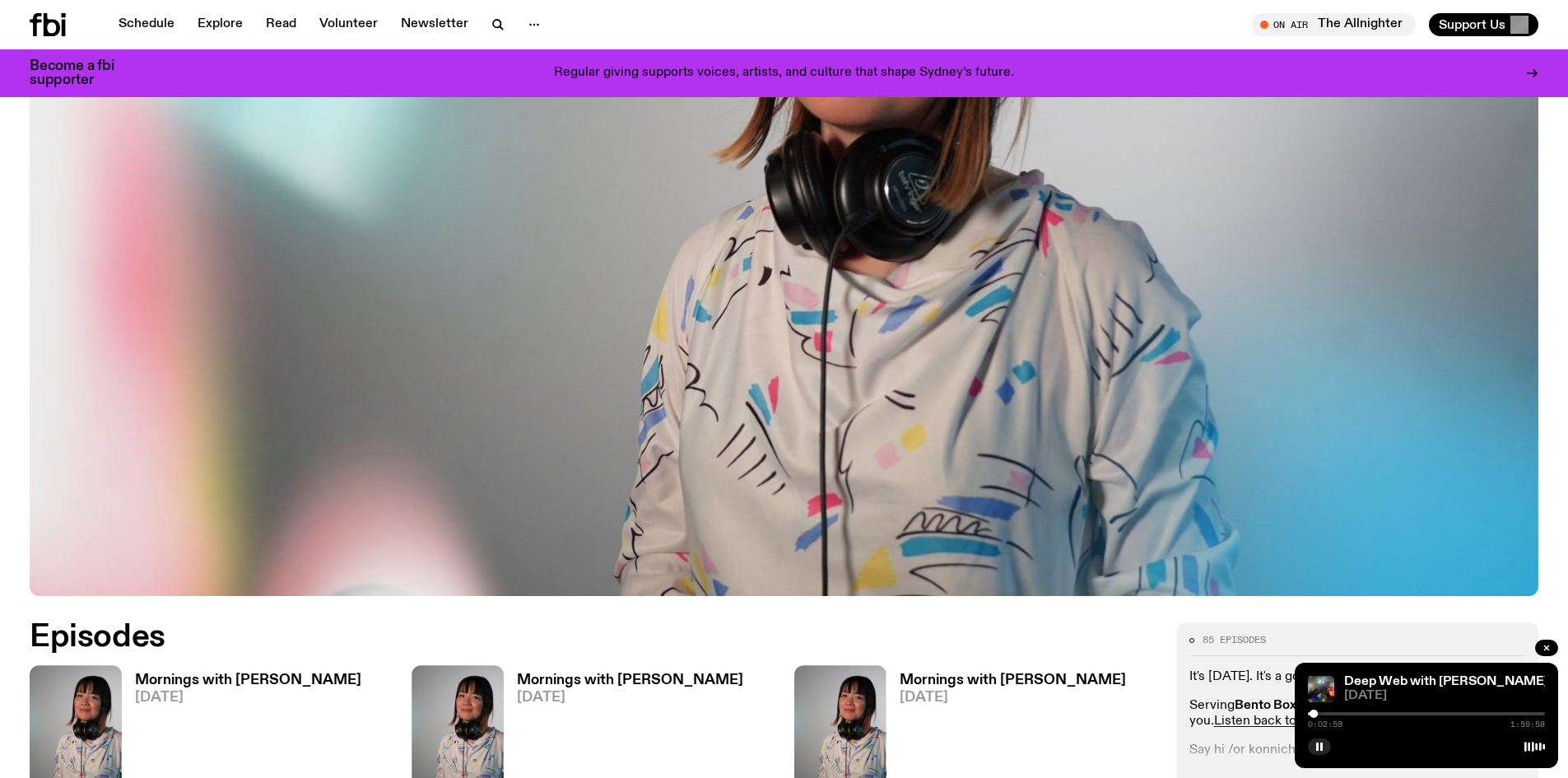
scroll to position [898, 0]
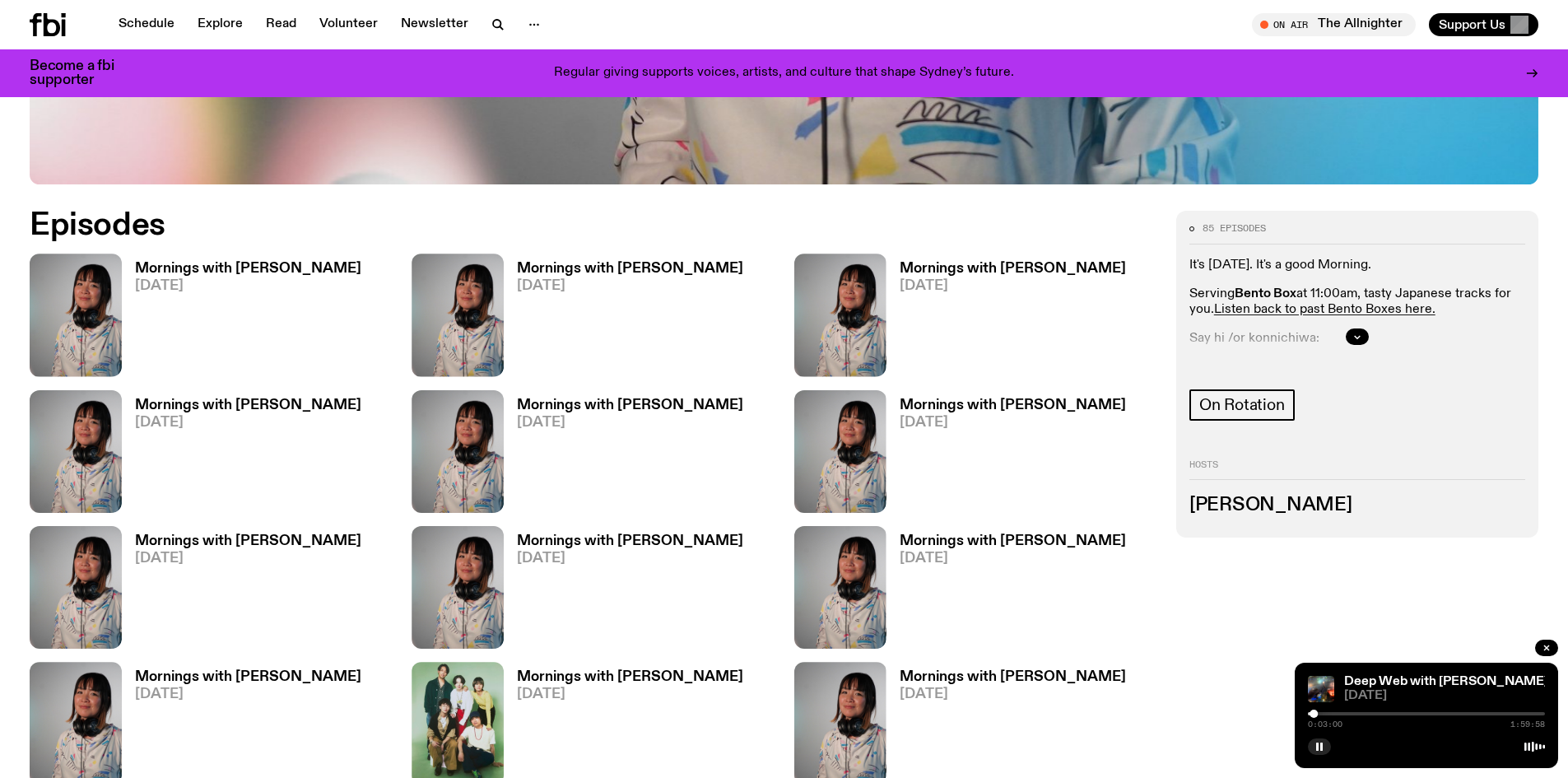
click at [303, 263] on h3 "Mornings with [PERSON_NAME]" at bounding box center [248, 268] width 227 height 14
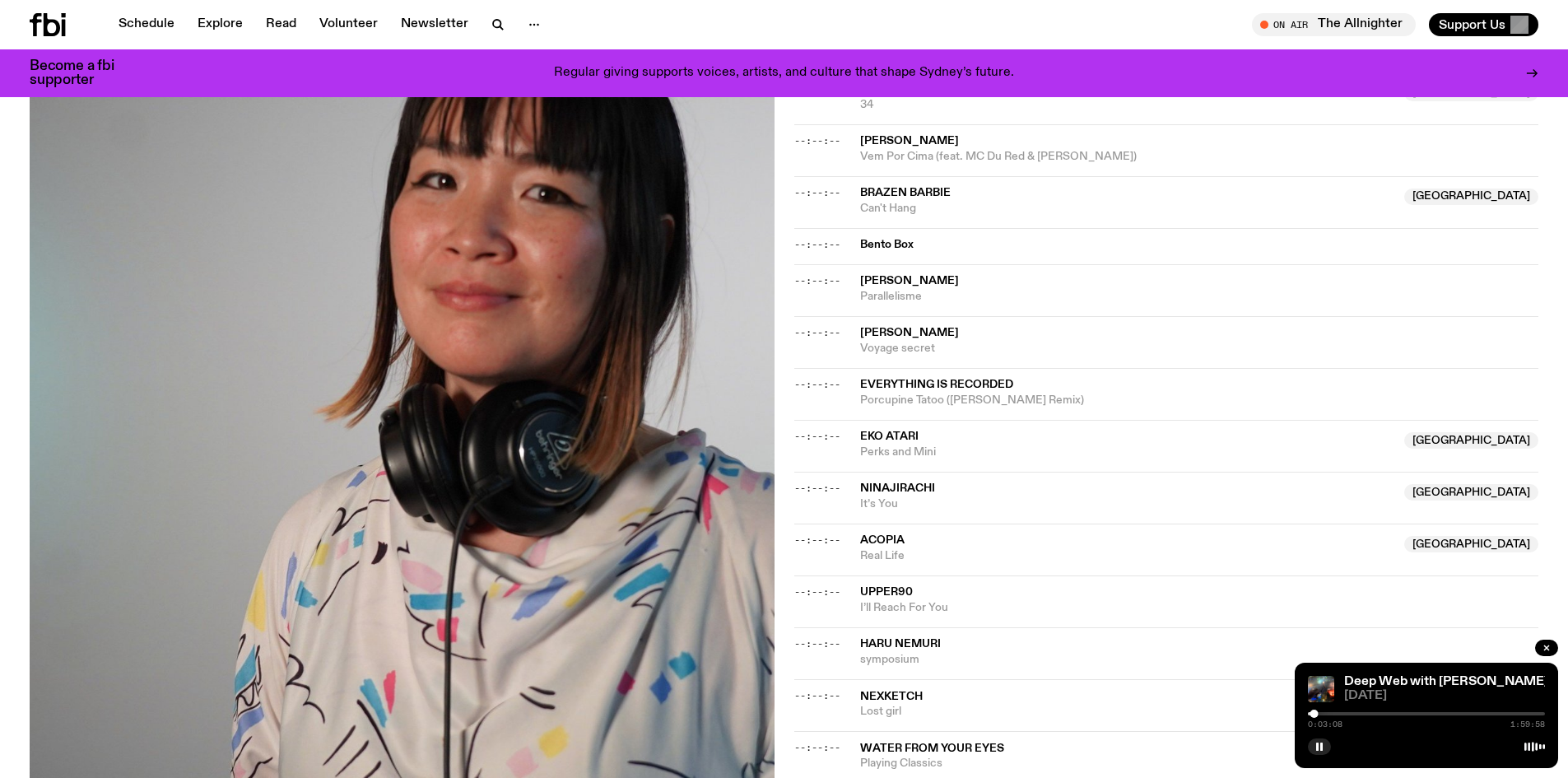
scroll to position [1473, 0]
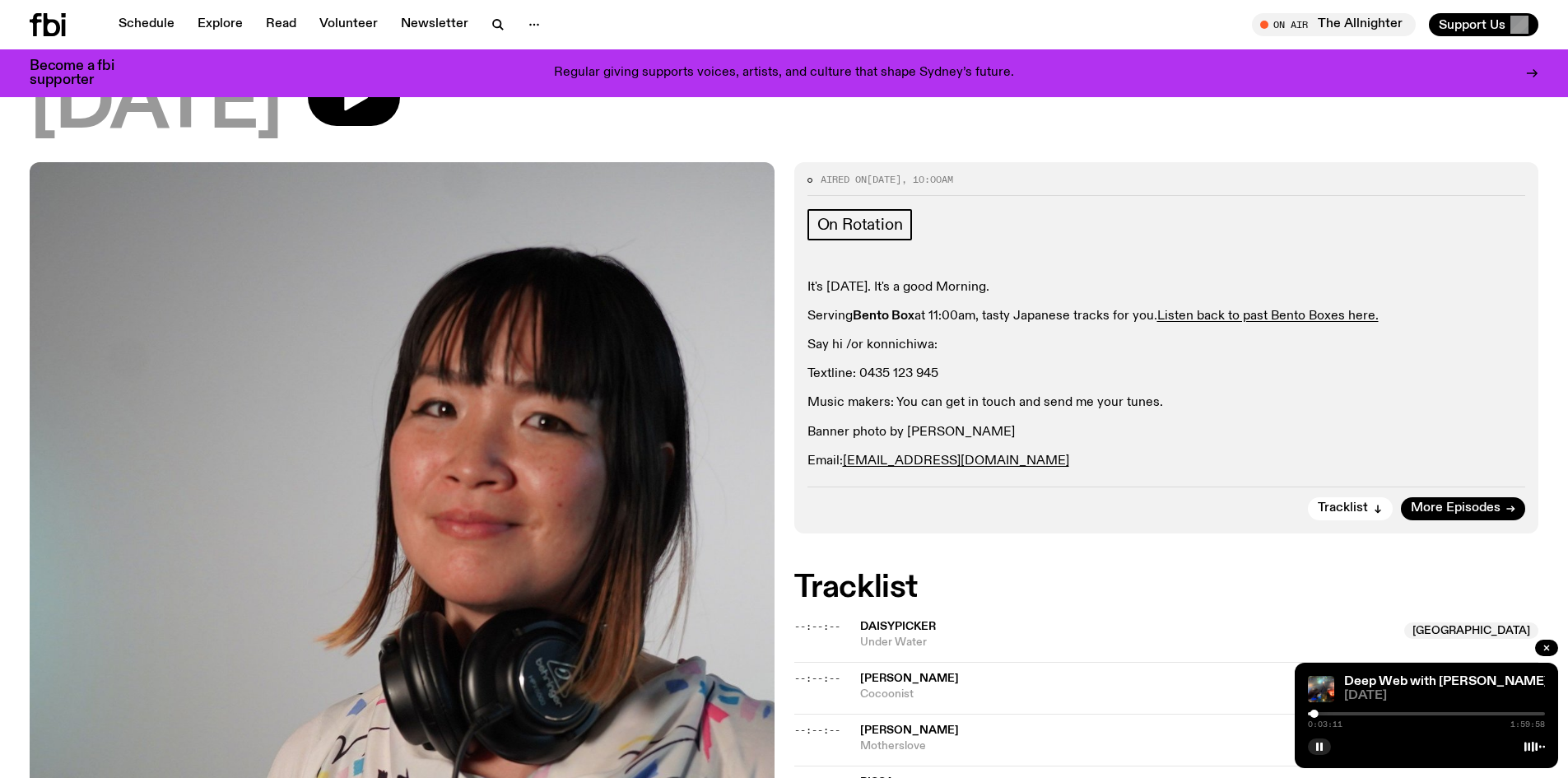
scroll to position [0, 0]
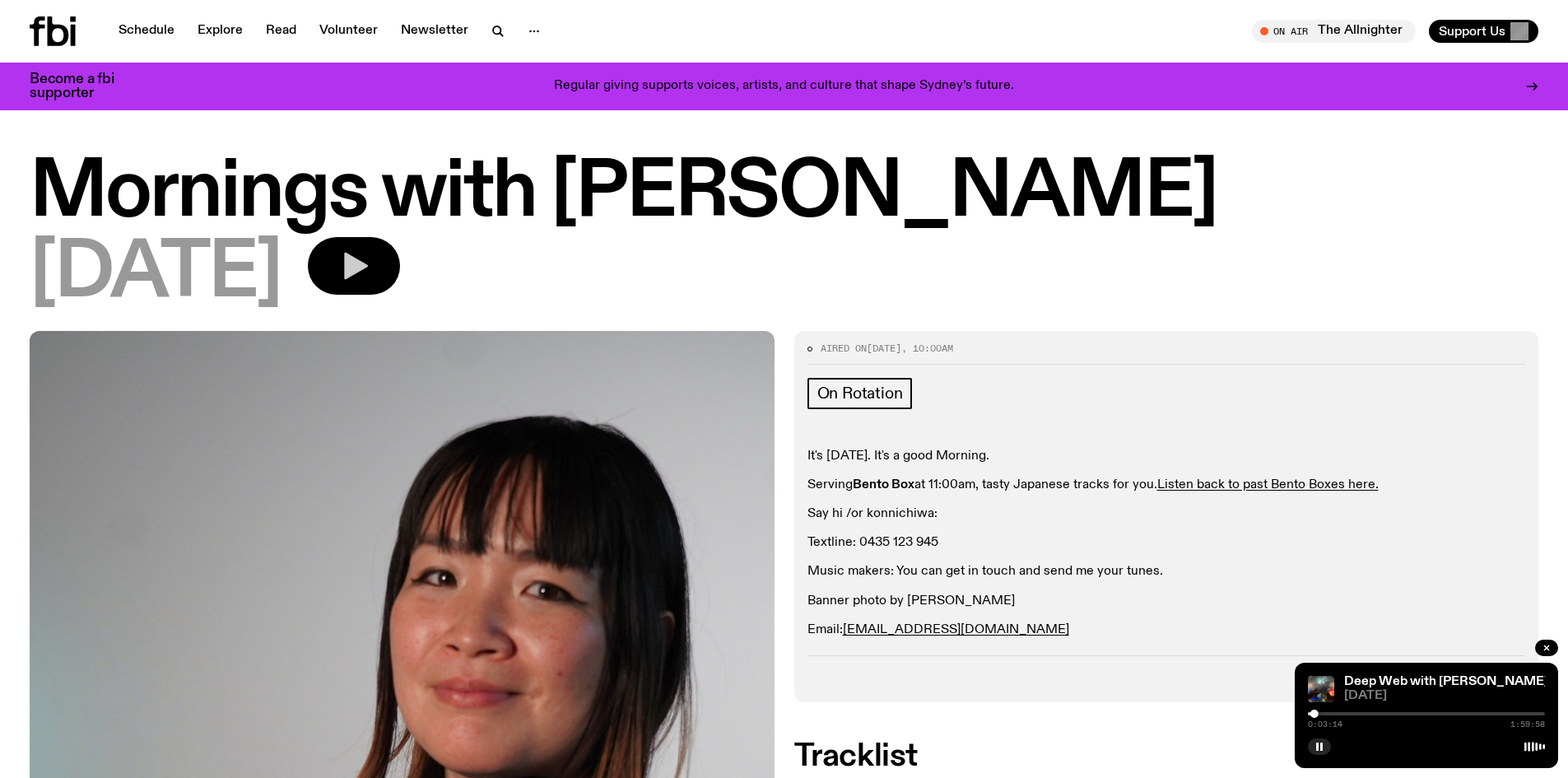
click at [370, 258] on icon "button" at bounding box center [353, 265] width 33 height 33
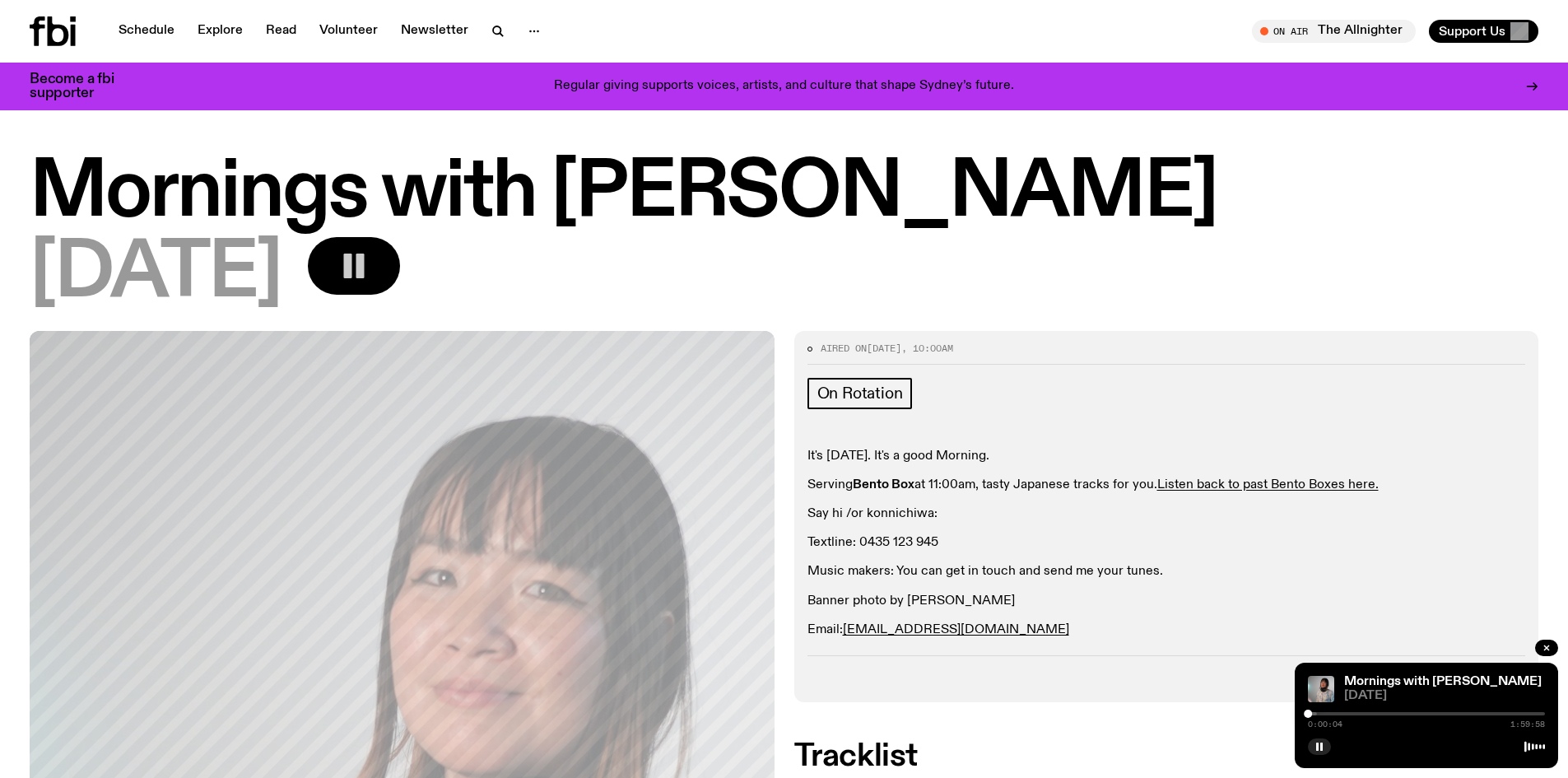
click at [364, 264] on rect "button" at bounding box center [360, 266] width 8 height 25
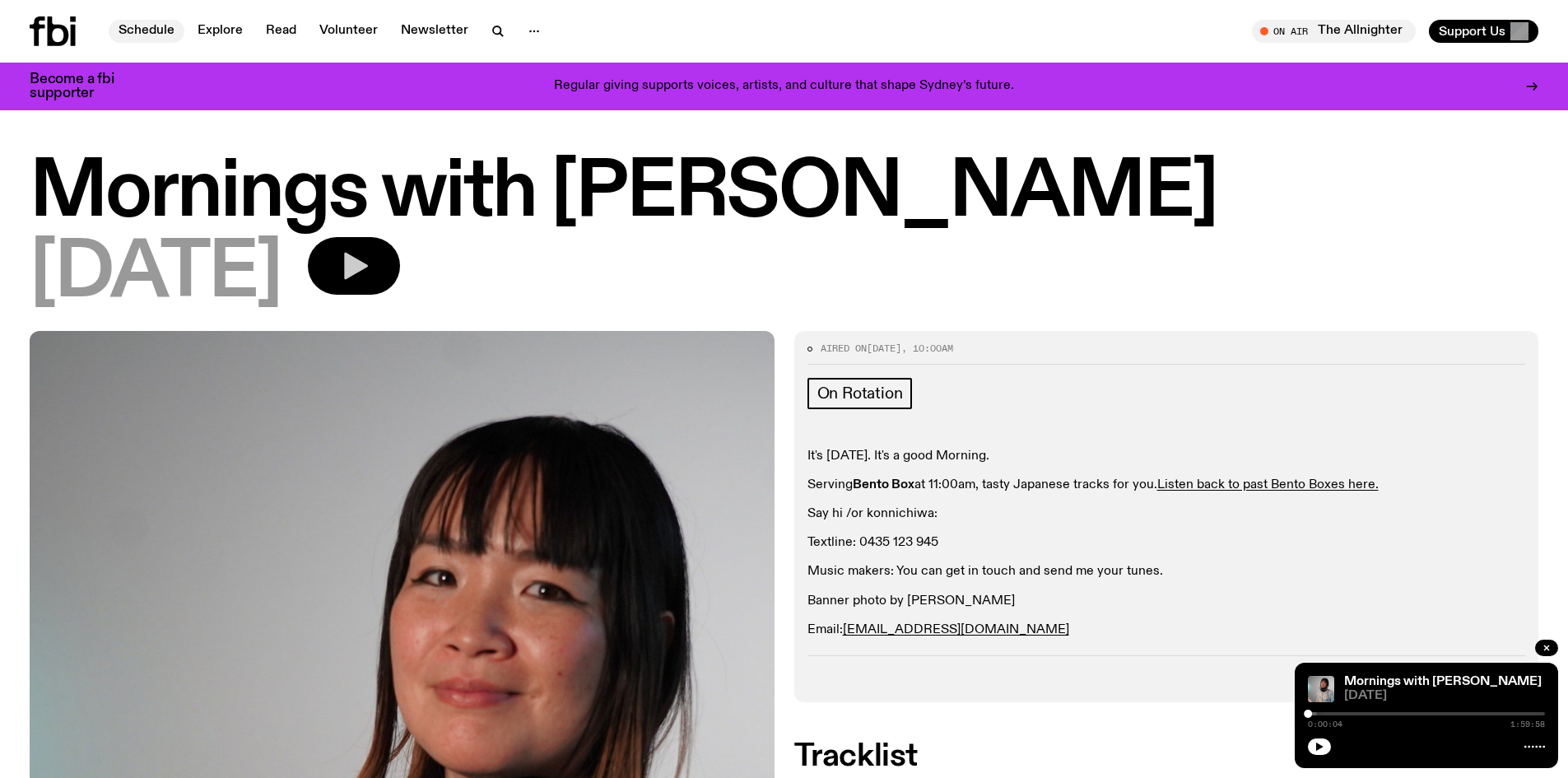
click at [128, 28] on link "Schedule" at bounding box center [146, 31] width 76 height 23
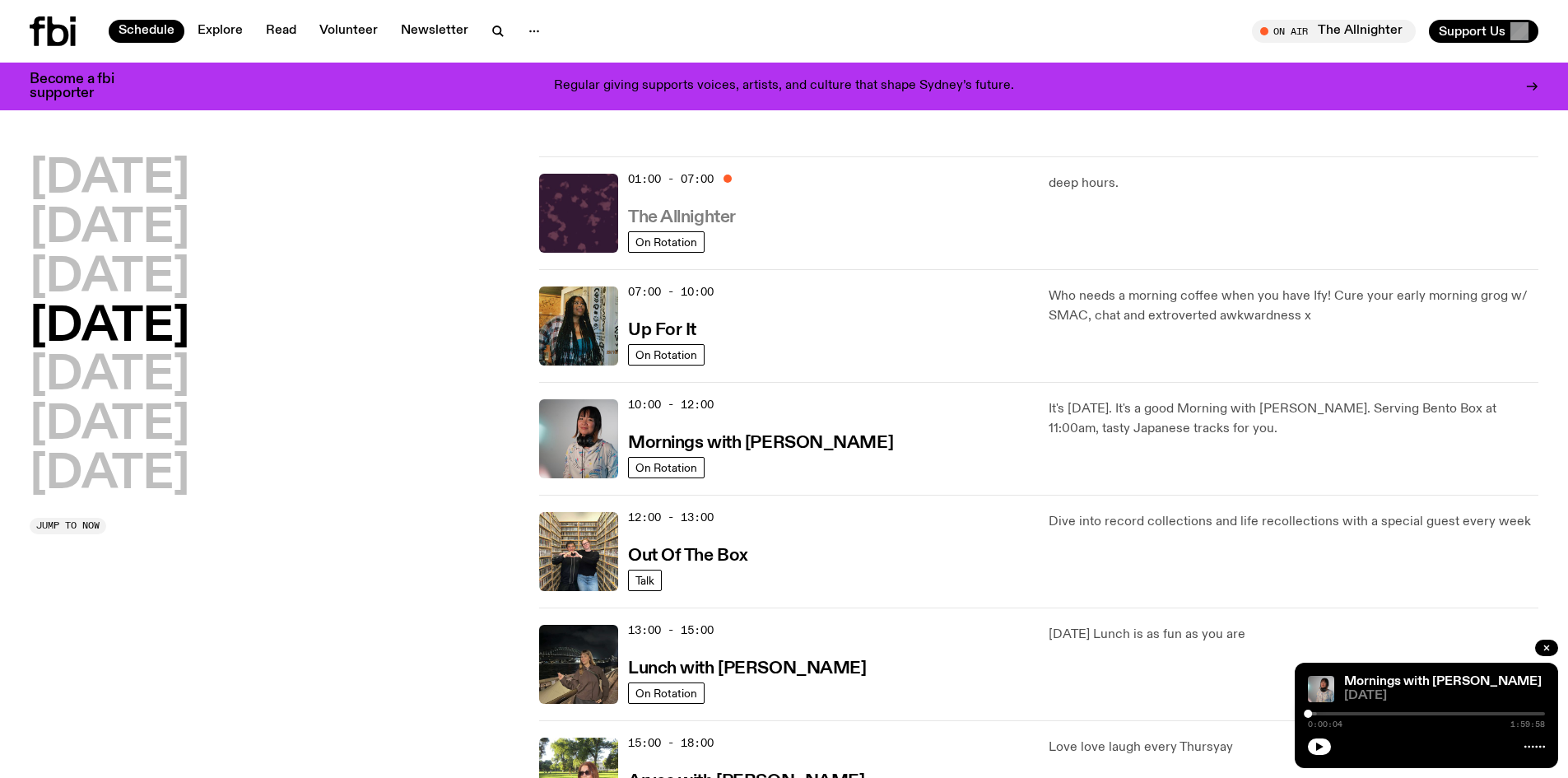
click at [648, 216] on h3 "The Allnighter" at bounding box center [682, 217] width 108 height 17
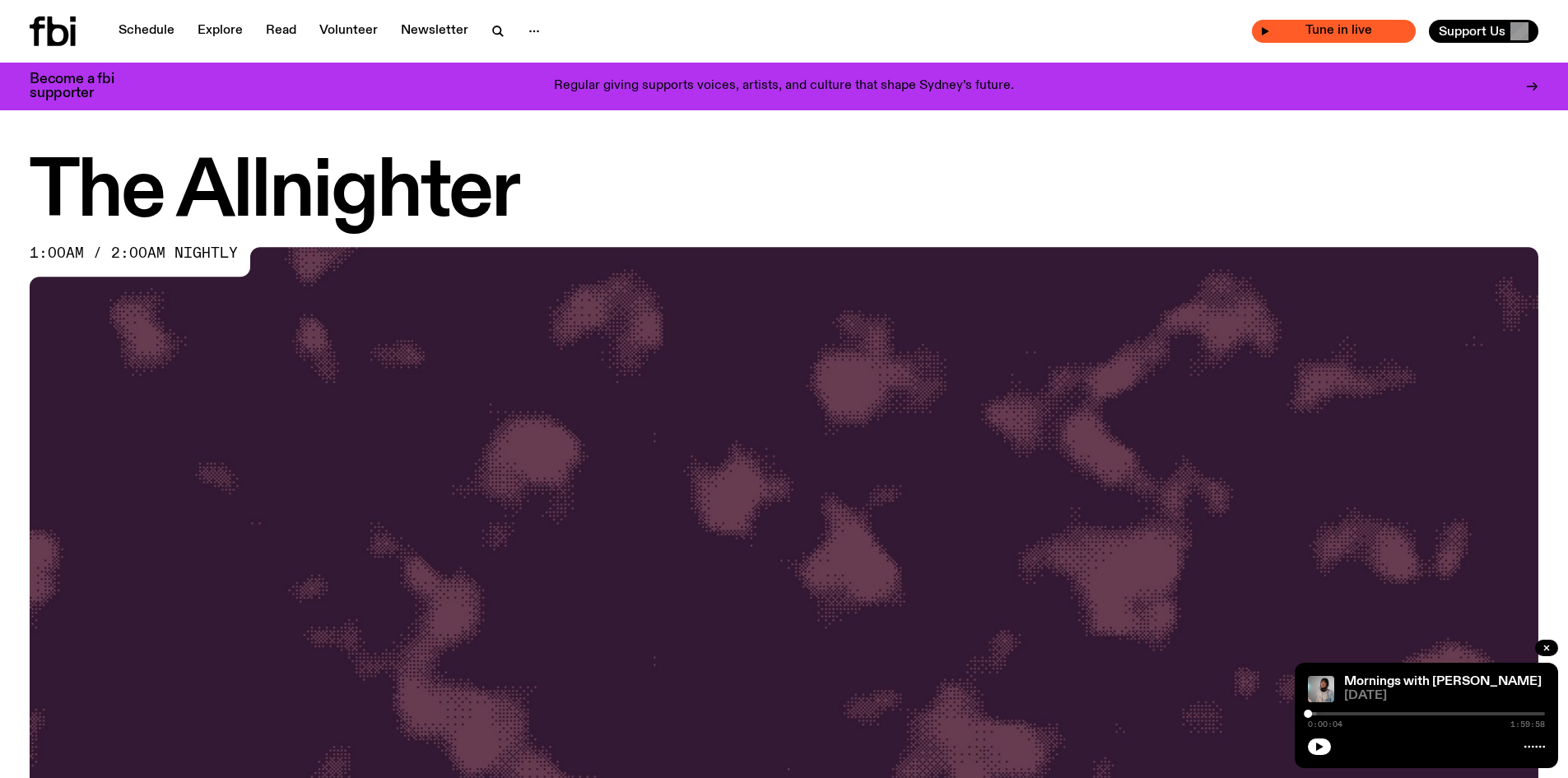
click at [1266, 25] on div "Tune in live" at bounding box center [1333, 31] width 163 height 23
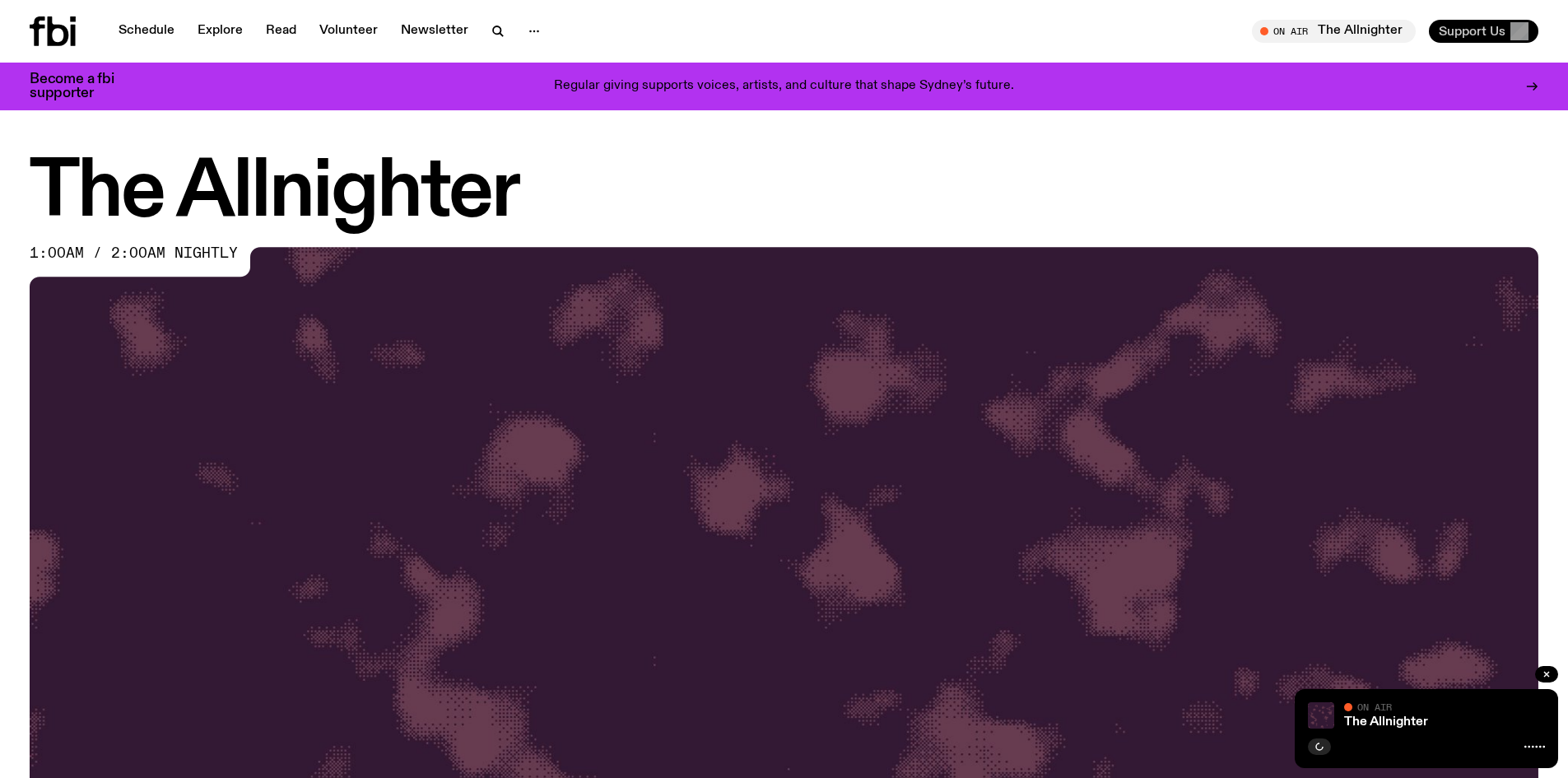
click at [1462, 23] on button "Support Us" at bounding box center [1483, 31] width 110 height 23
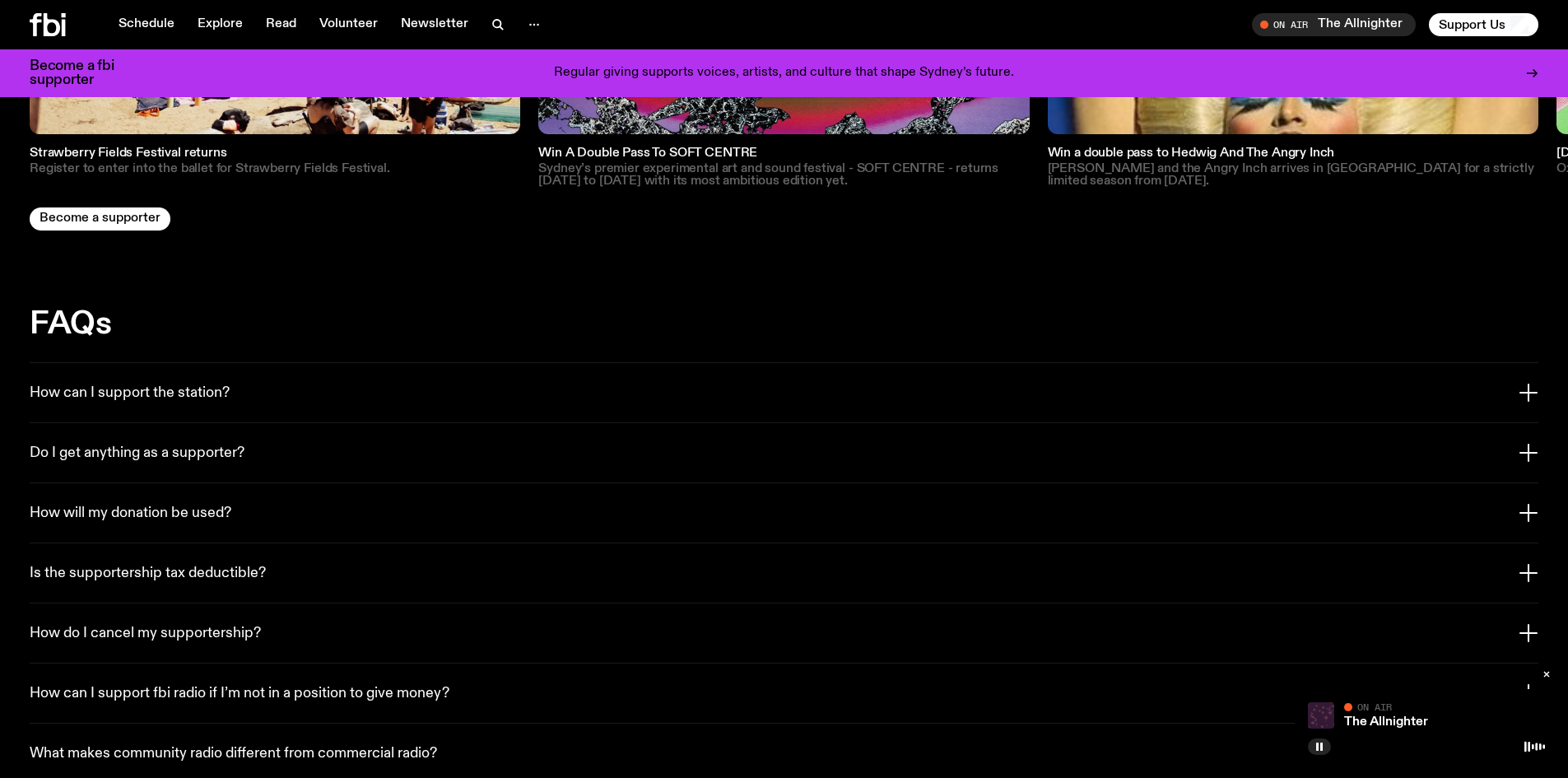
scroll to position [2872, 0]
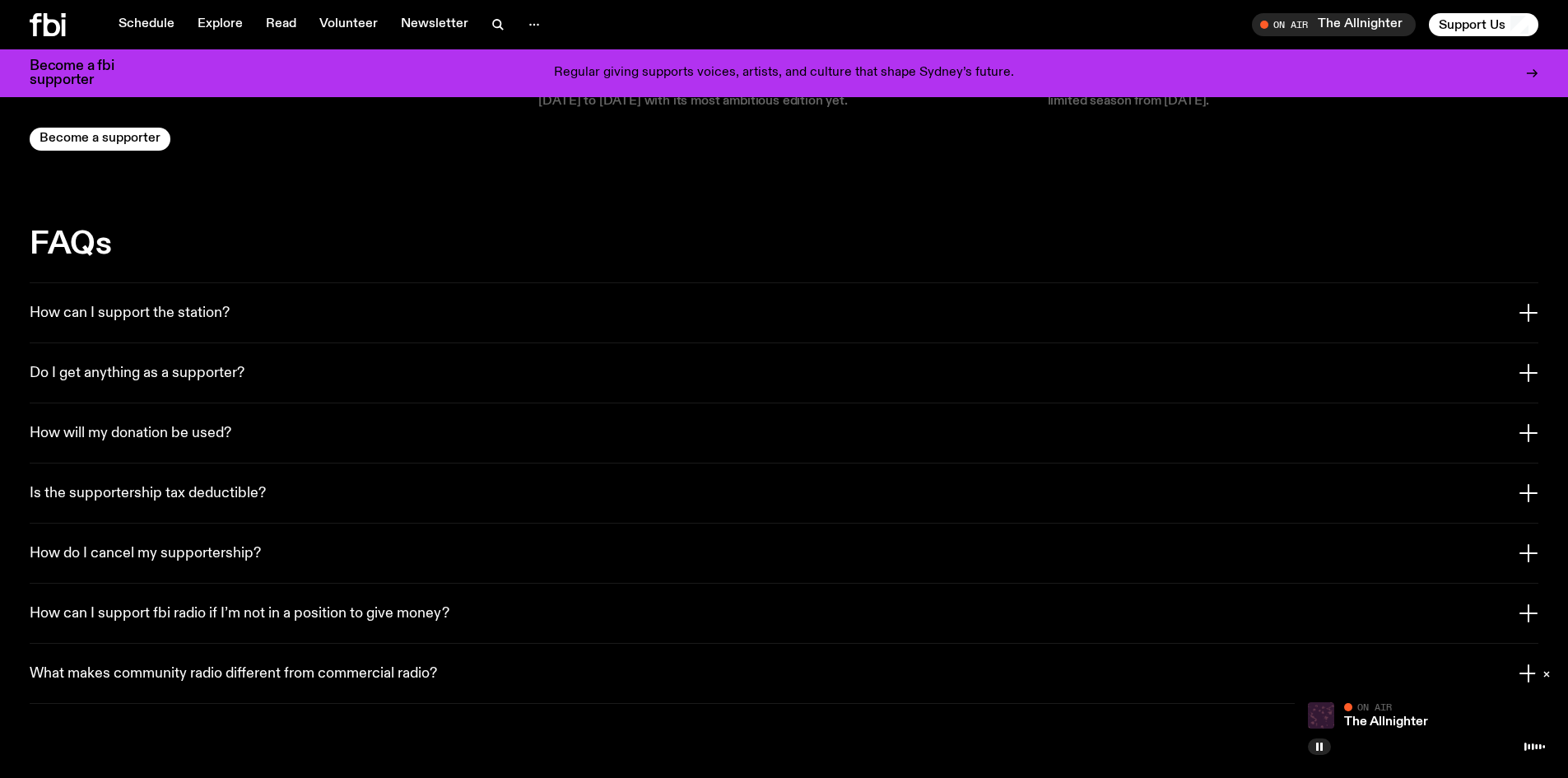
click at [594, 298] on button "How can I support the station?" at bounding box center [784, 313] width 1509 height 59
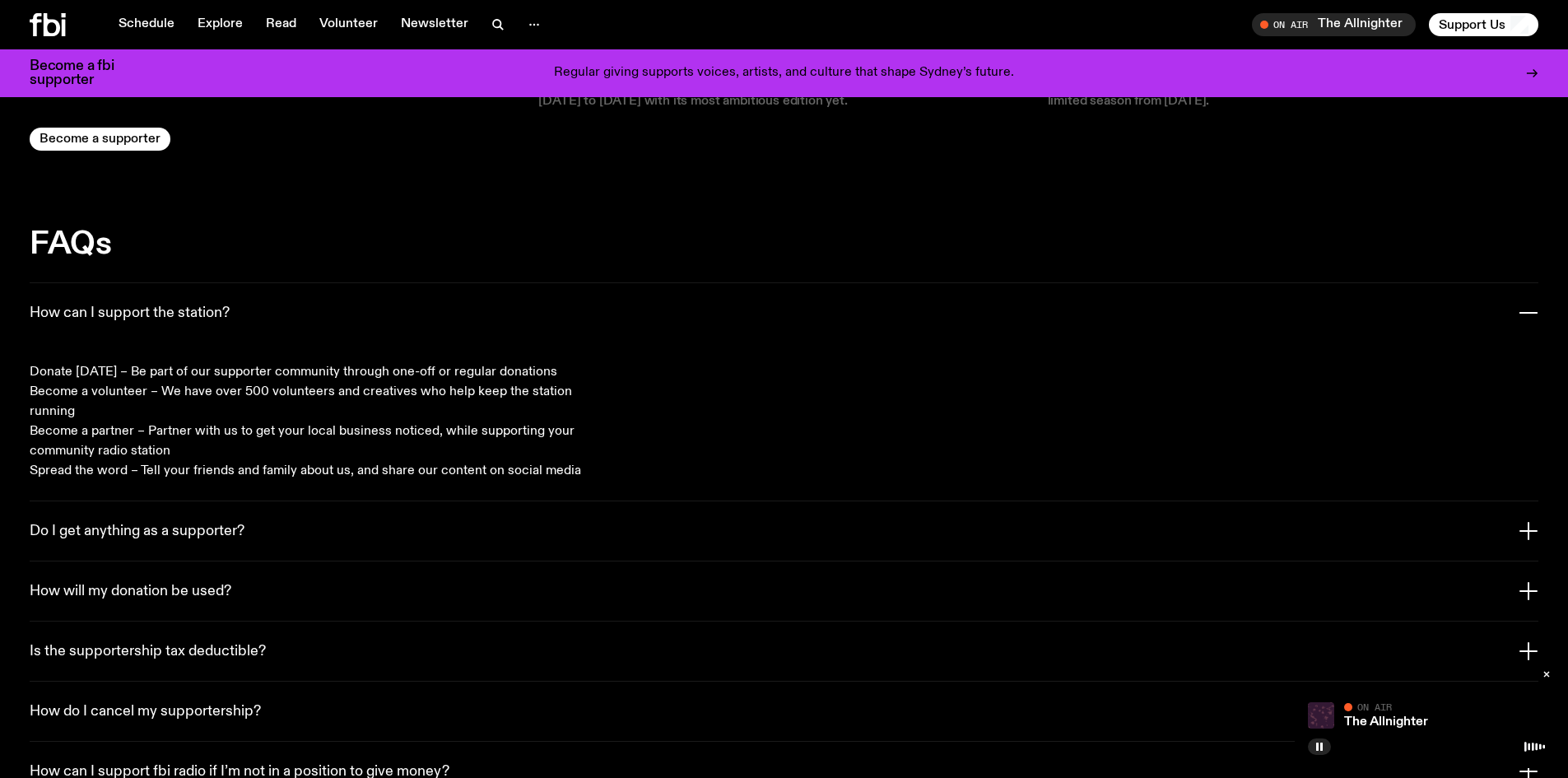
click at [517, 298] on button "How can I support the station?" at bounding box center [784, 313] width 1509 height 59
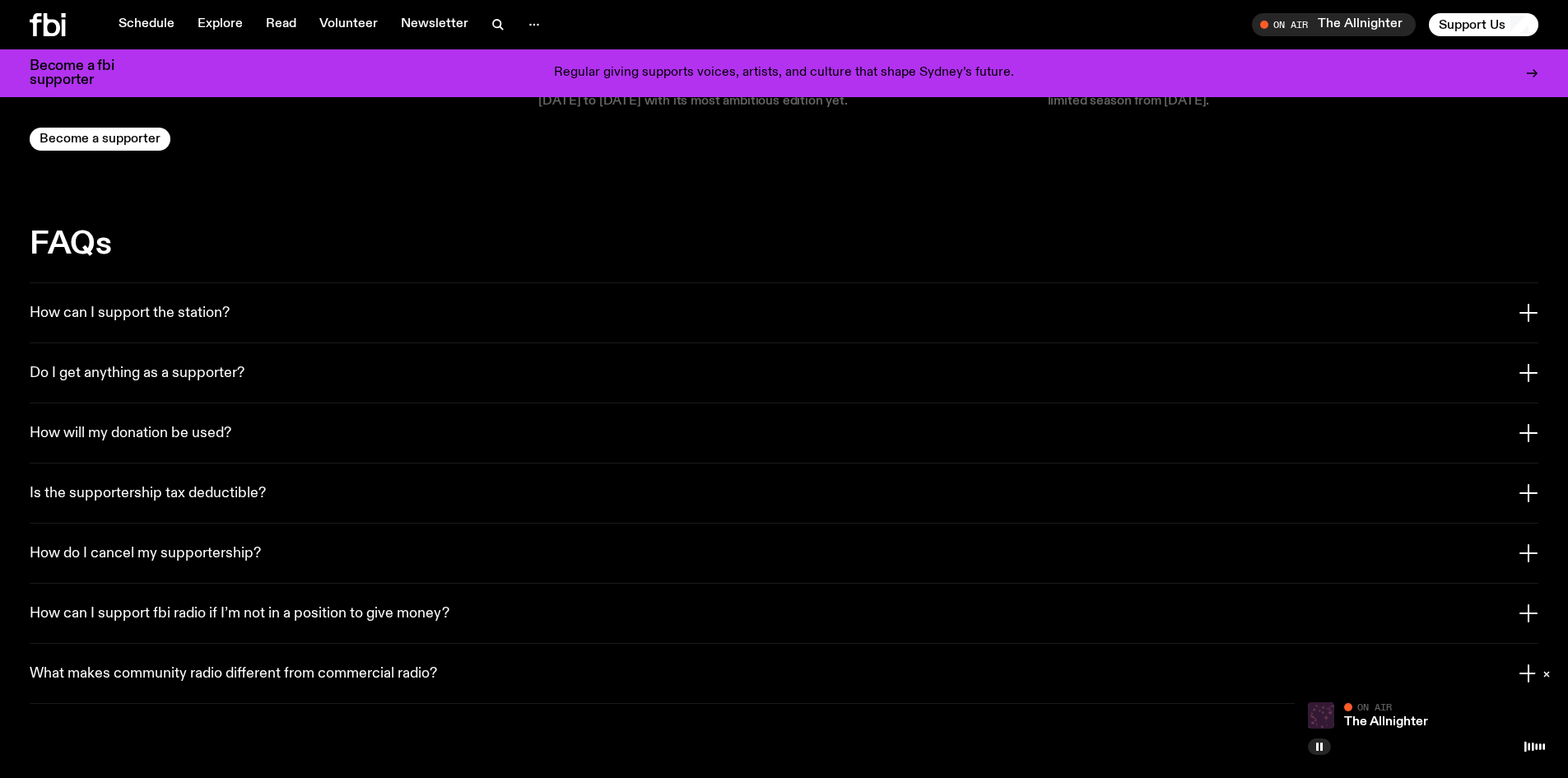
click at [231, 364] on h3 "Do I get anything as a supporter?" at bounding box center [137, 373] width 215 height 18
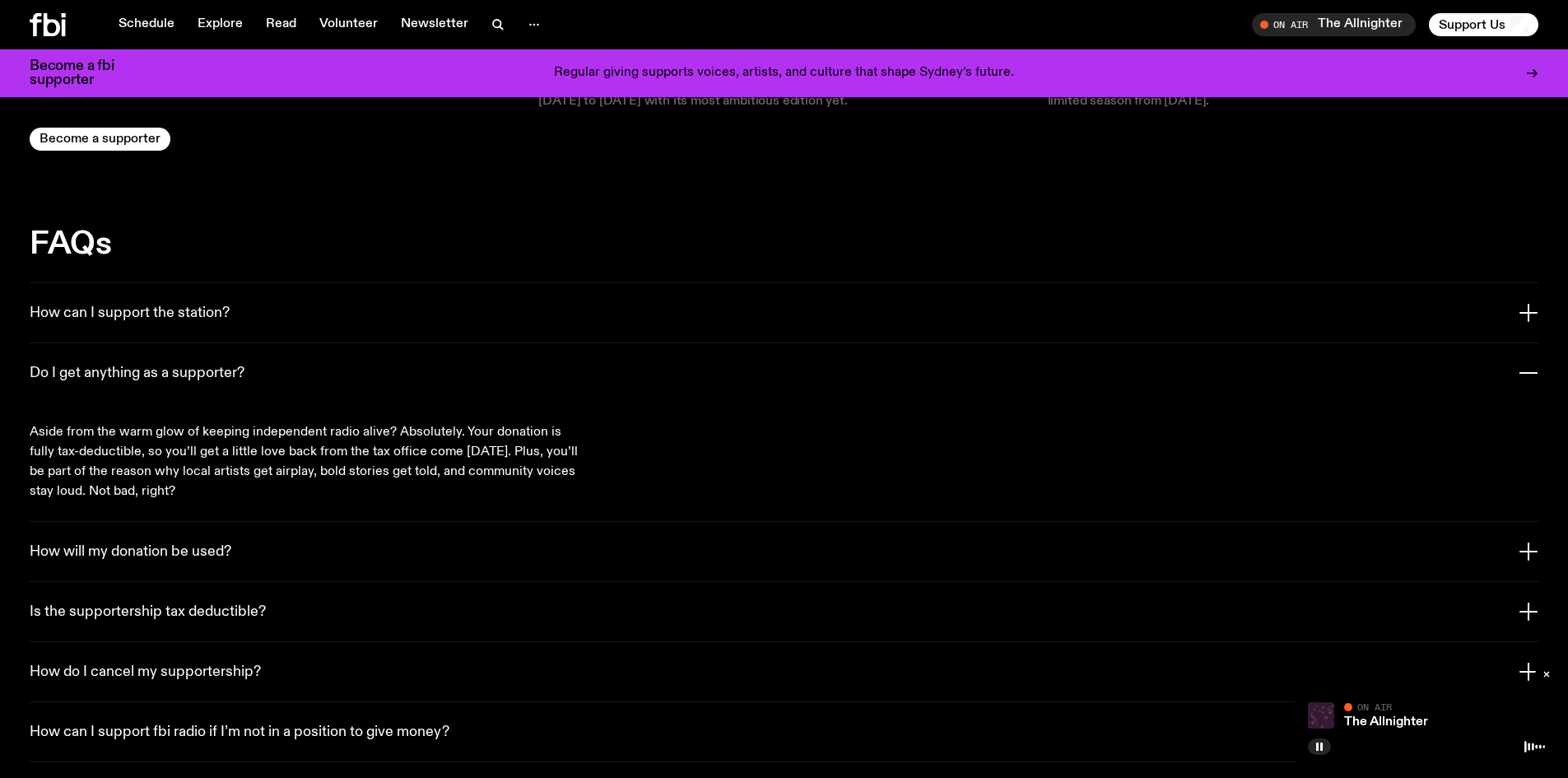
click at [231, 364] on h3 "Do I get anything as a supporter?" at bounding box center [137, 373] width 215 height 18
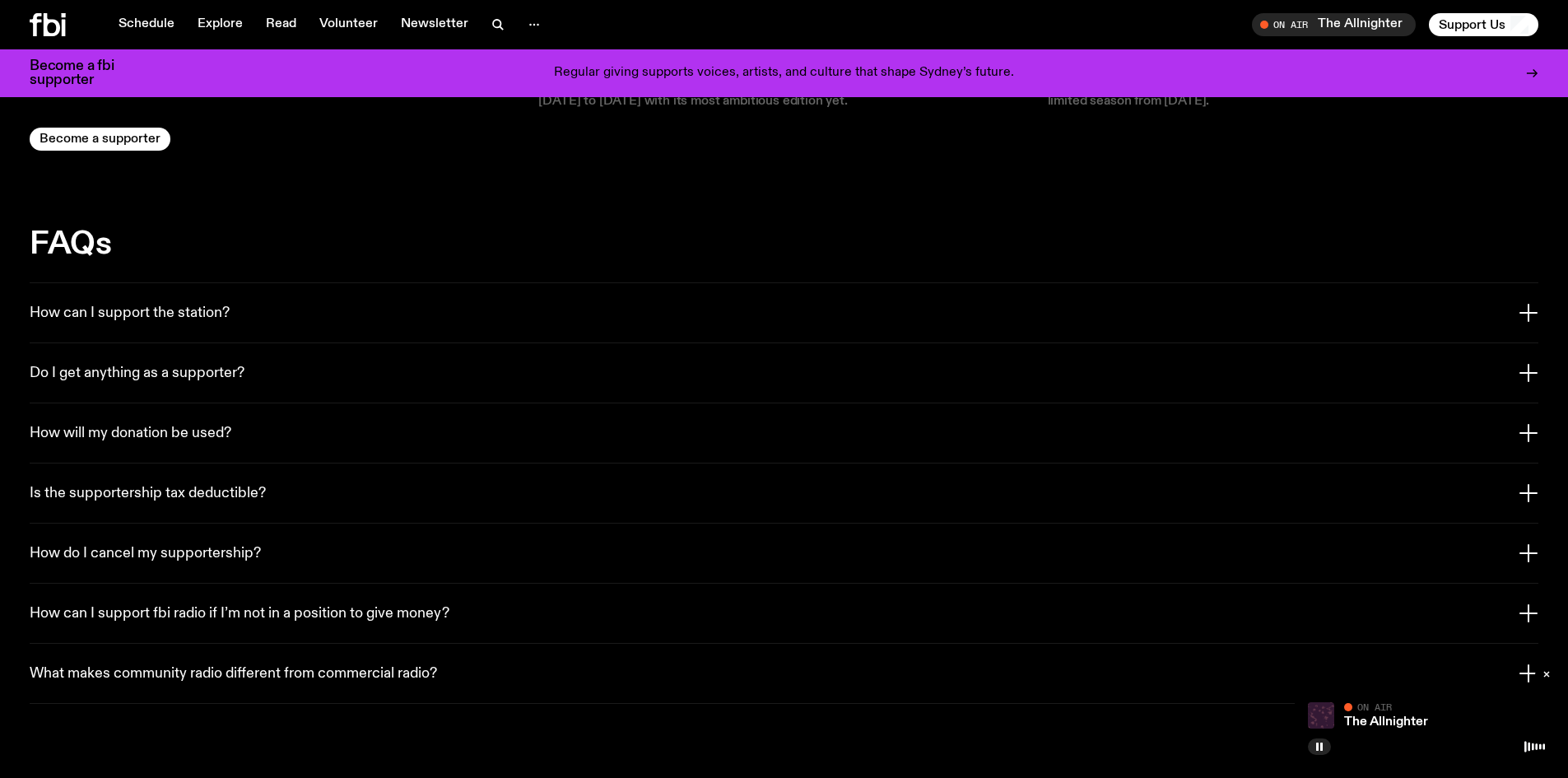
click at [447, 407] on button "How will my donation be used?" at bounding box center [784, 432] width 1509 height 59
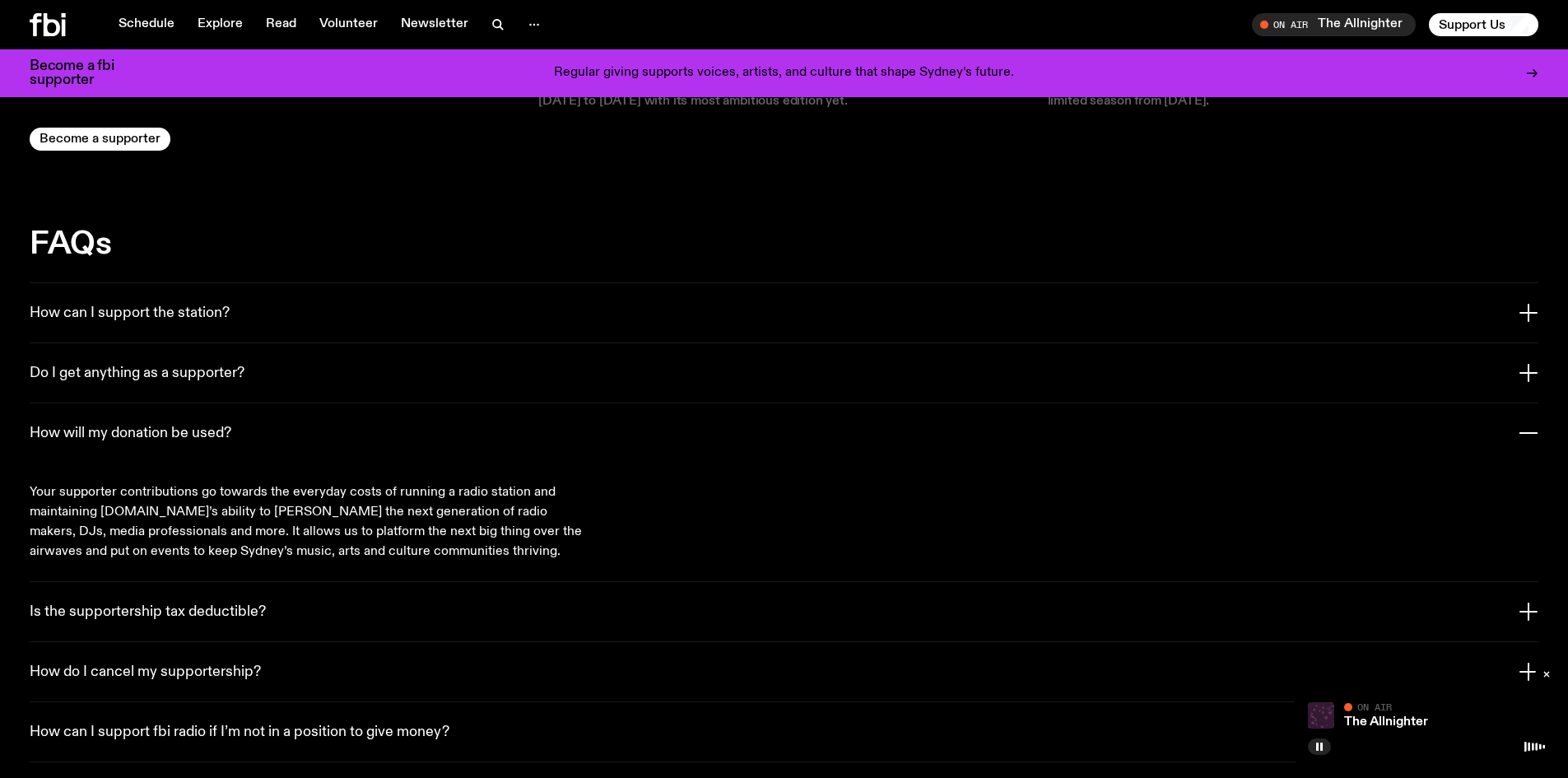
click at [447, 407] on button "How will my donation be used?" at bounding box center [784, 432] width 1509 height 59
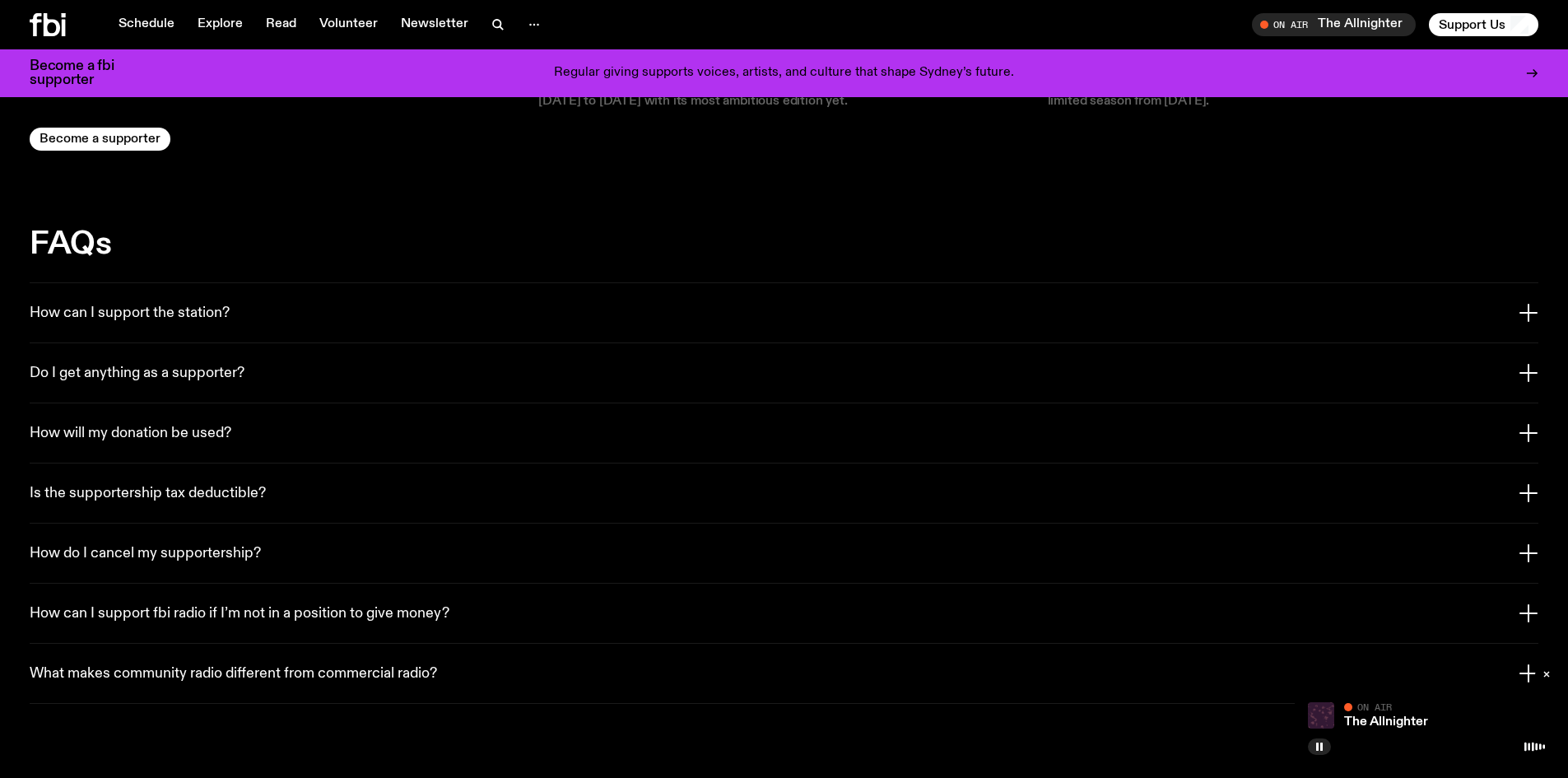
click at [338, 464] on button "Is the supportership tax deductible?" at bounding box center [784, 493] width 1509 height 59
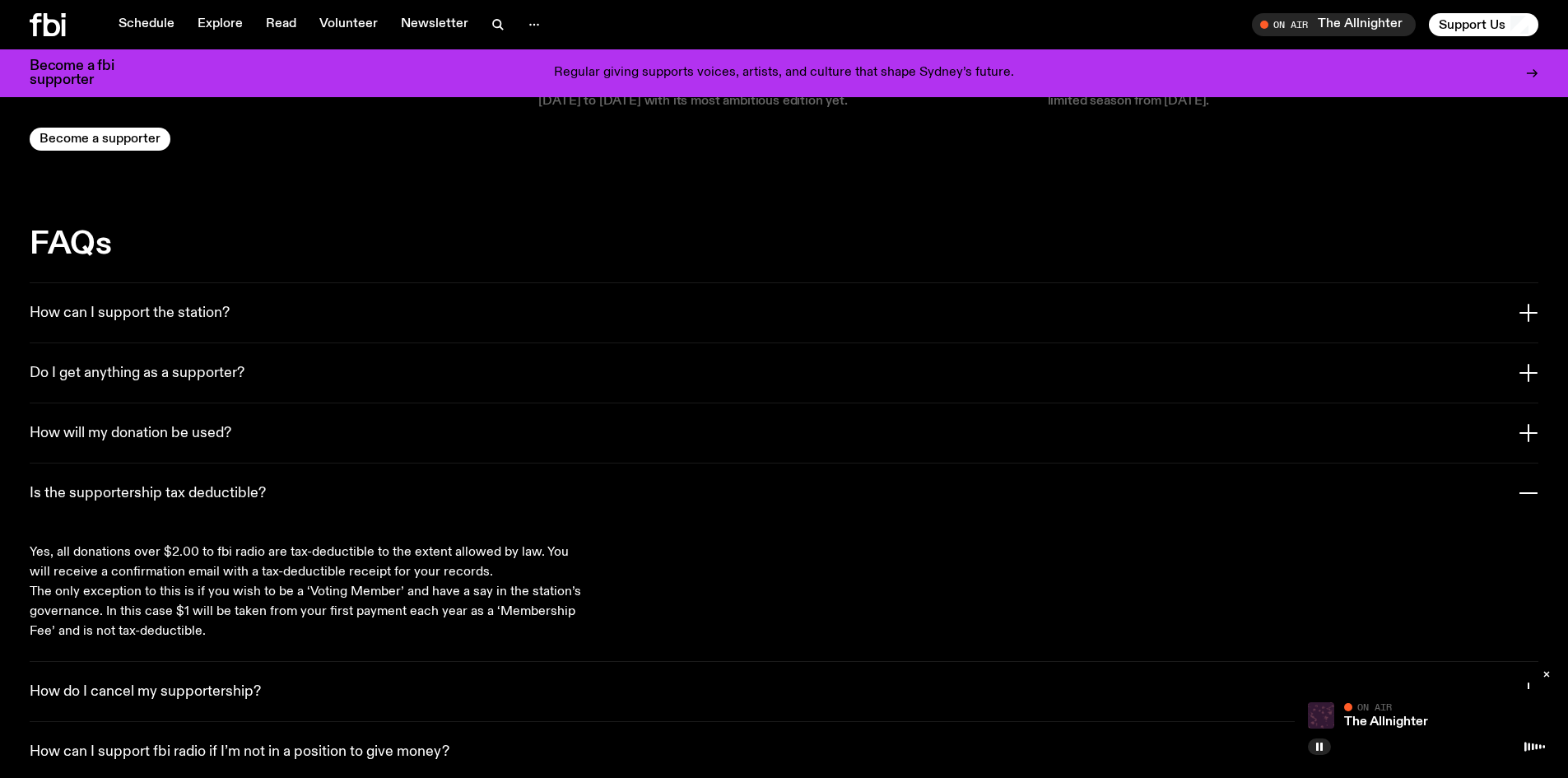
click at [350, 464] on button "Is the supportership tax deductible?" at bounding box center [784, 493] width 1509 height 59
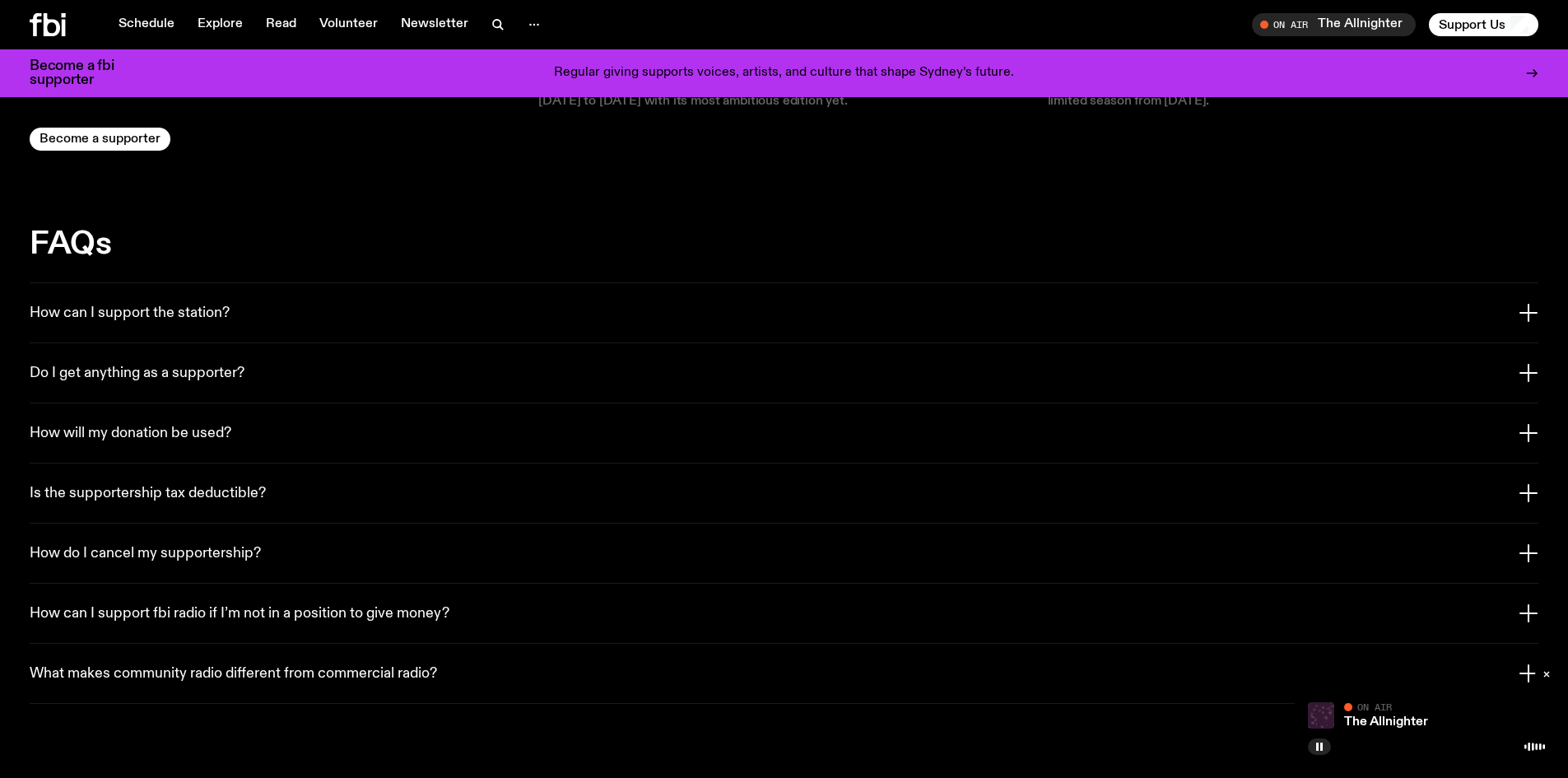
click at [279, 531] on button "How do I cancel my supportership?" at bounding box center [784, 552] width 1509 height 59
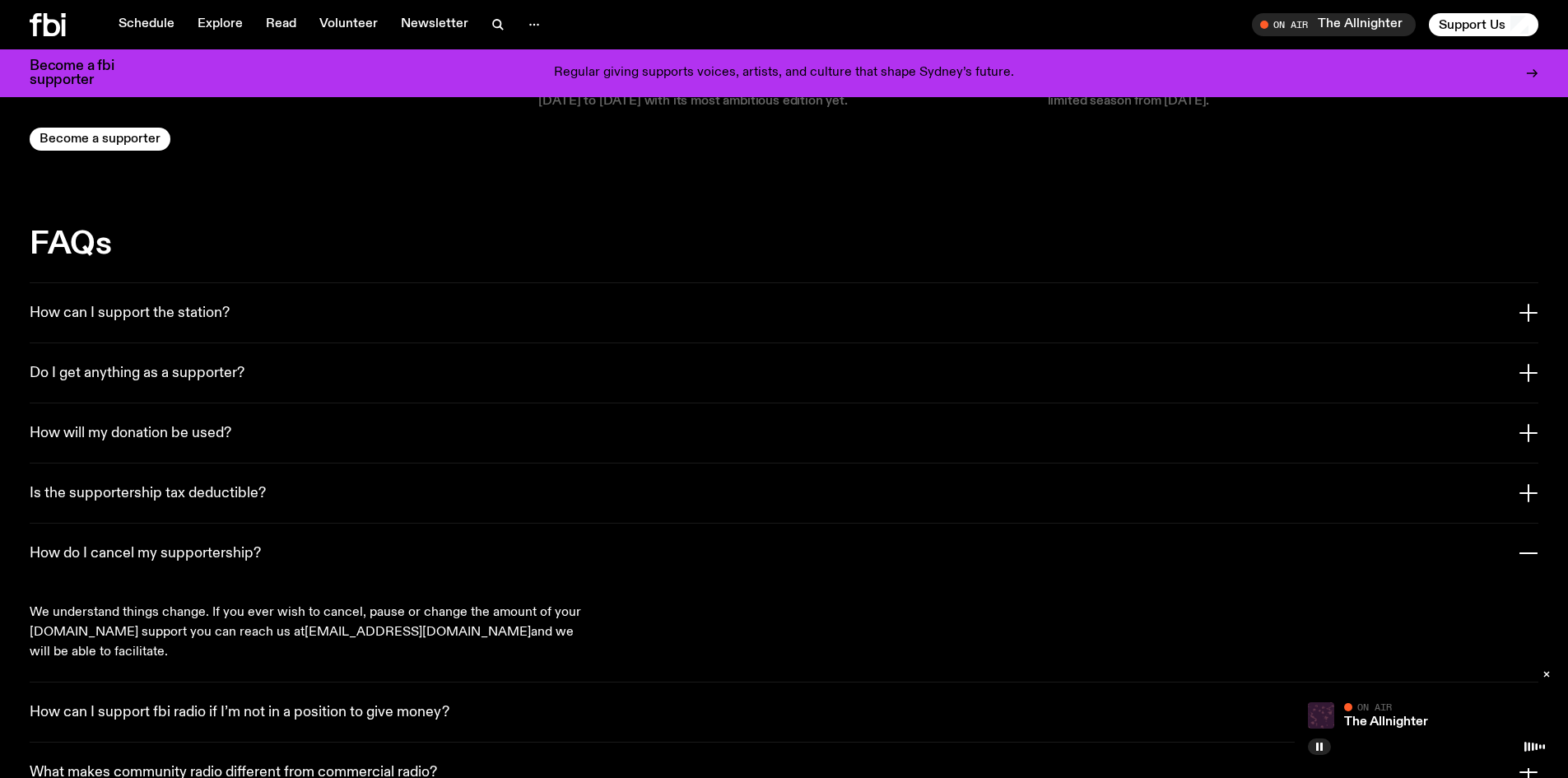
click at [279, 531] on button "How do I cancel my supportership?" at bounding box center [784, 552] width 1509 height 59
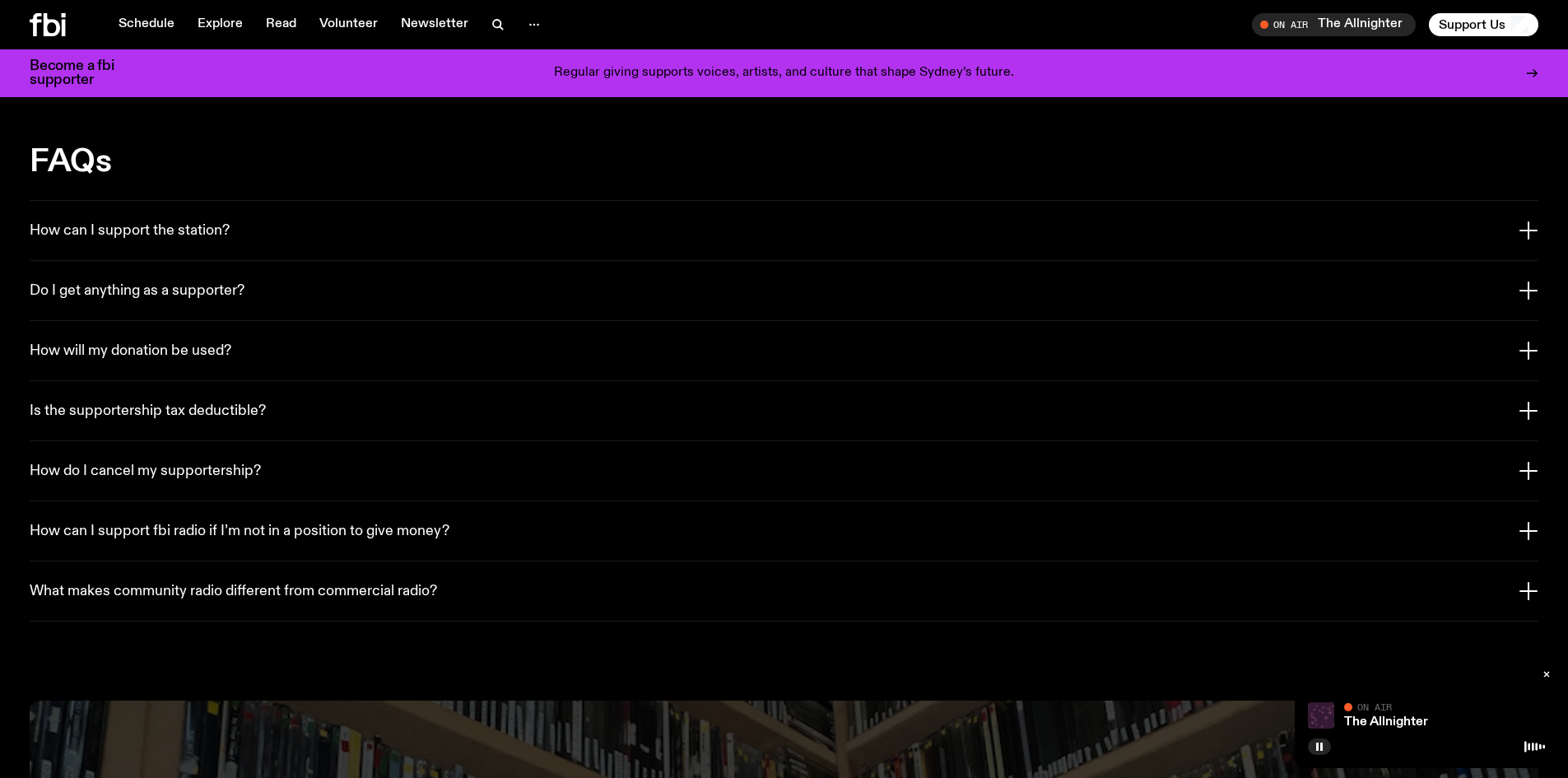
scroll to position [3036, 0]
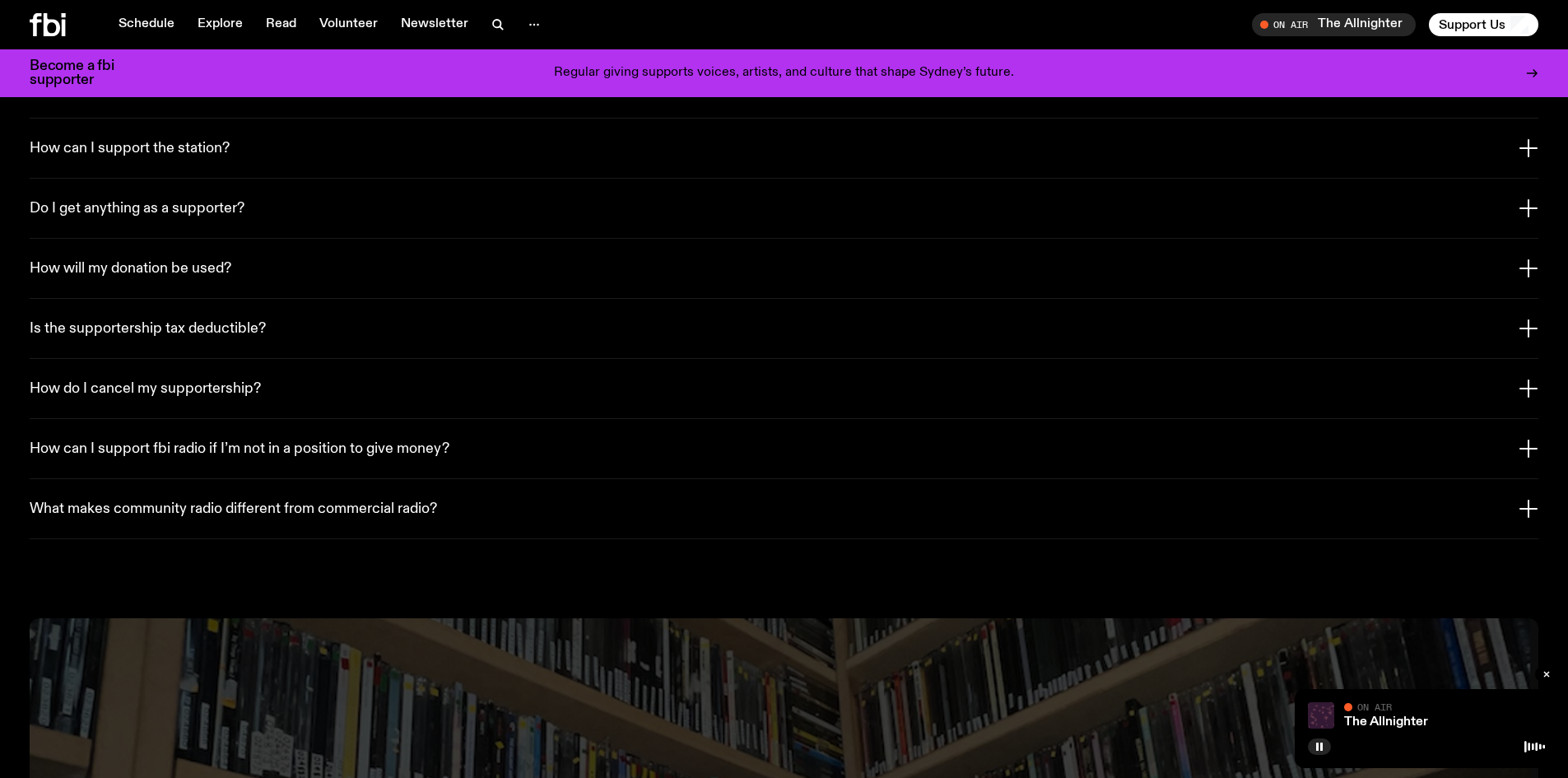
click at [465, 419] on button "How can I support fbi radio if I’m not in a position to give money?" at bounding box center [784, 448] width 1509 height 59
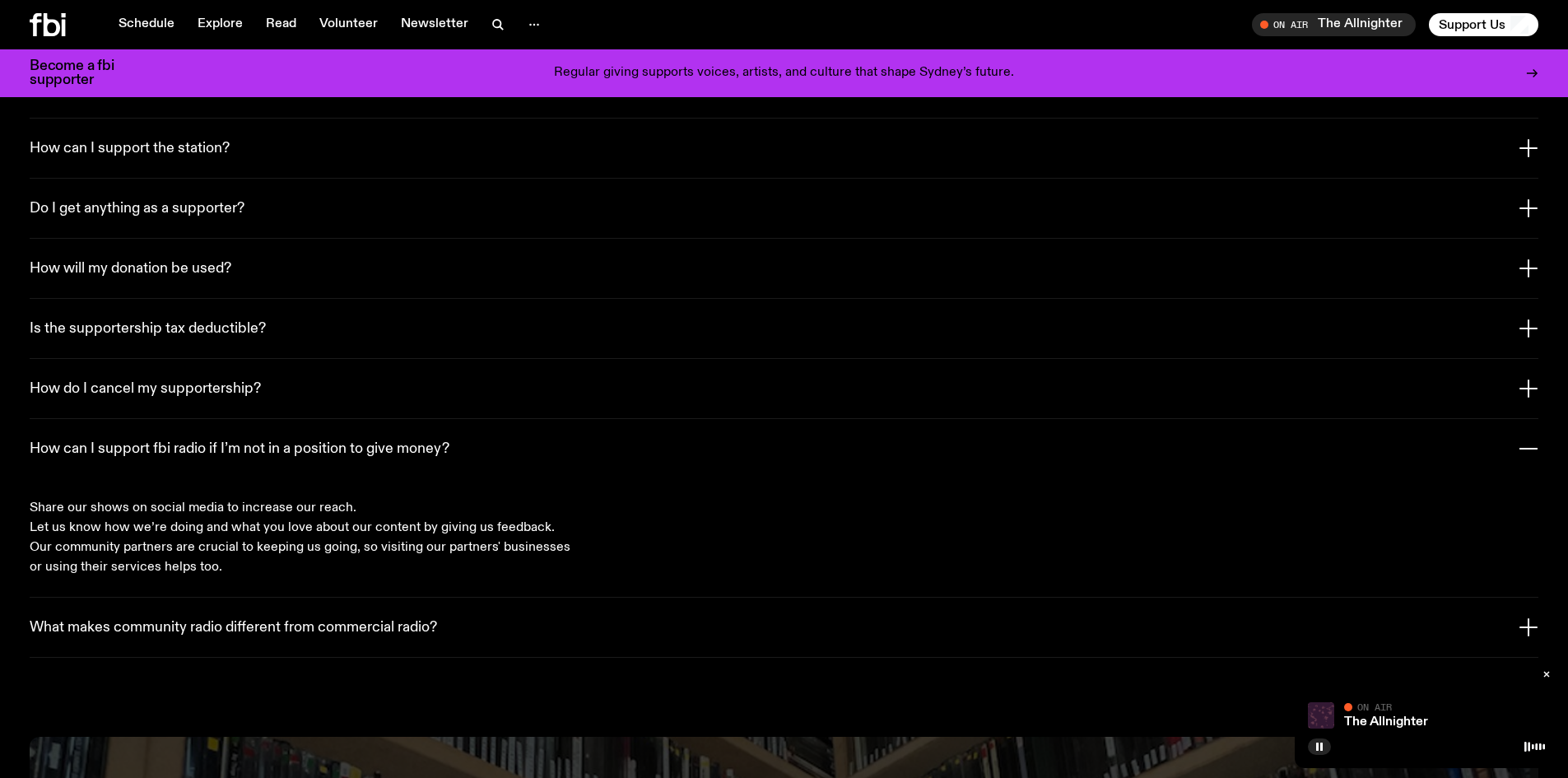
click at [472, 419] on button "How can I support fbi radio if I’m not in a position to give money?" at bounding box center [784, 448] width 1509 height 59
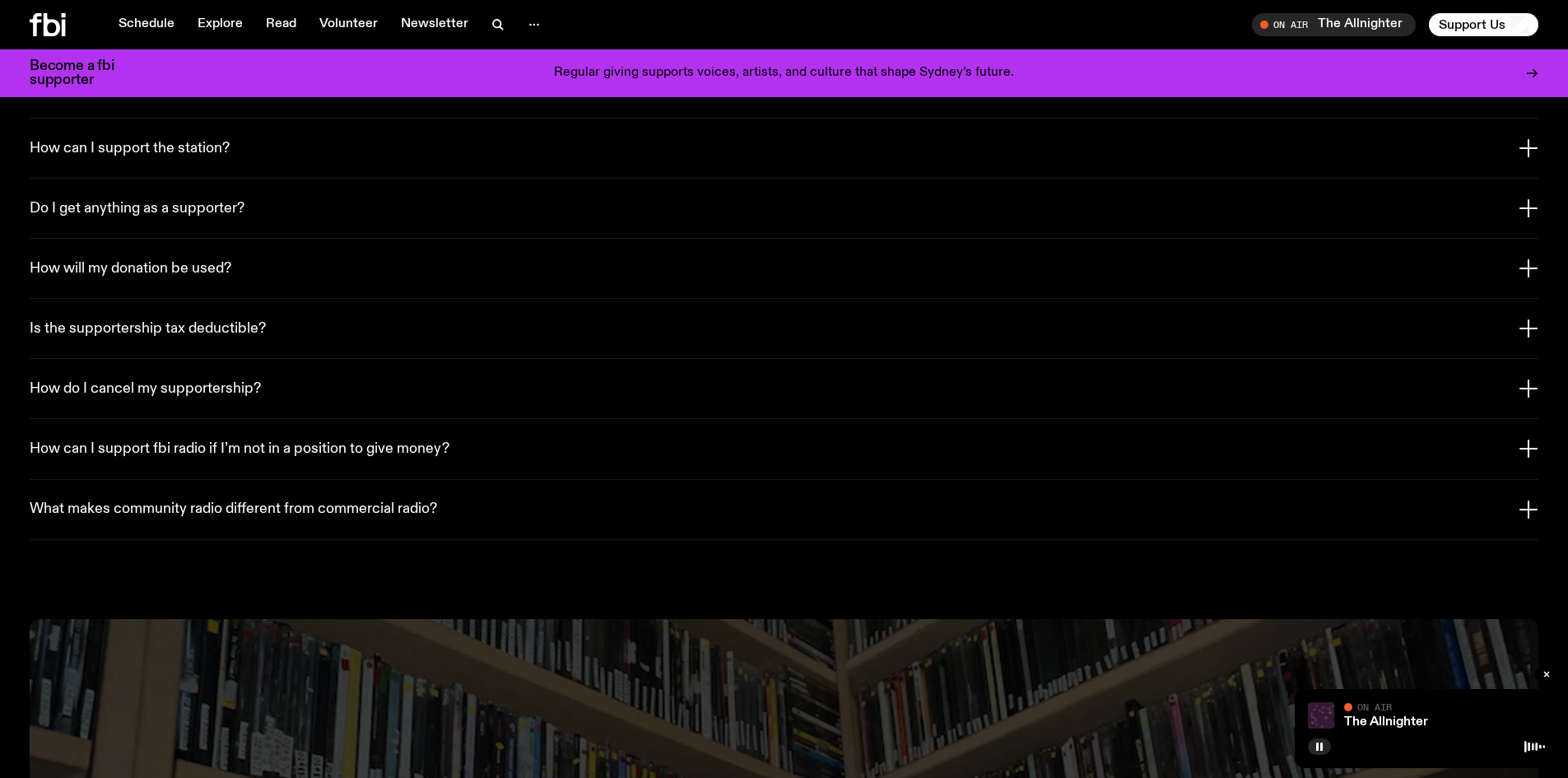
click at [503, 481] on button "What makes community radio different from commercial radio?" at bounding box center [784, 509] width 1509 height 59
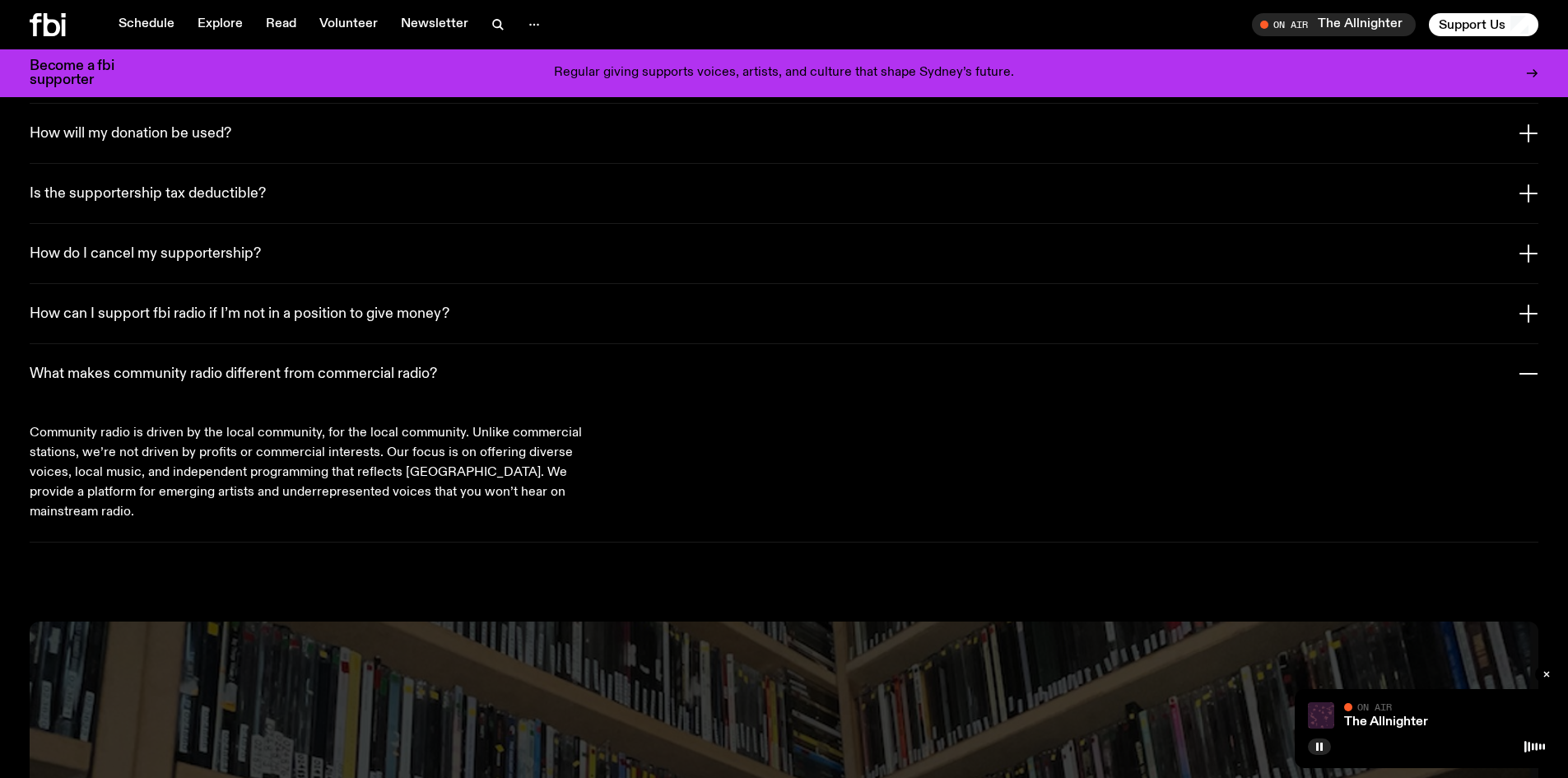
scroll to position [3201, 0]
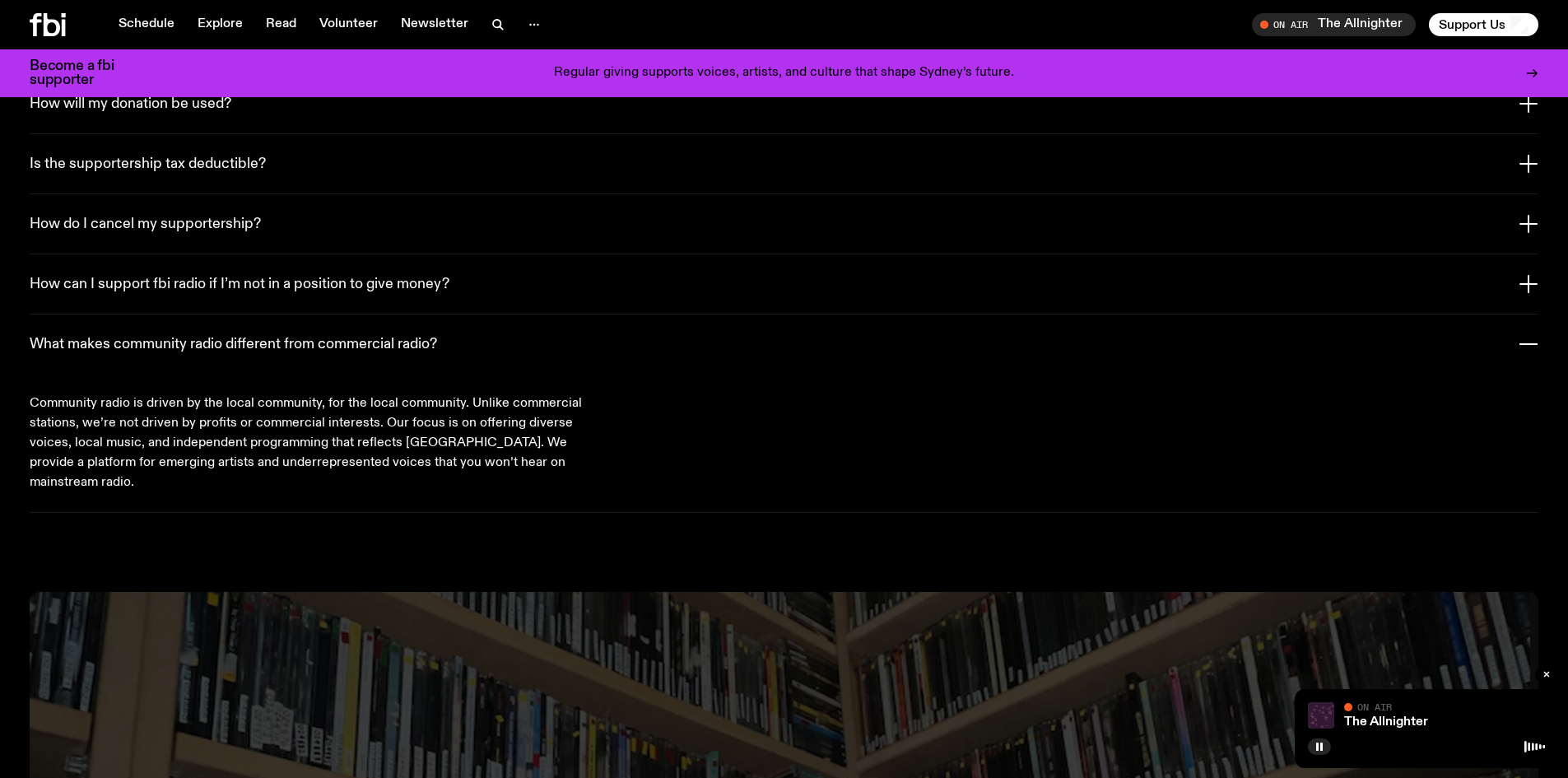
click at [663, 334] on button "What makes community radio different from commercial radio?" at bounding box center [784, 344] width 1509 height 59
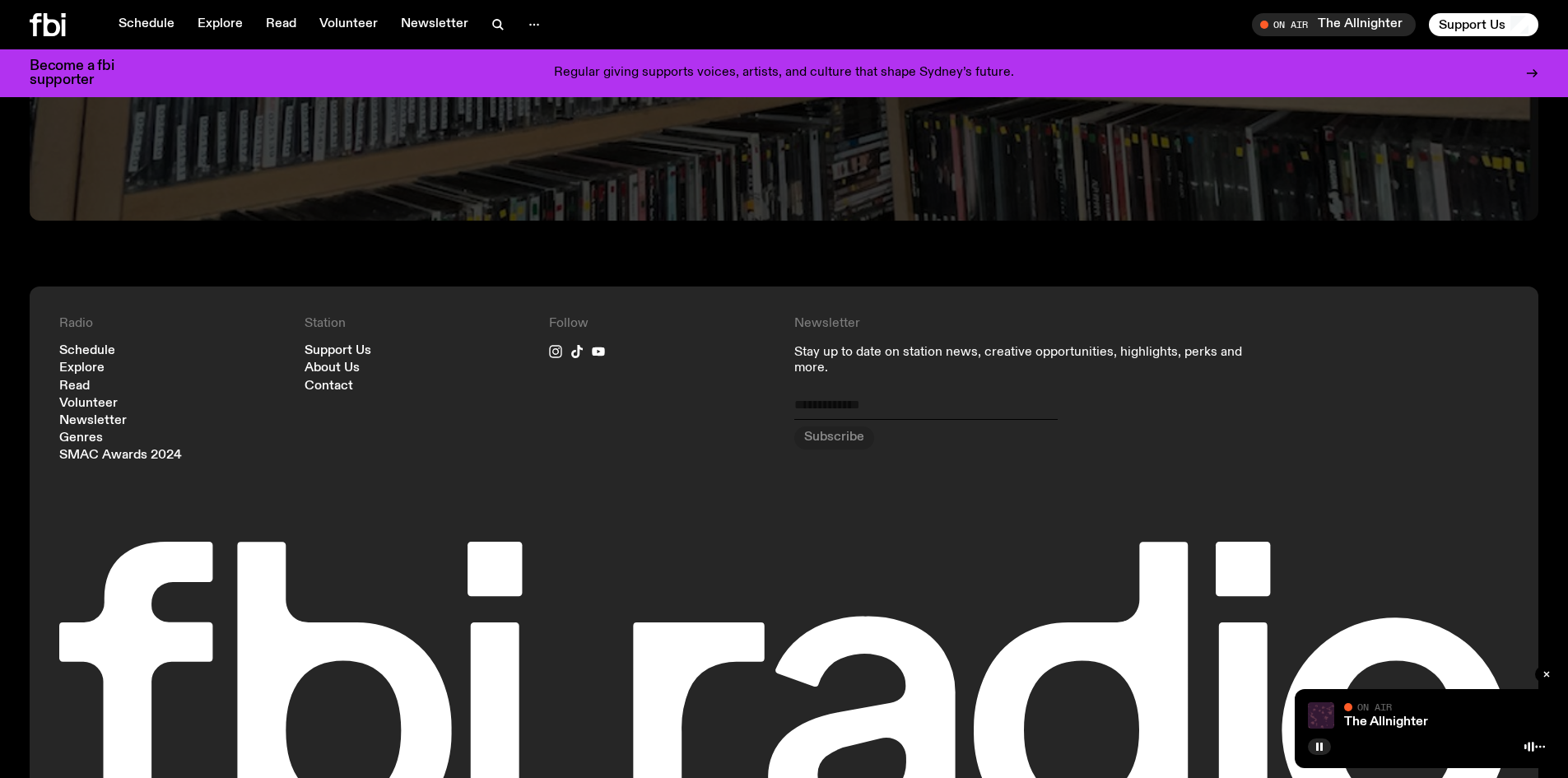
scroll to position [3778, 0]
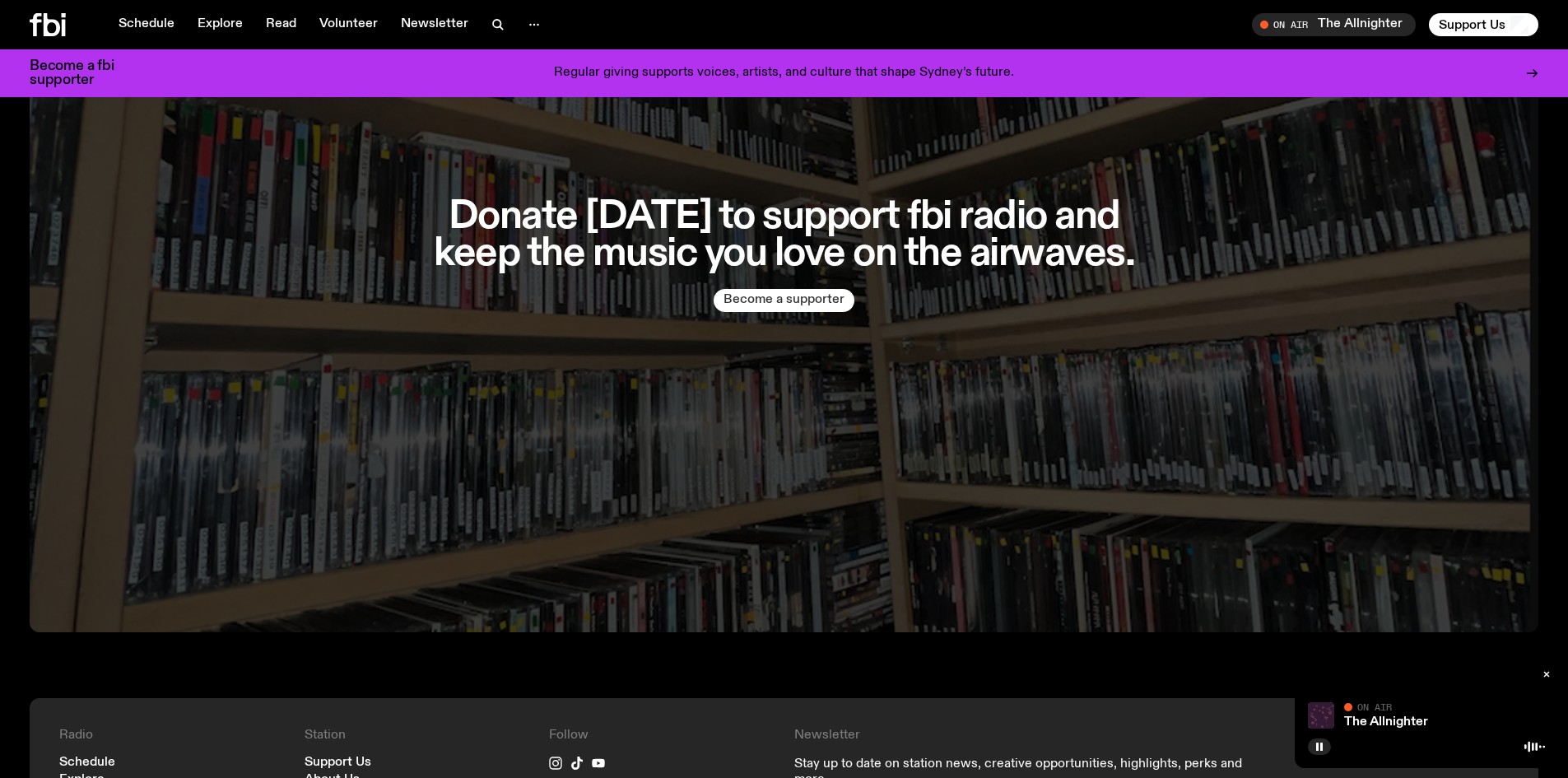
click at [806, 289] on button "Become a supporter" at bounding box center [784, 300] width 141 height 23
click at [35, 16] on icon at bounding box center [35, 25] width 11 height 23
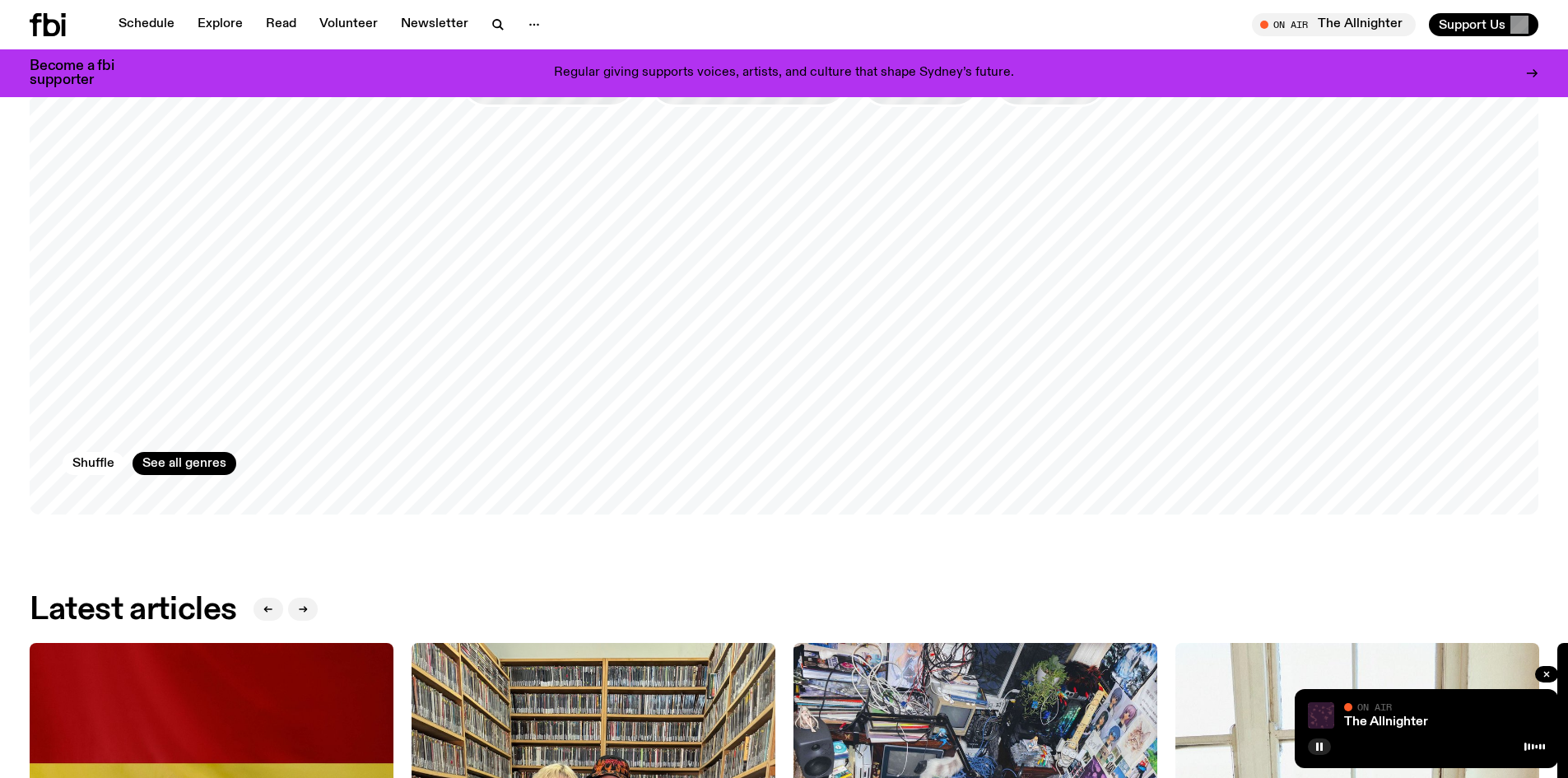
scroll to position [1972, 0]
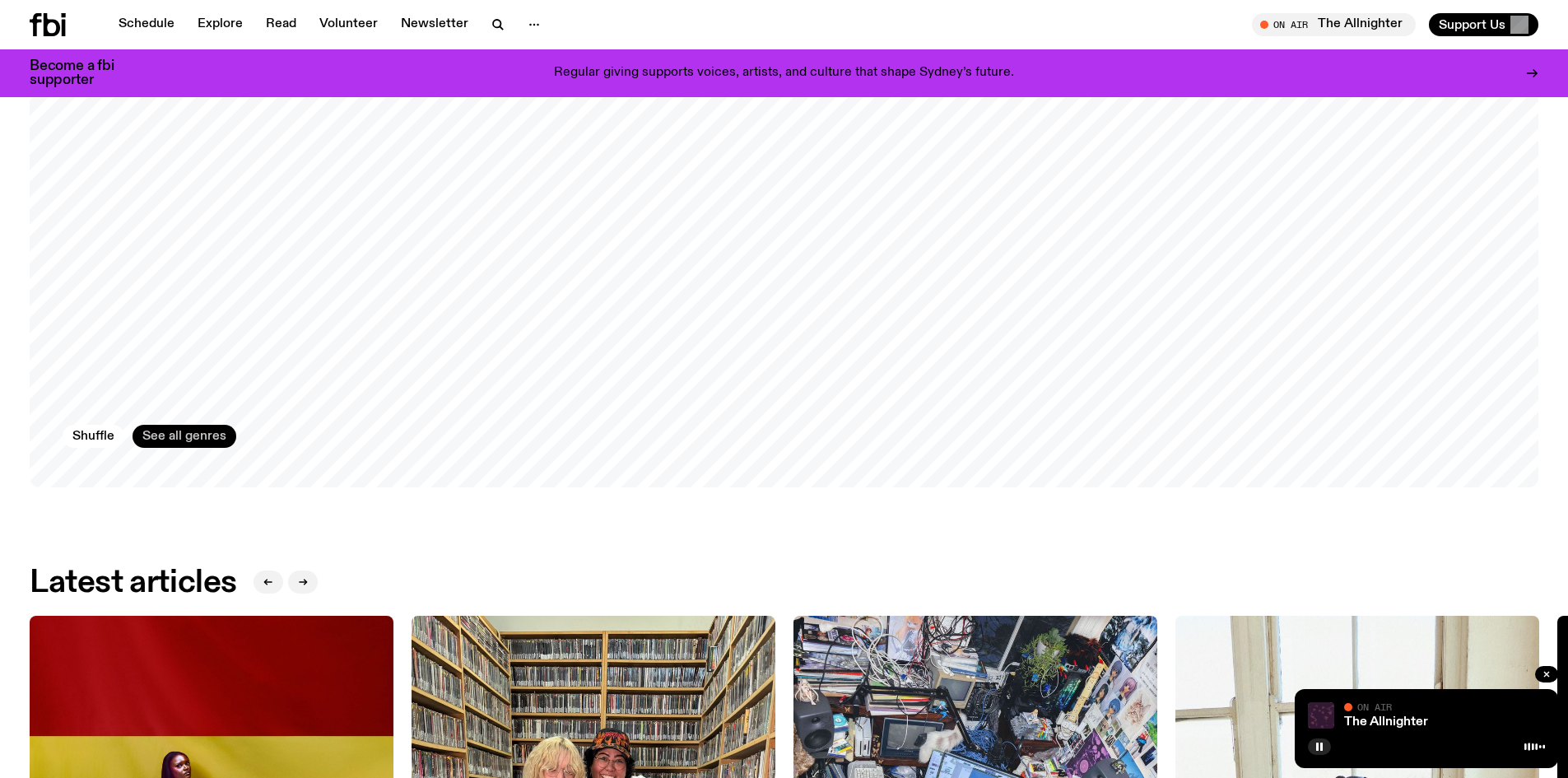
click at [188, 435] on link "See all genres" at bounding box center [184, 436] width 104 height 23
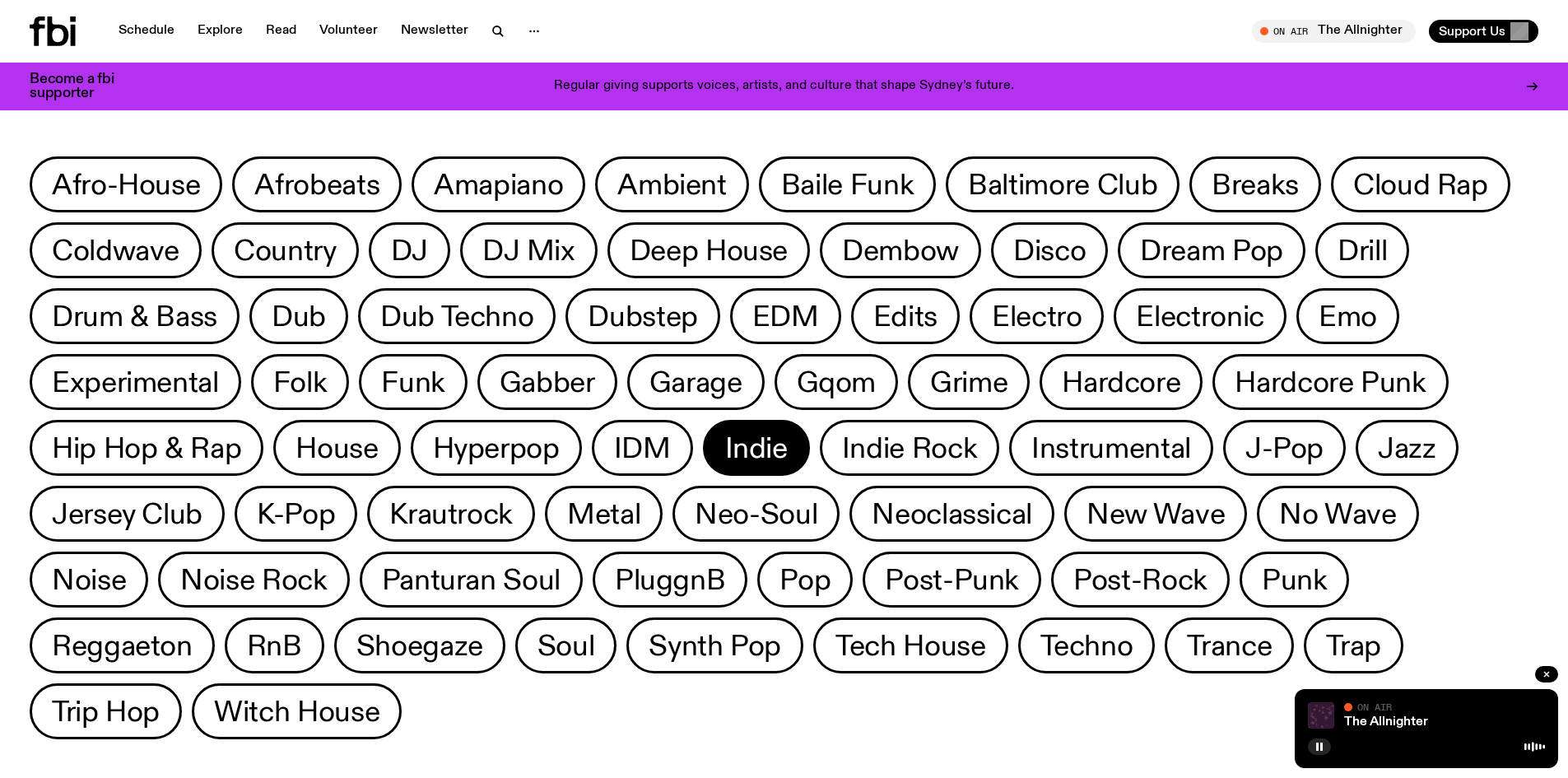
click at [756, 440] on span "Indie" at bounding box center [756, 448] width 62 height 32
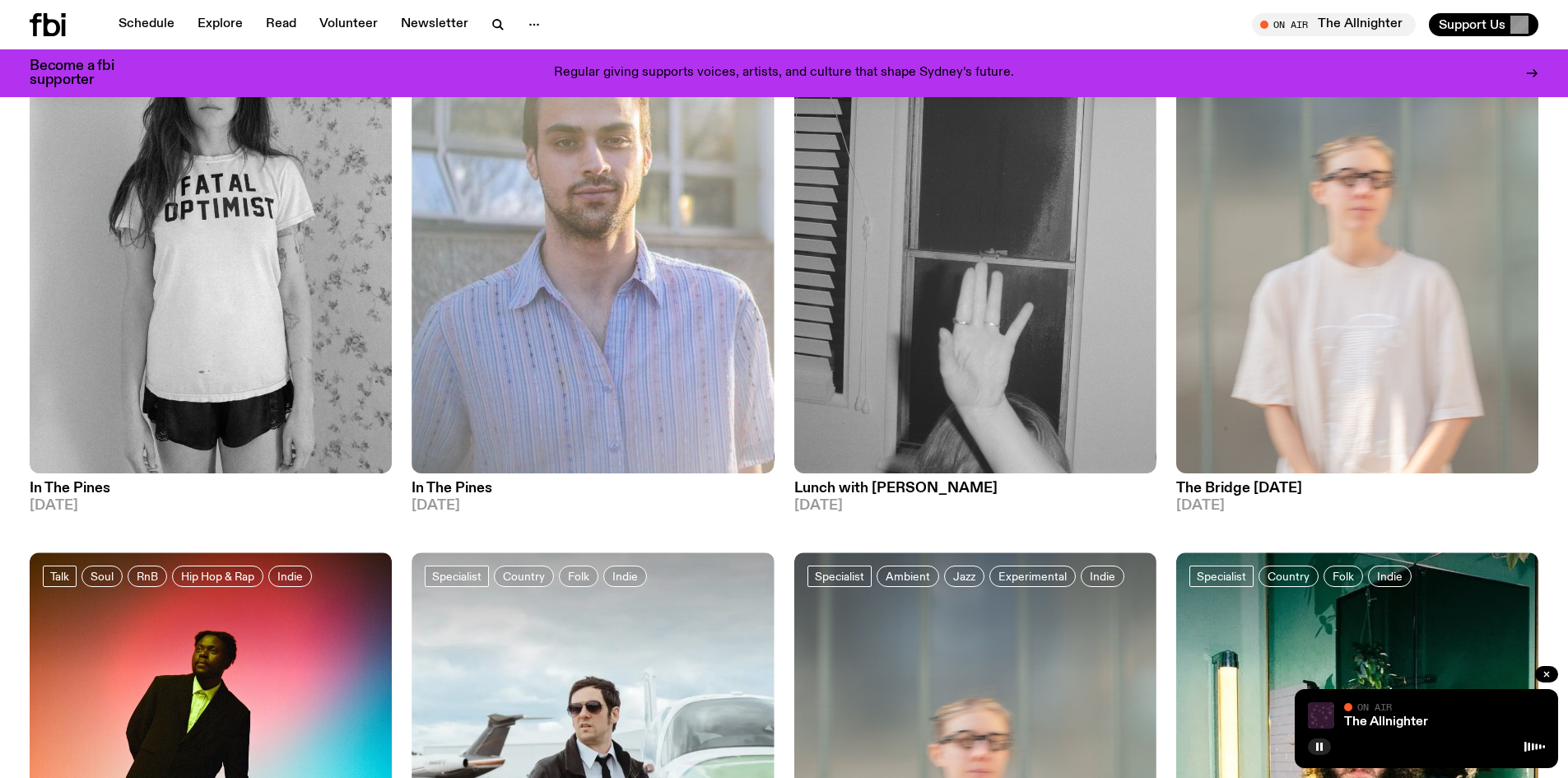
scroll to position [243, 0]
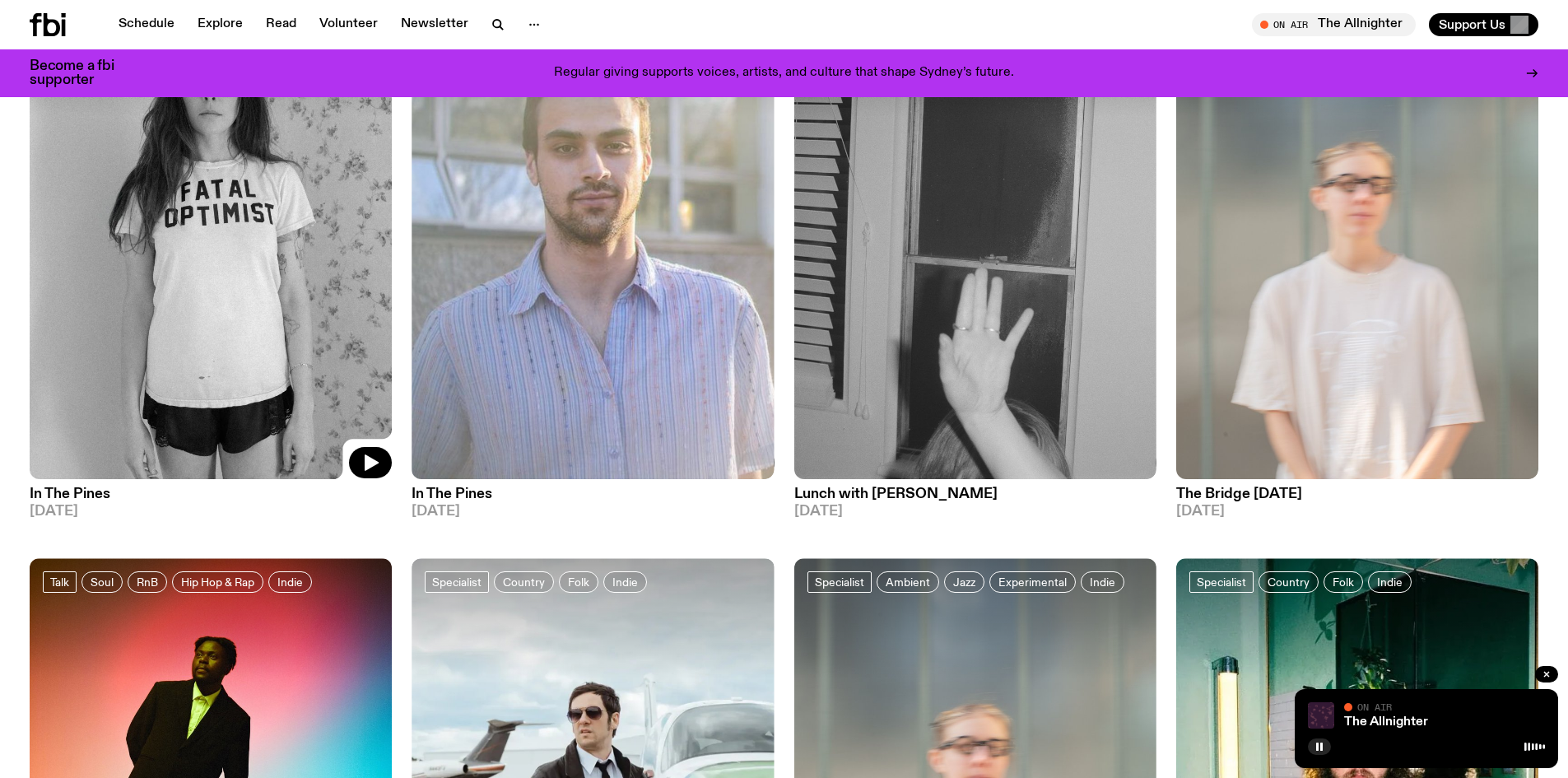
click at [349, 346] on img at bounding box center [211, 238] width 362 height 483
